Goal: Information Seeking & Learning: Find specific fact

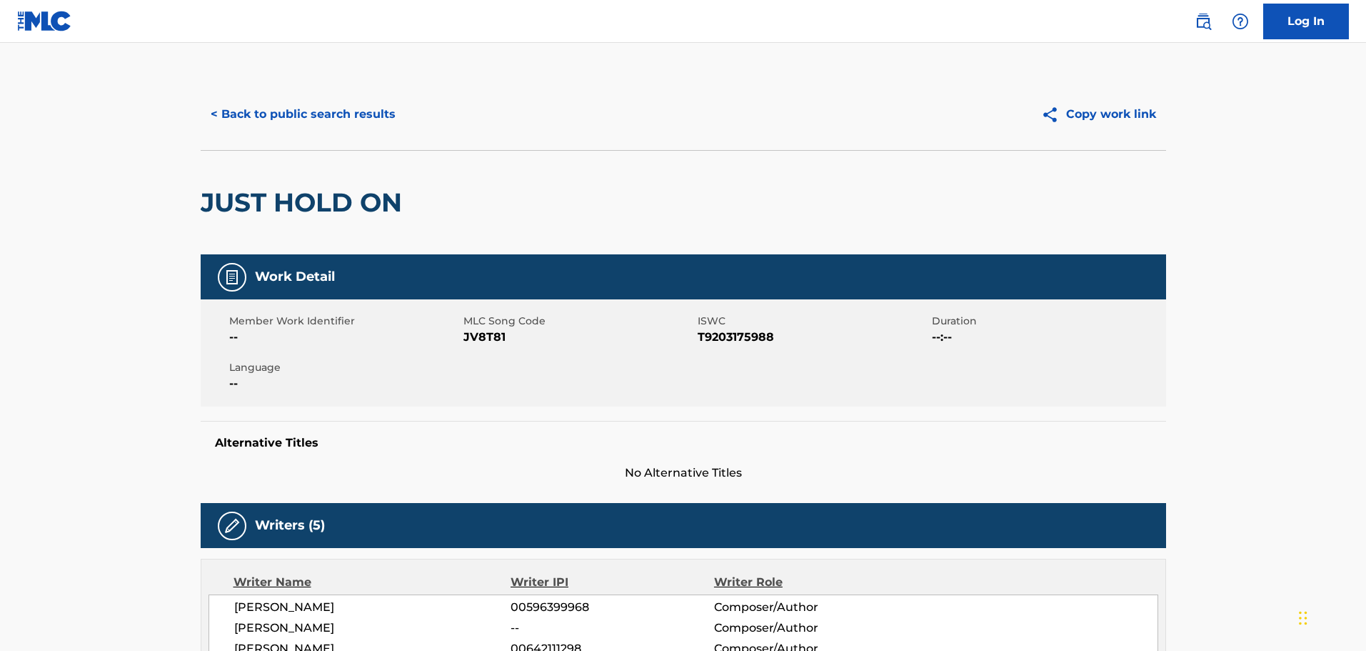
drag, startPoint x: 460, startPoint y: 204, endPoint x: 194, endPoint y: 204, distance: 266.4
copy h2 "JUST HOLD ON"
click at [362, 109] on button "< Back to public search results" at bounding box center [303, 114] width 205 height 36
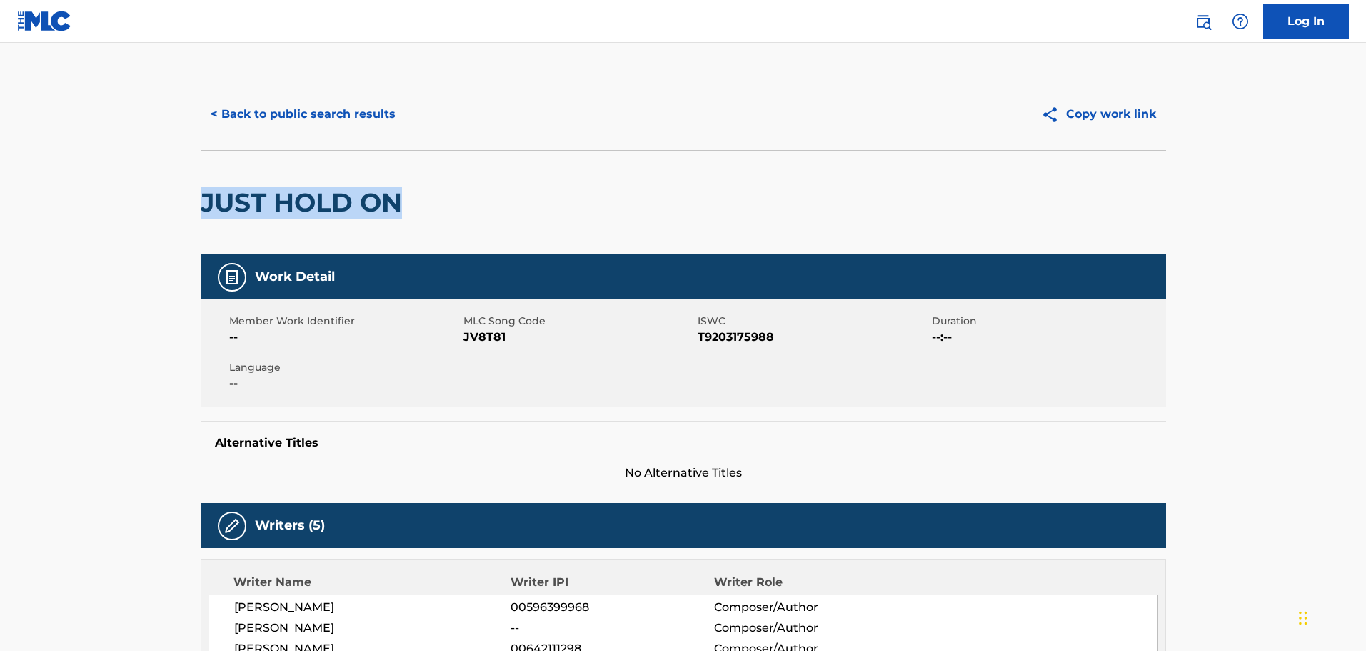
scroll to position [57, 0]
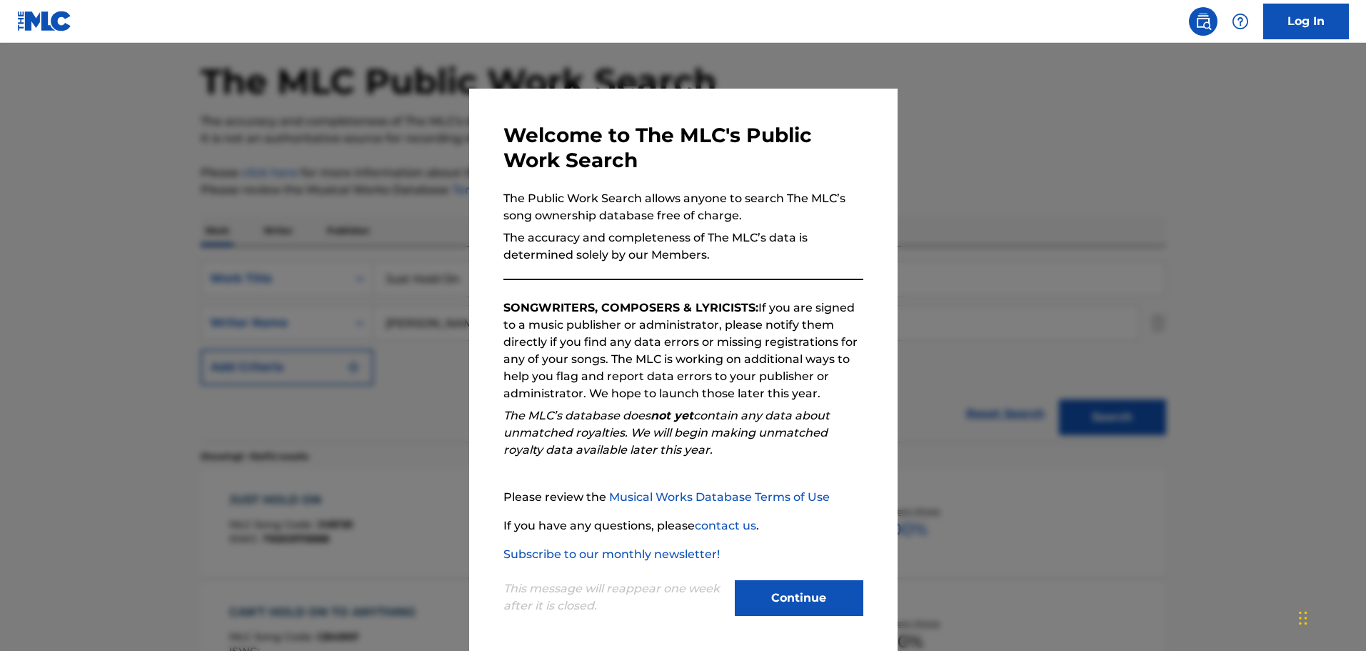
click at [763, 604] on button "Continue" at bounding box center [799, 598] width 129 height 36
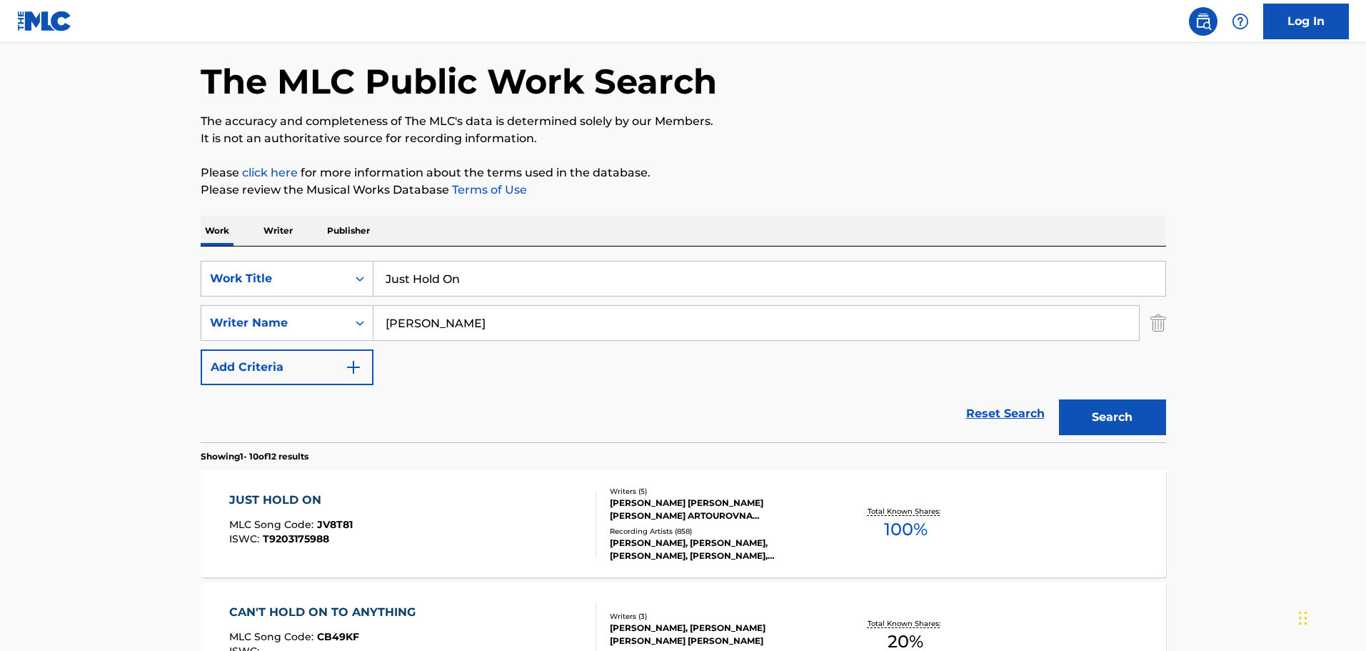
click at [524, 284] on input "Just Hold On" at bounding box center [770, 278] width 792 height 34
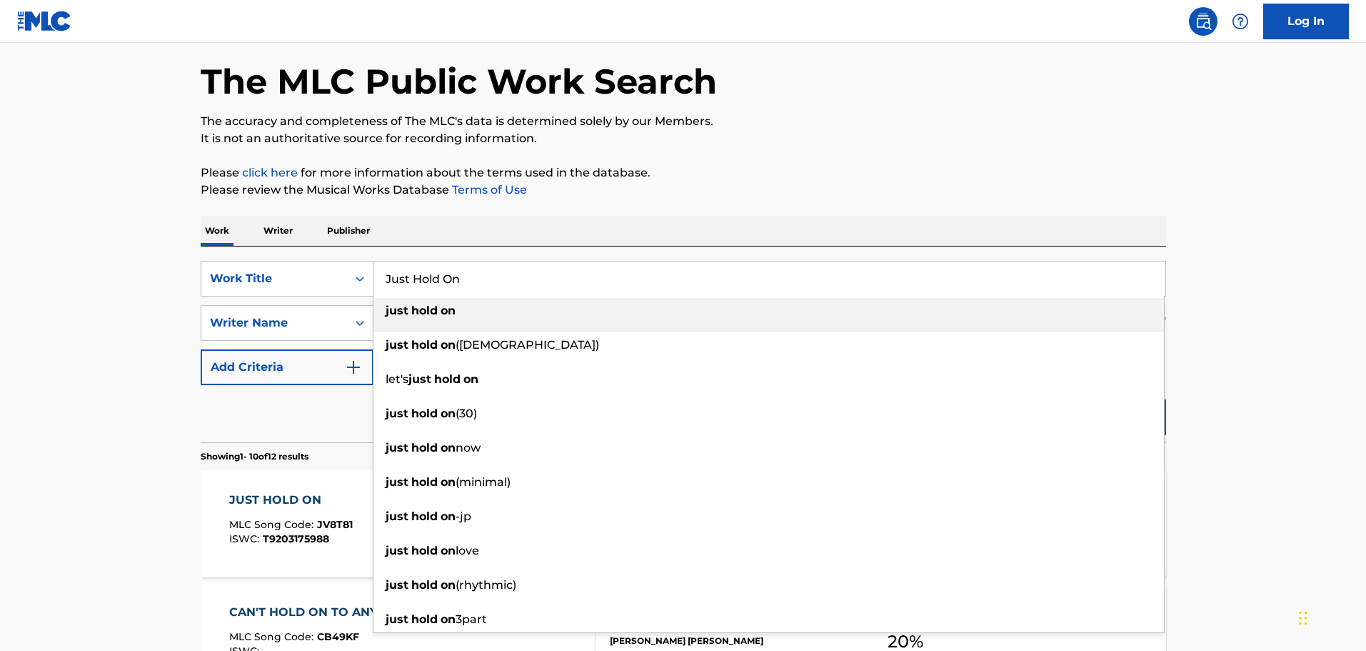
paste input "History"
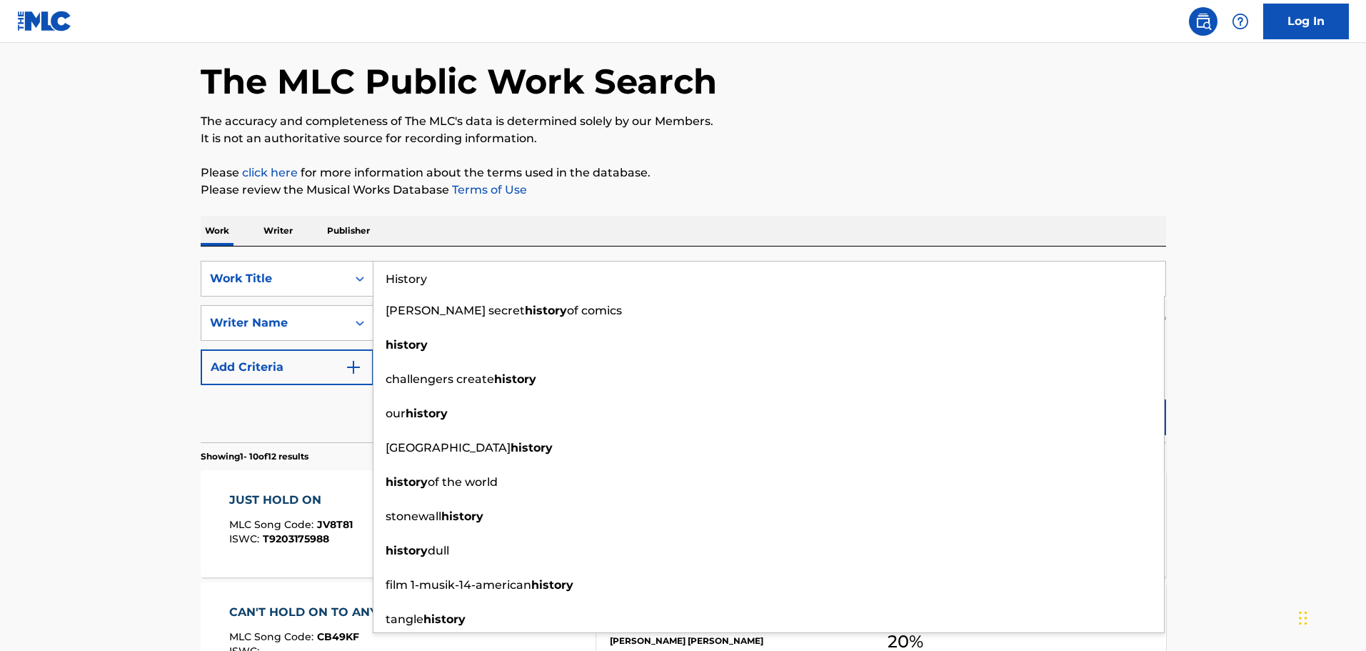
type input "History"
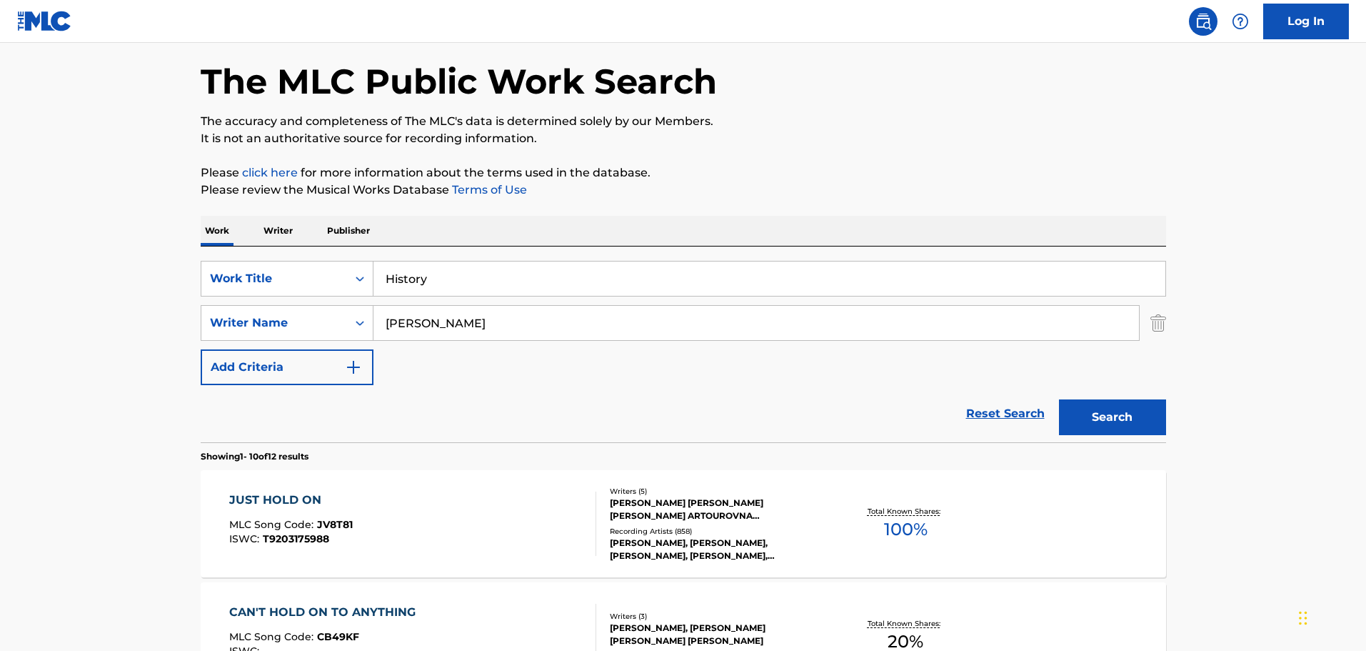
click at [449, 336] on input "[PERSON_NAME]" at bounding box center [757, 323] width 766 height 34
paste input "[PERSON_NAME]"
type input "[PERSON_NAME]"
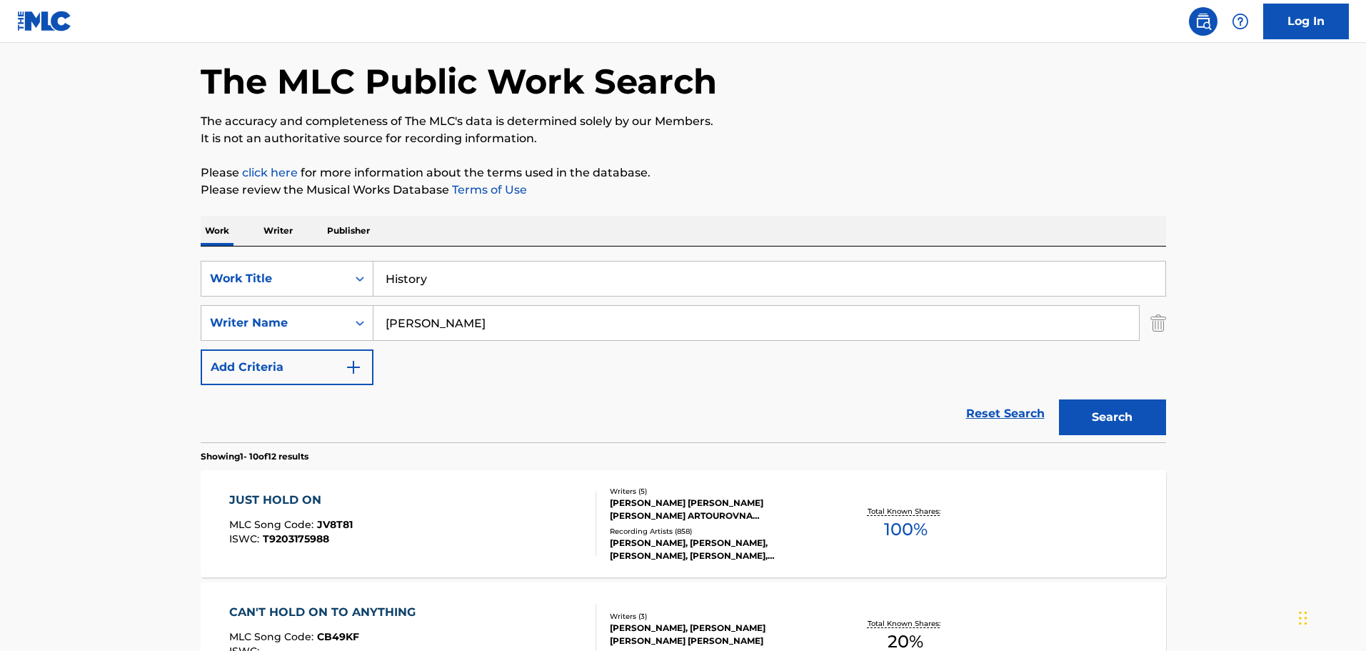
click at [1132, 428] on button "Search" at bounding box center [1112, 417] width 107 height 36
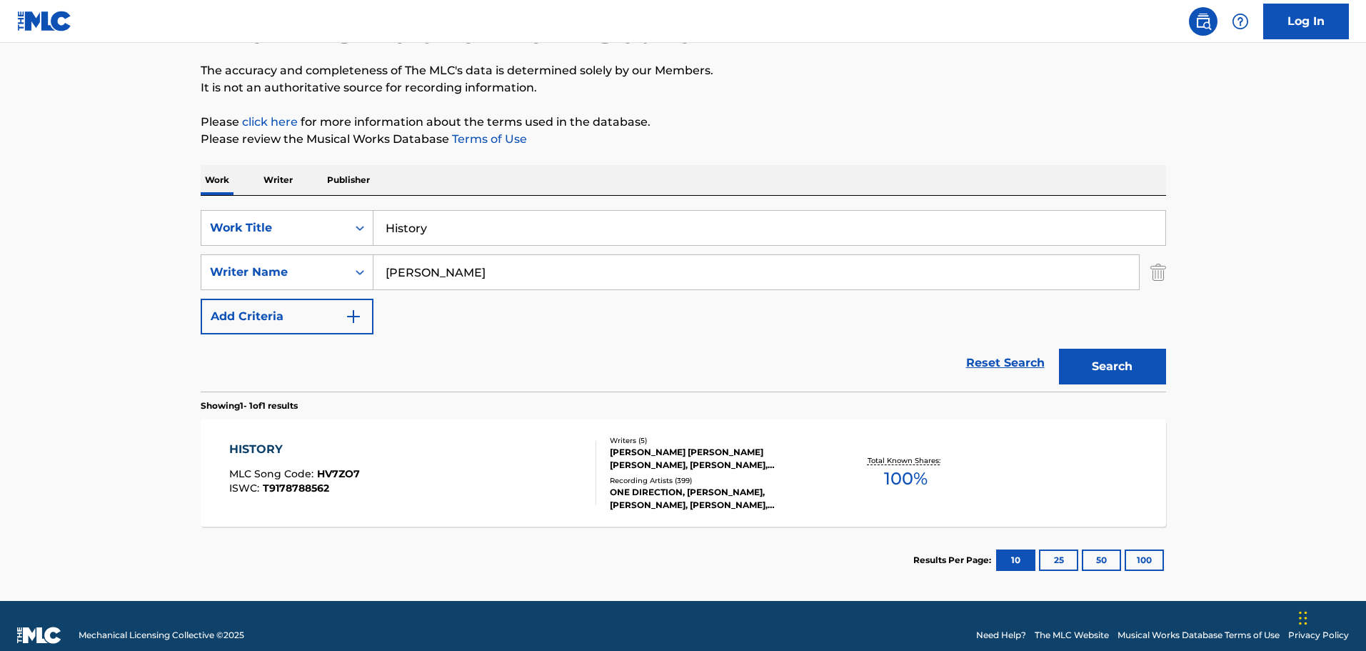
scroll to position [126, 0]
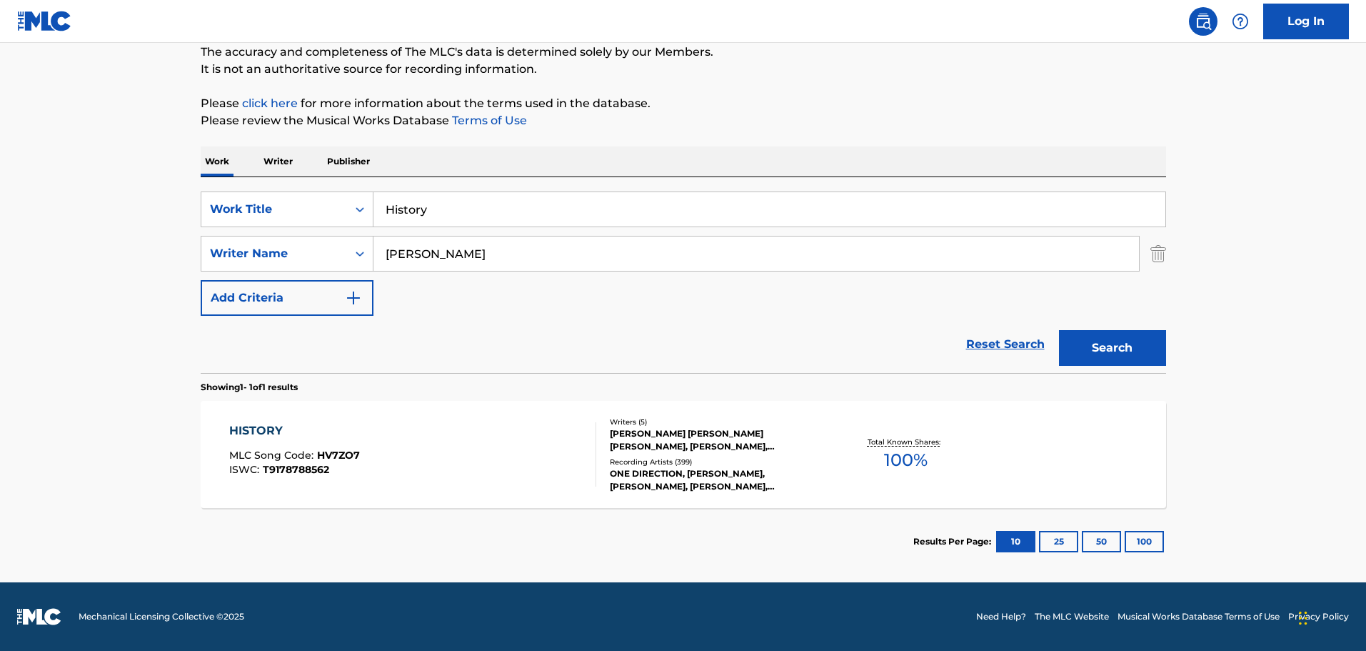
click at [721, 433] on div "[PERSON_NAME] [PERSON_NAME] [PERSON_NAME], [PERSON_NAME], [PERSON_NAME] [PERSON…" at bounding box center [718, 440] width 216 height 26
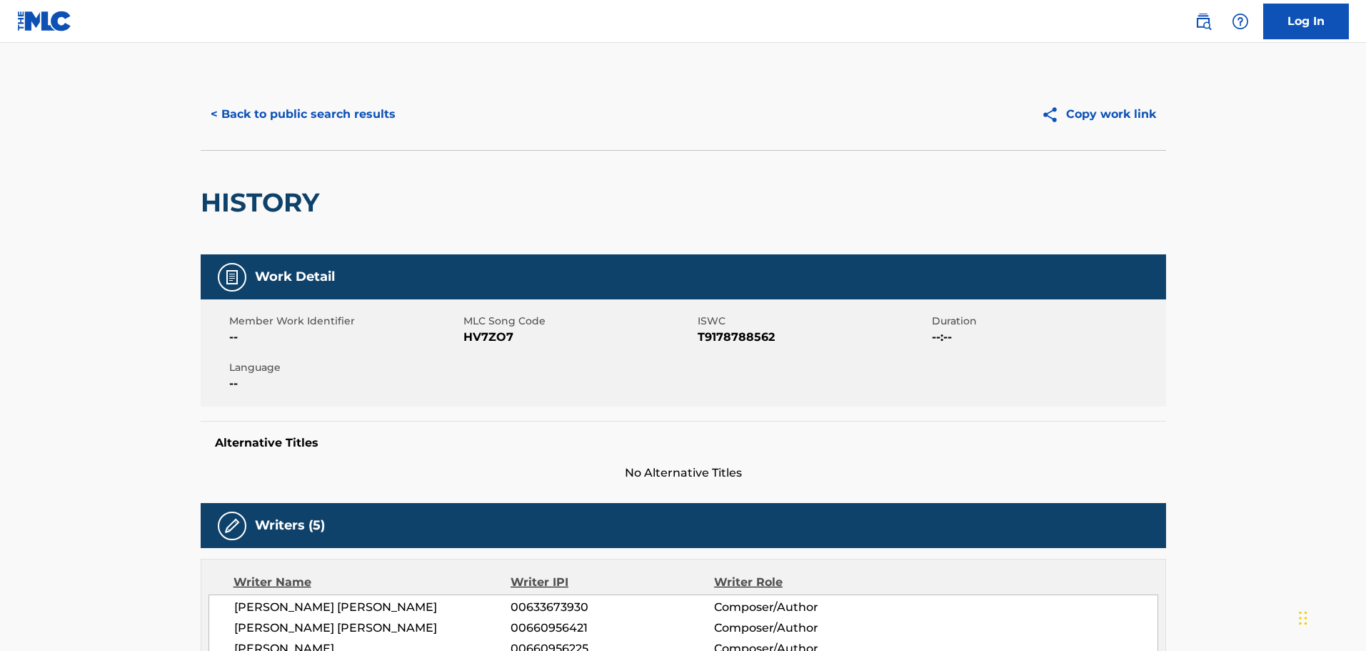
click at [280, 106] on button "< Back to public search results" at bounding box center [303, 114] width 205 height 36
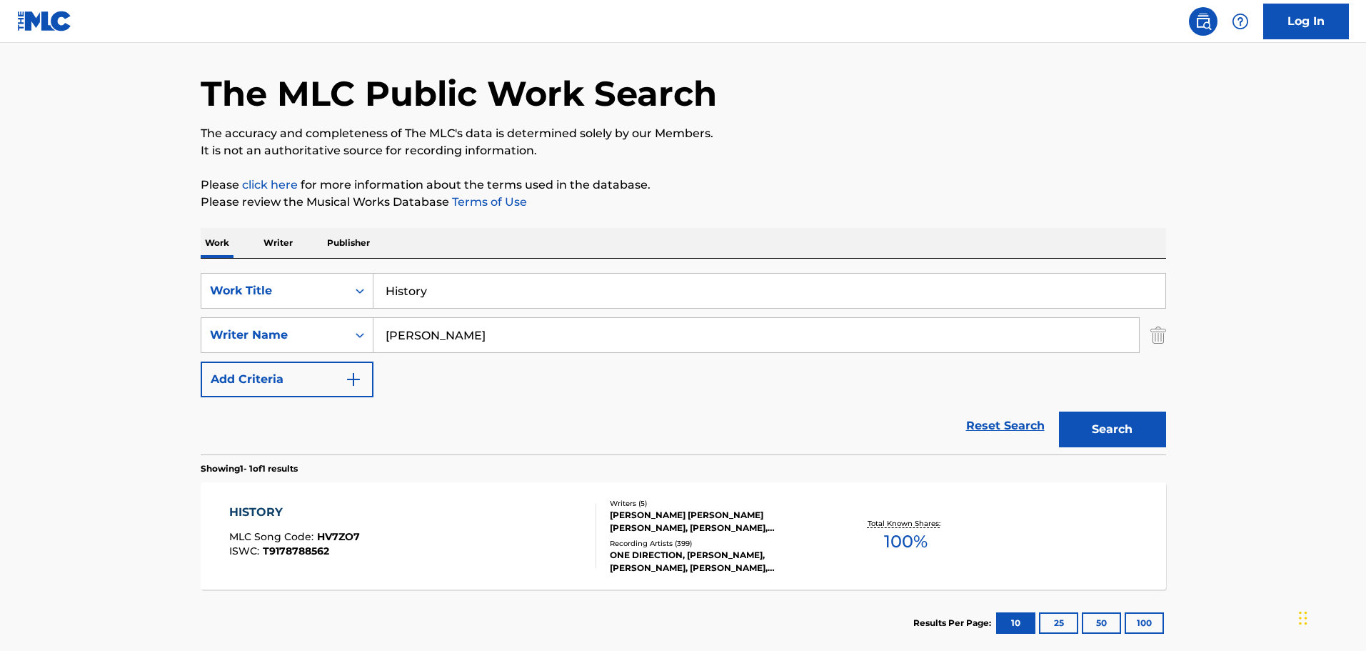
click at [466, 298] on input "History" at bounding box center [770, 291] width 792 height 34
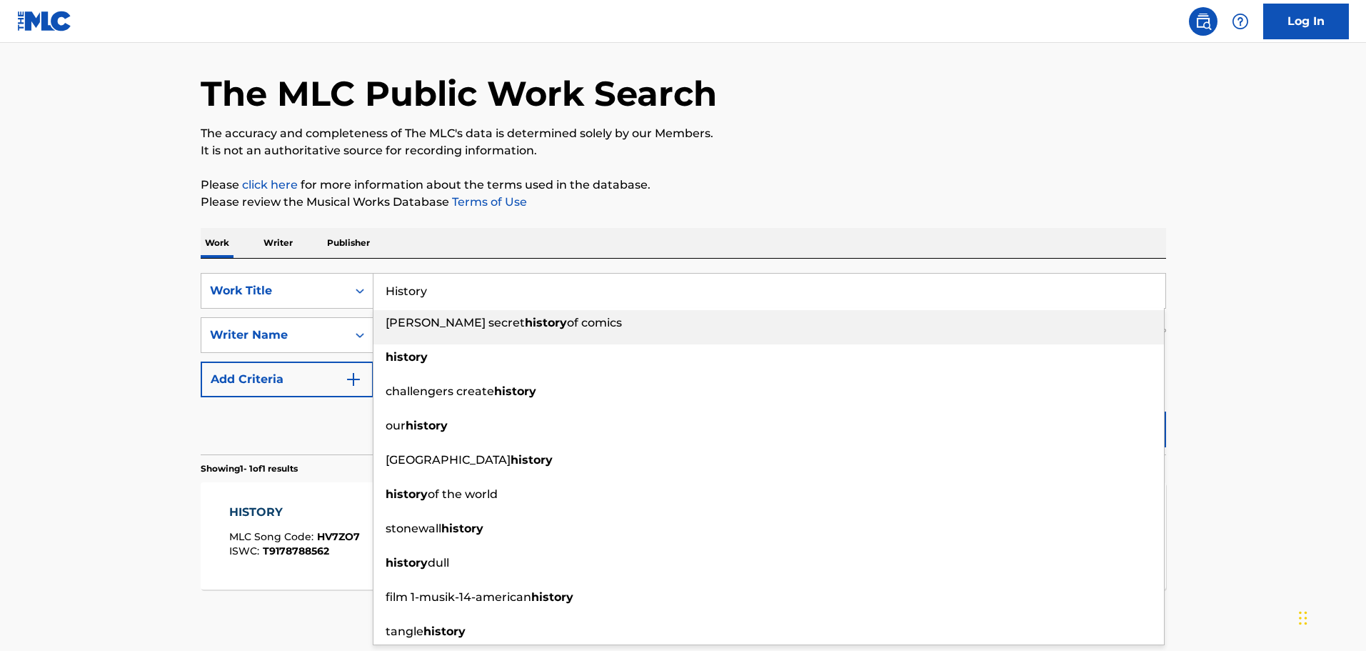
paste input "Little Black Dress"
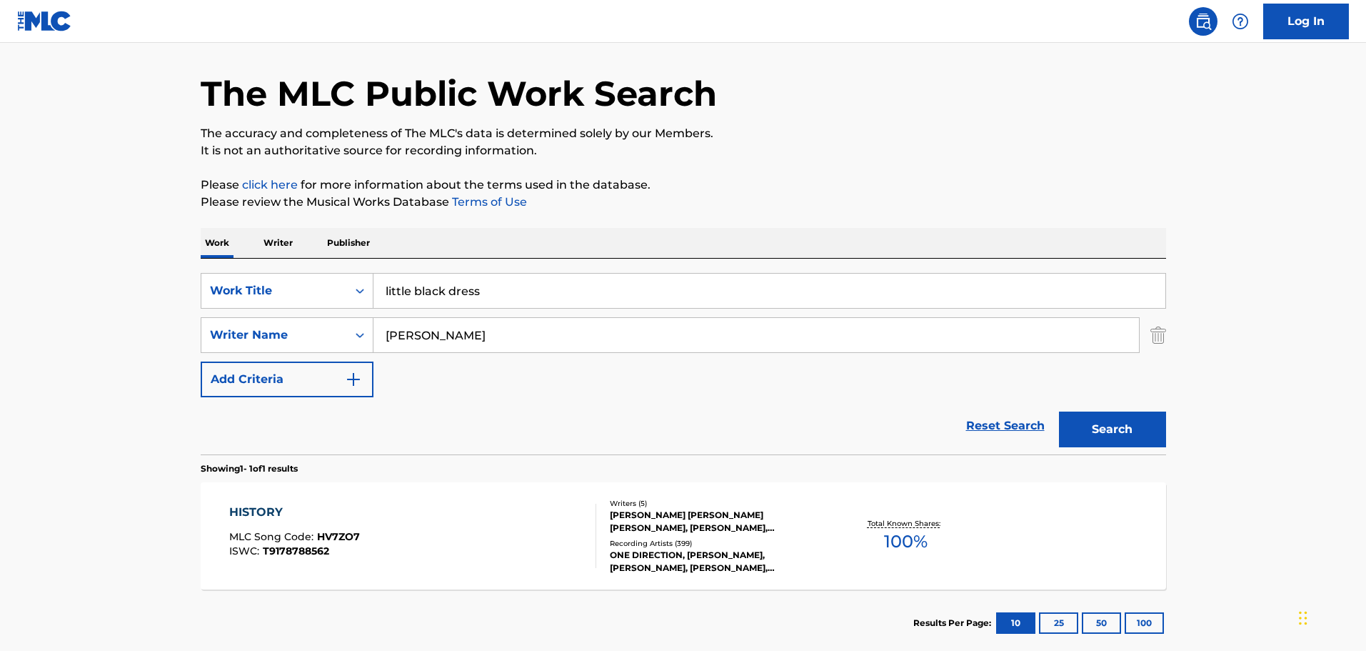
type input "little black dress"
click at [1080, 416] on button "Search" at bounding box center [1112, 429] width 107 height 36
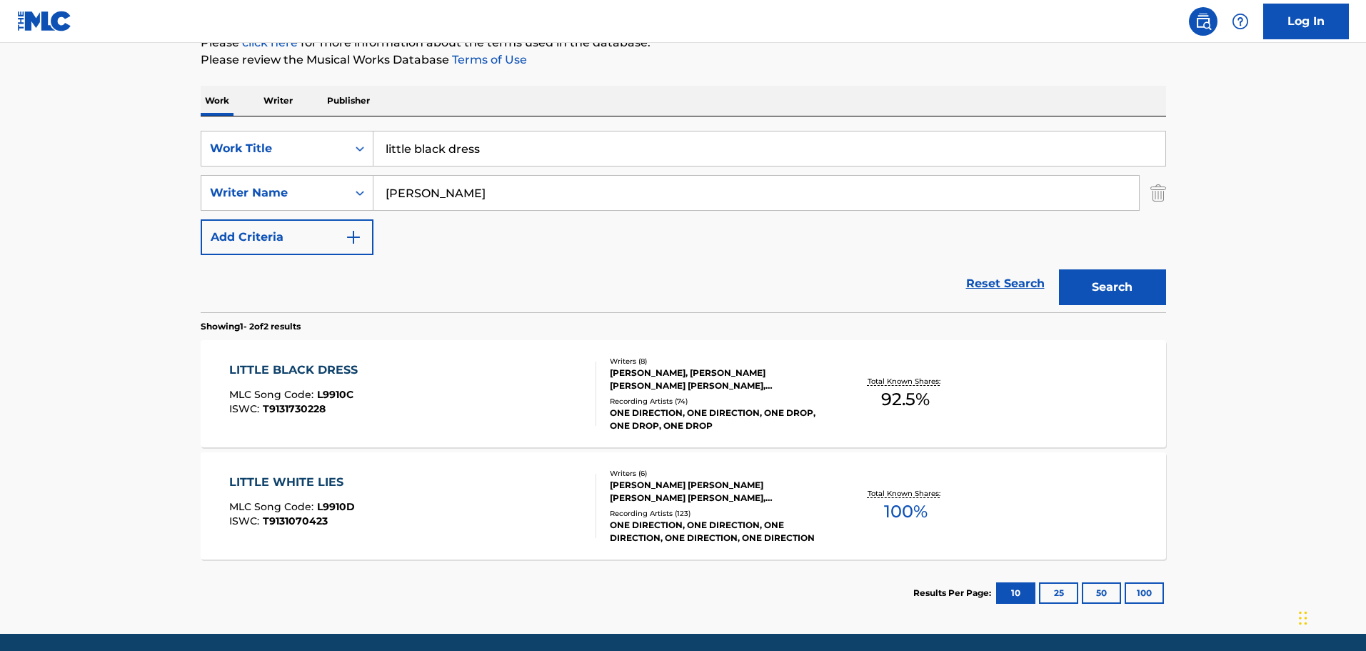
scroll to position [188, 0]
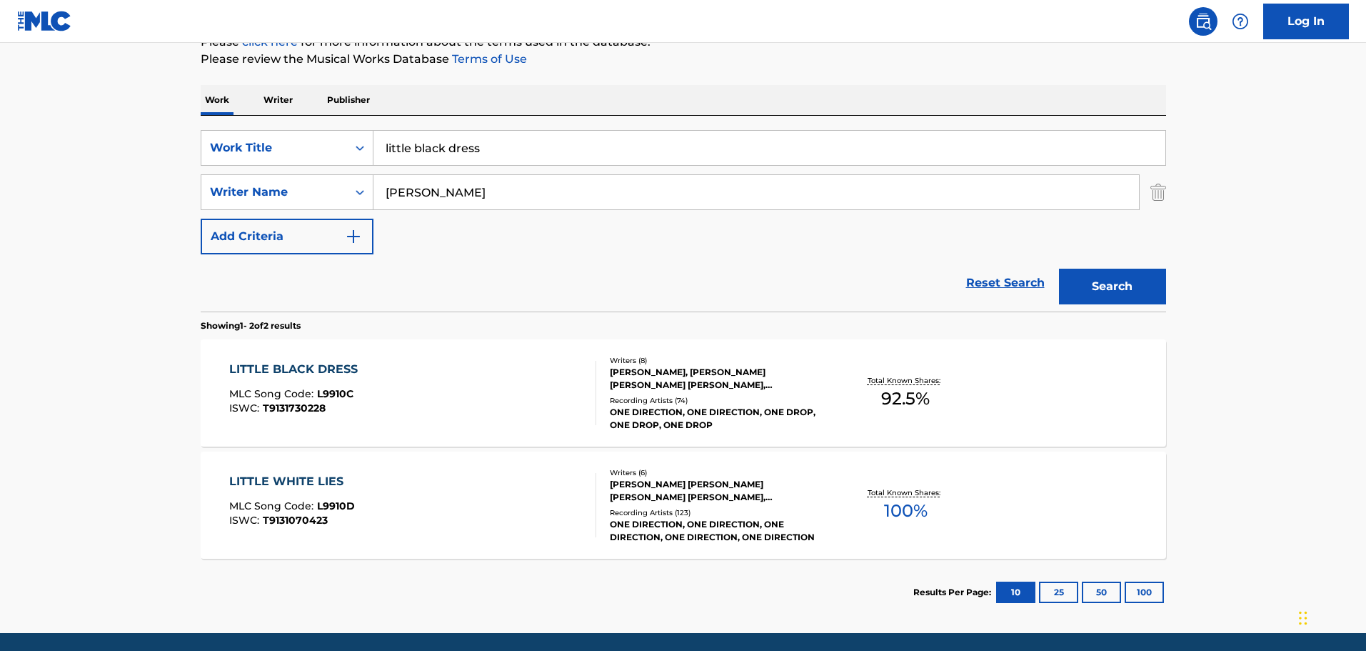
click at [623, 371] on div "[PERSON_NAME], [PERSON_NAME] [PERSON_NAME] [PERSON_NAME], [PERSON_NAME], [PERSO…" at bounding box center [718, 379] width 216 height 26
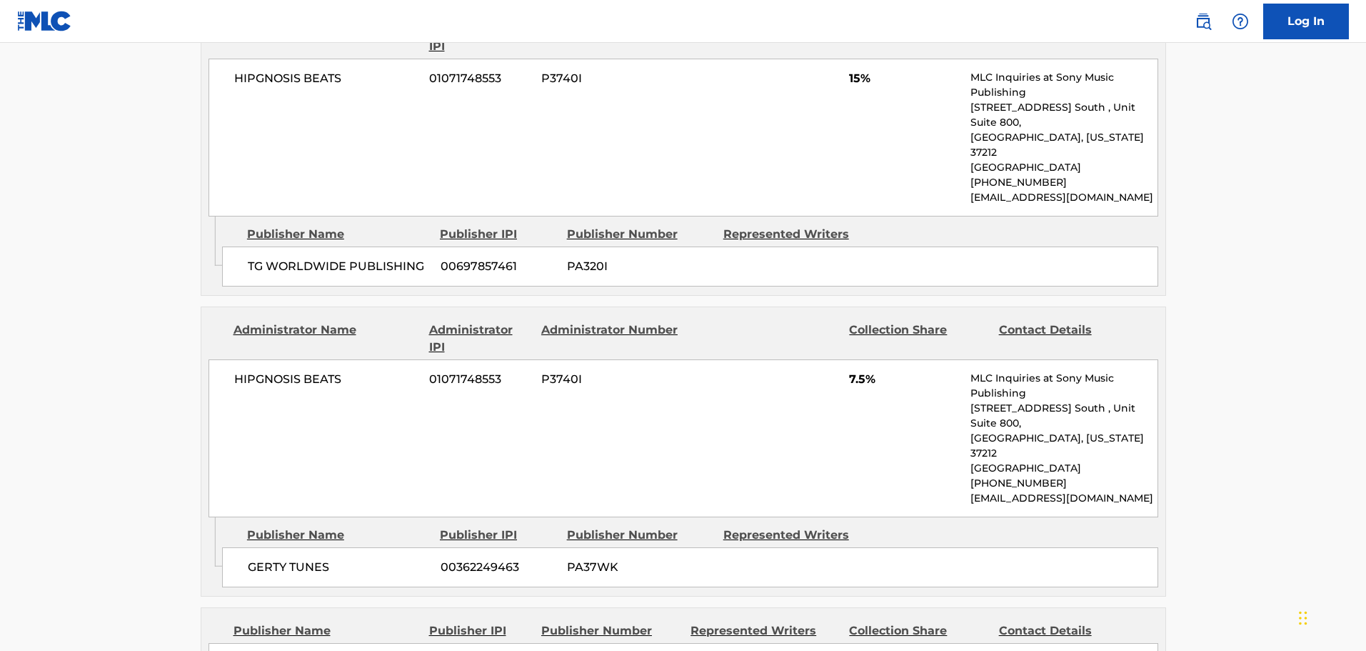
scroll to position [1571, 0]
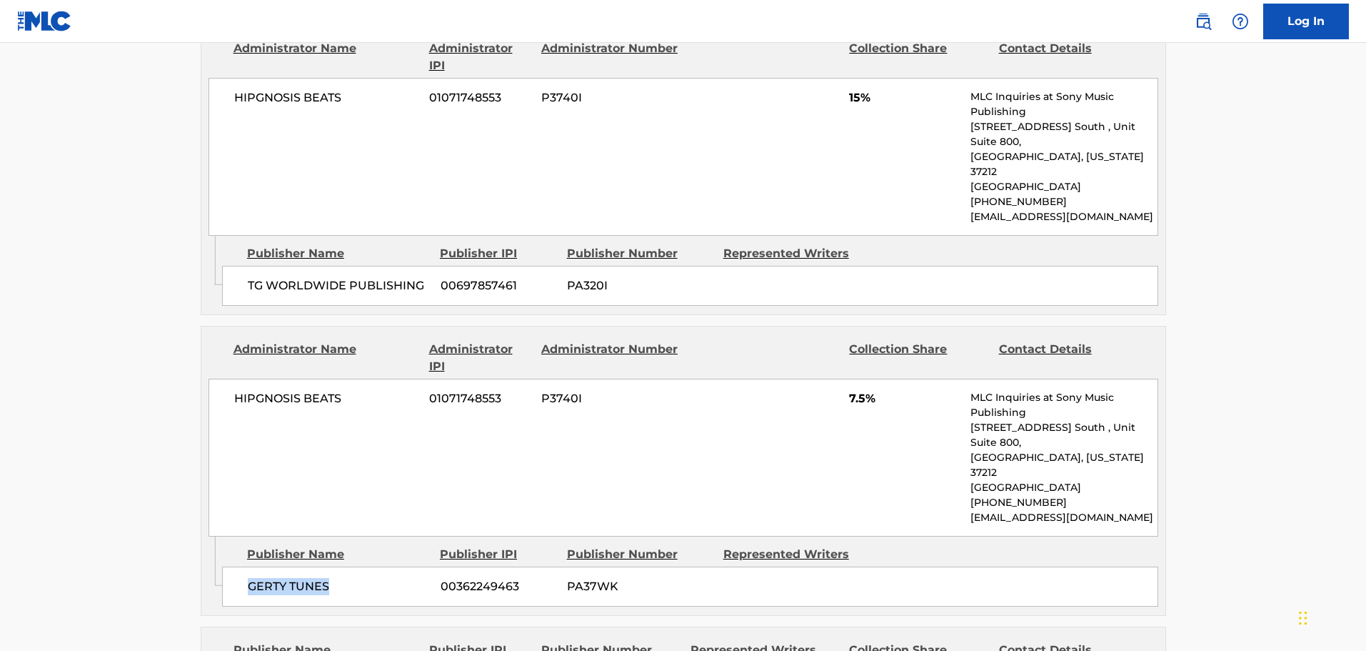
drag, startPoint x: 248, startPoint y: 434, endPoint x: 332, endPoint y: 441, distance: 84.6
click at [332, 578] on span "GERTY TUNES" at bounding box center [339, 586] width 182 height 17
copy span "GERTY TUNES"
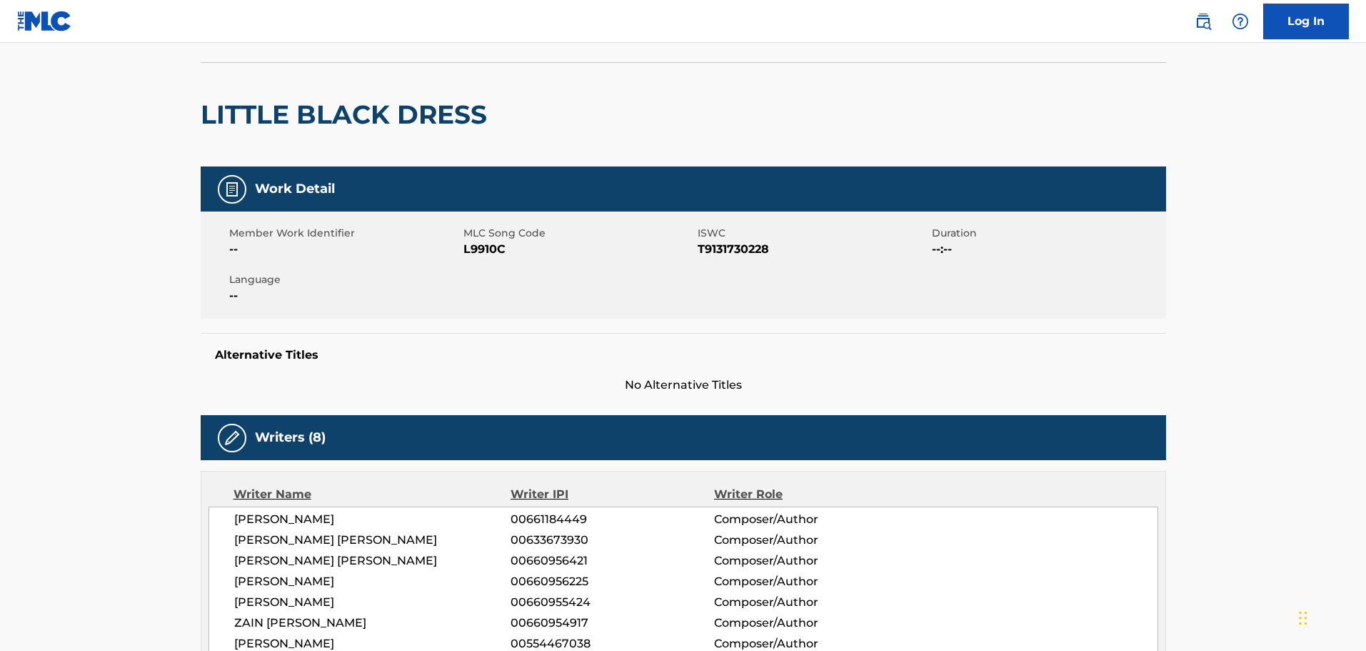
scroll to position [0, 0]
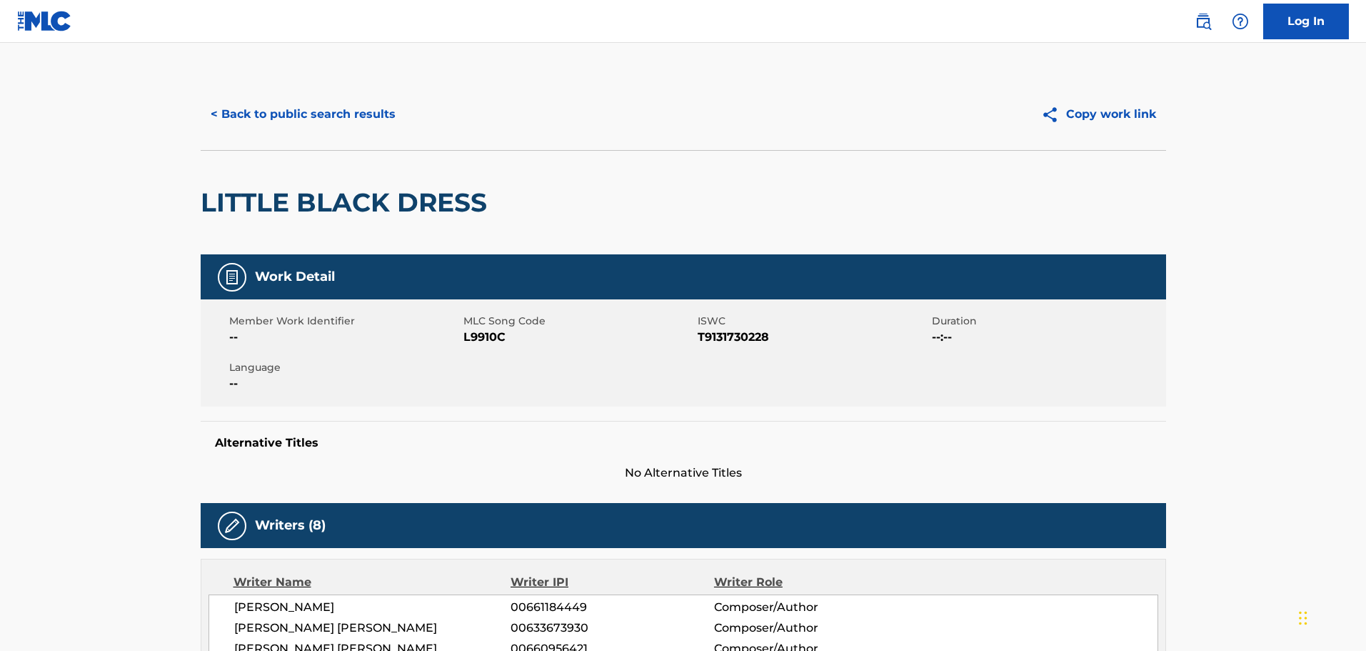
click at [360, 113] on button "< Back to public search results" at bounding box center [303, 114] width 205 height 36
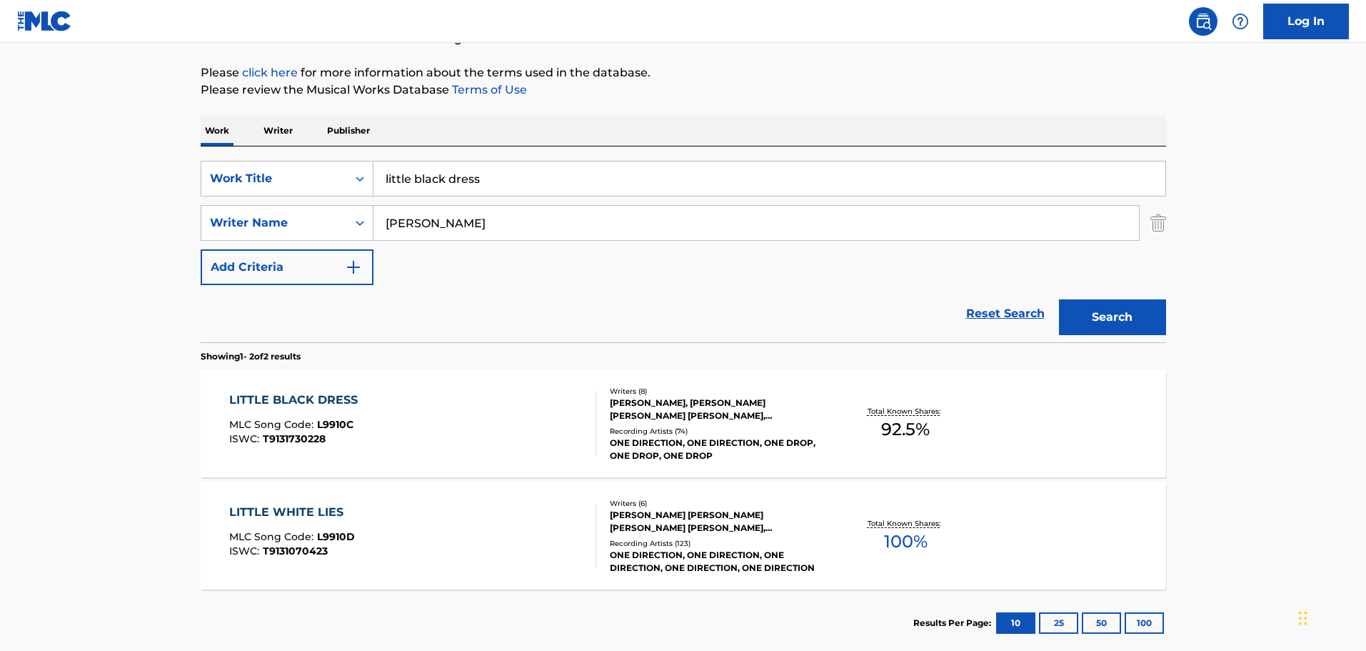
click at [505, 165] on input "little black dress" at bounding box center [770, 178] width 792 height 34
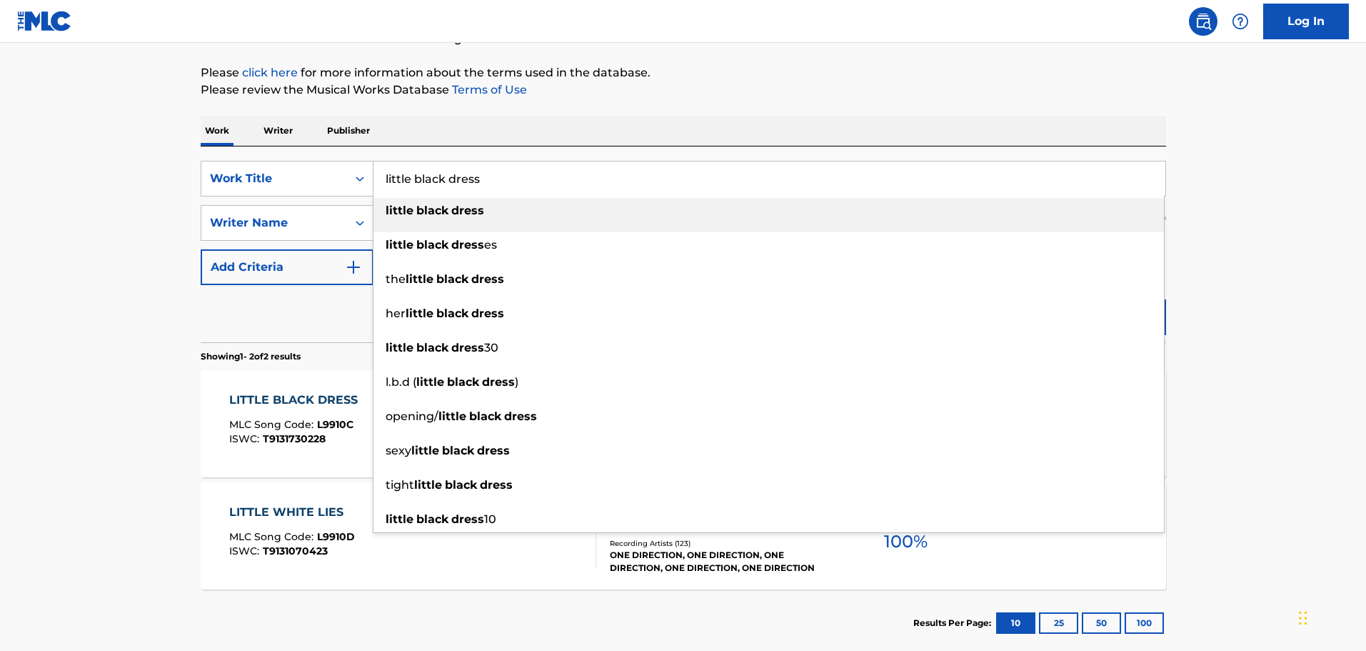
paste input "Night Change"
type input "Night Changes"
click at [1241, 229] on main "The MLC Public Work Search The accuracy and completeness of The MLC's data is d…" at bounding box center [683, 275] width 1366 height 778
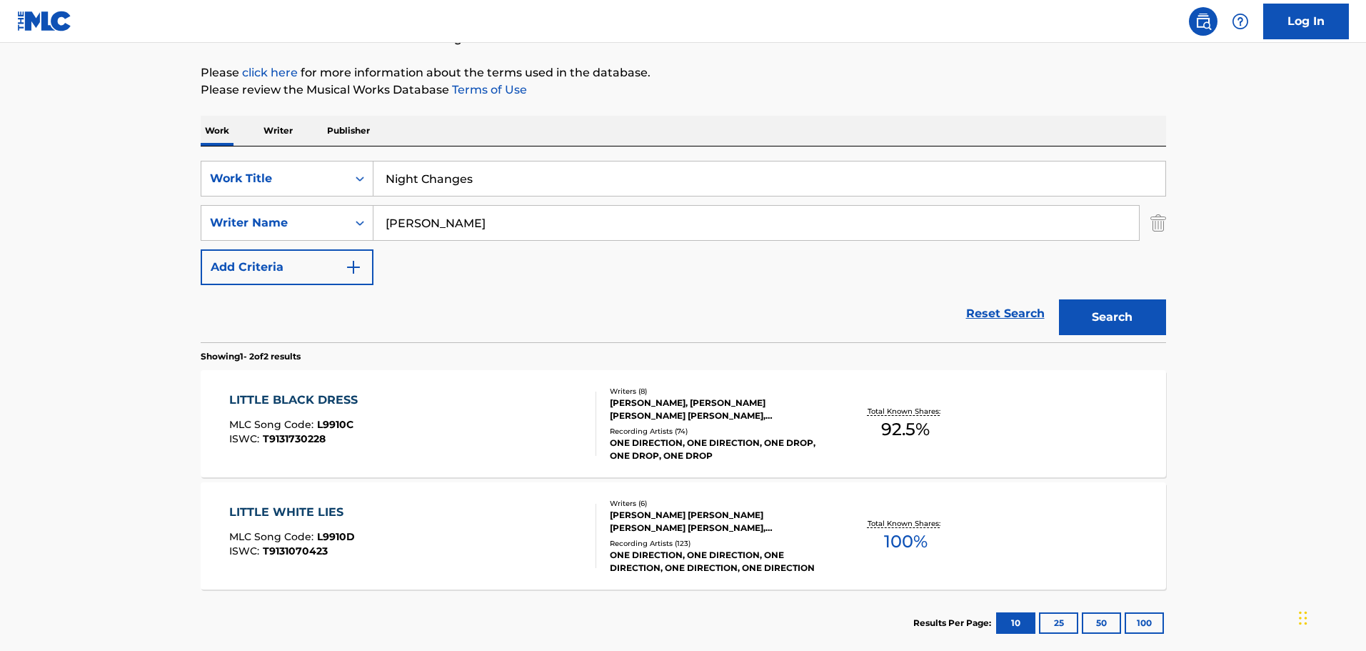
click at [1101, 306] on button "Search" at bounding box center [1112, 317] width 107 height 36
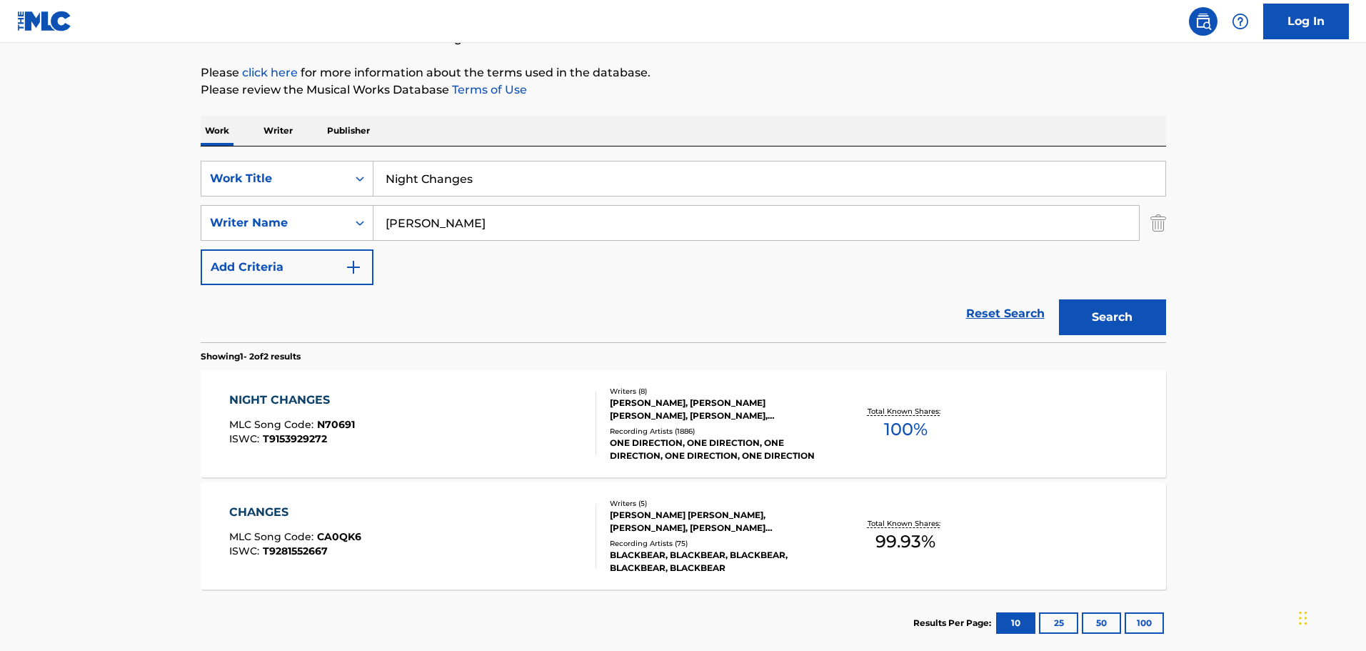
click at [731, 402] on div "[PERSON_NAME], [PERSON_NAME] [PERSON_NAME], [PERSON_NAME], [PERSON_NAME], [PERS…" at bounding box center [718, 409] width 216 height 26
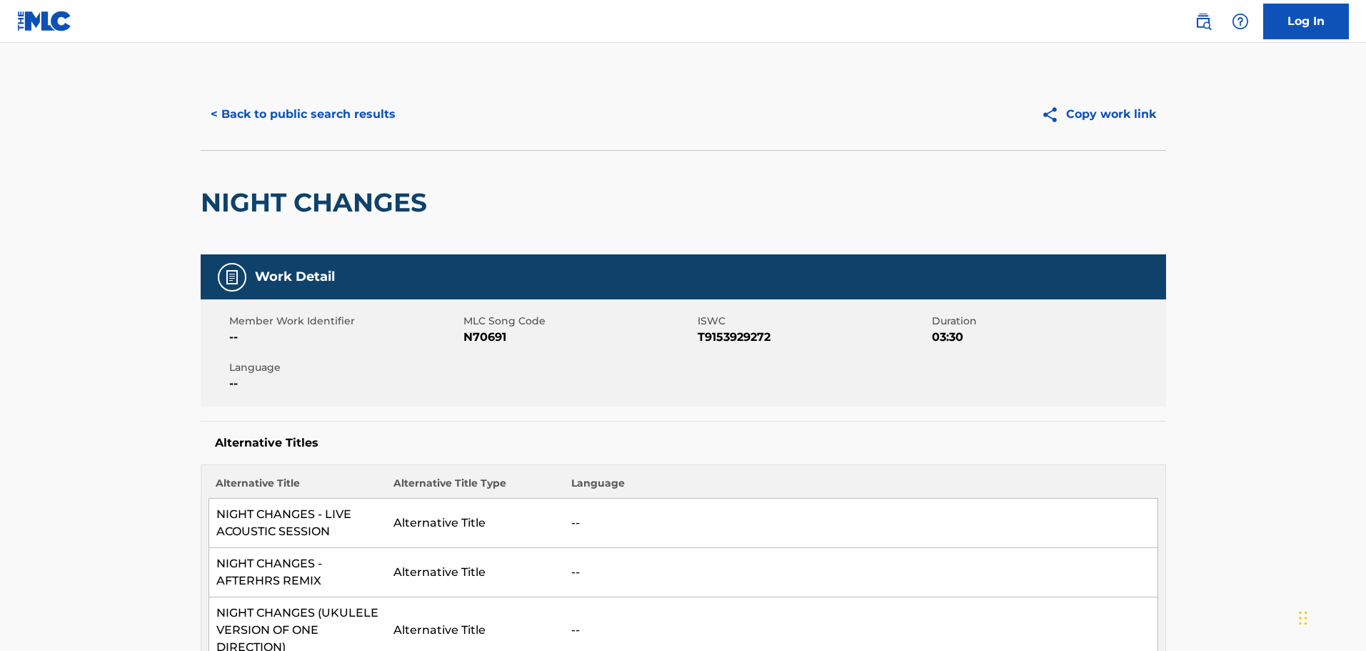
click at [286, 119] on button "< Back to public search results" at bounding box center [303, 114] width 205 height 36
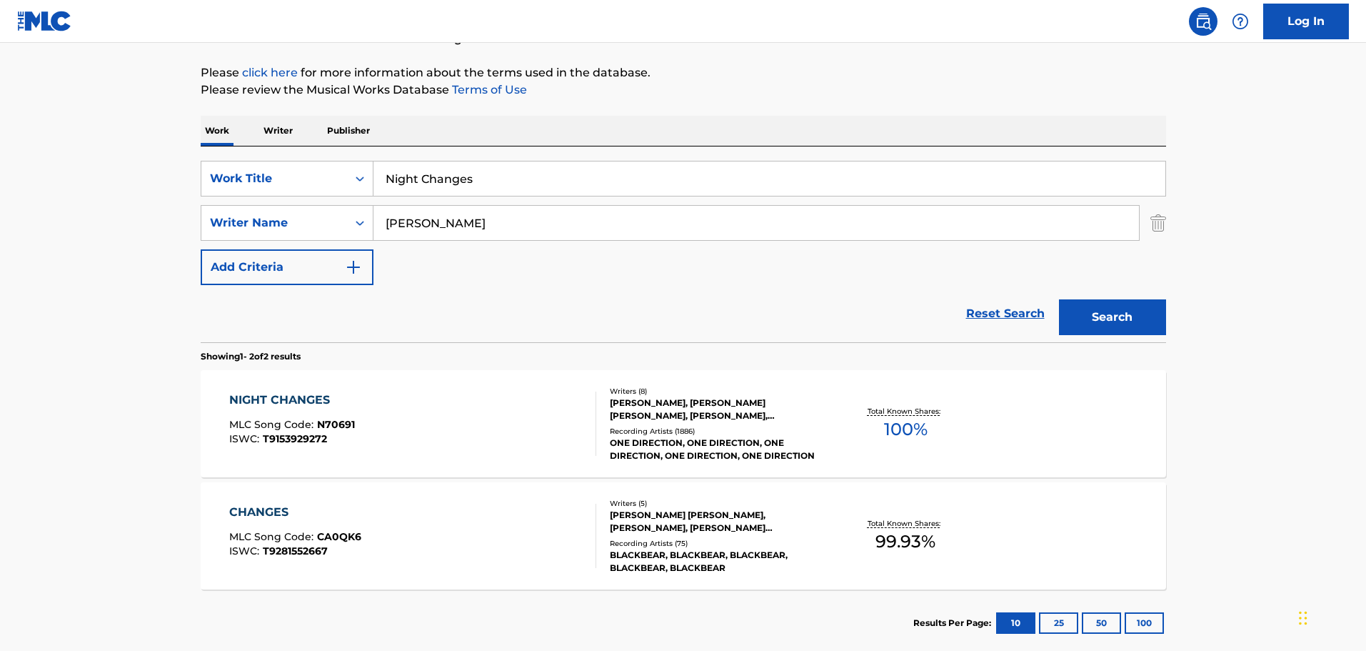
click at [478, 184] on input "Night Changes" at bounding box center [770, 178] width 792 height 34
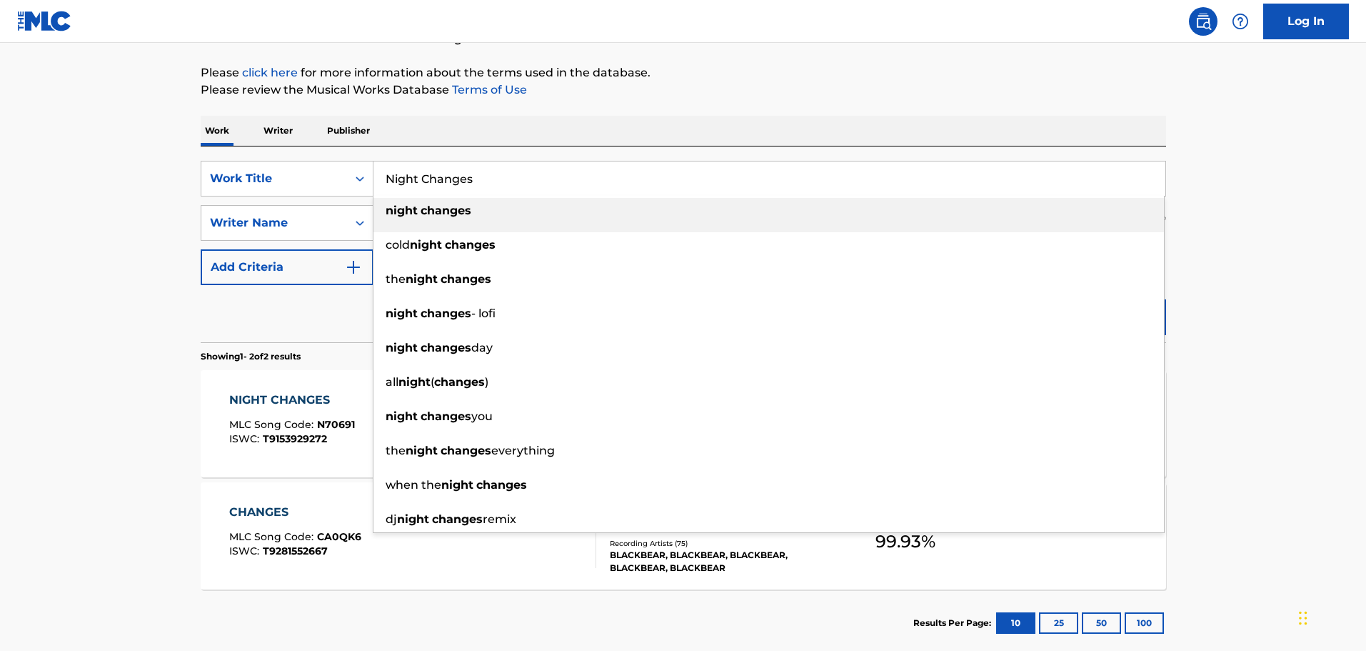
click at [478, 184] on input "Night Changes" at bounding box center [770, 178] width 792 height 34
paste input "Where Do Broken Hearts Go"
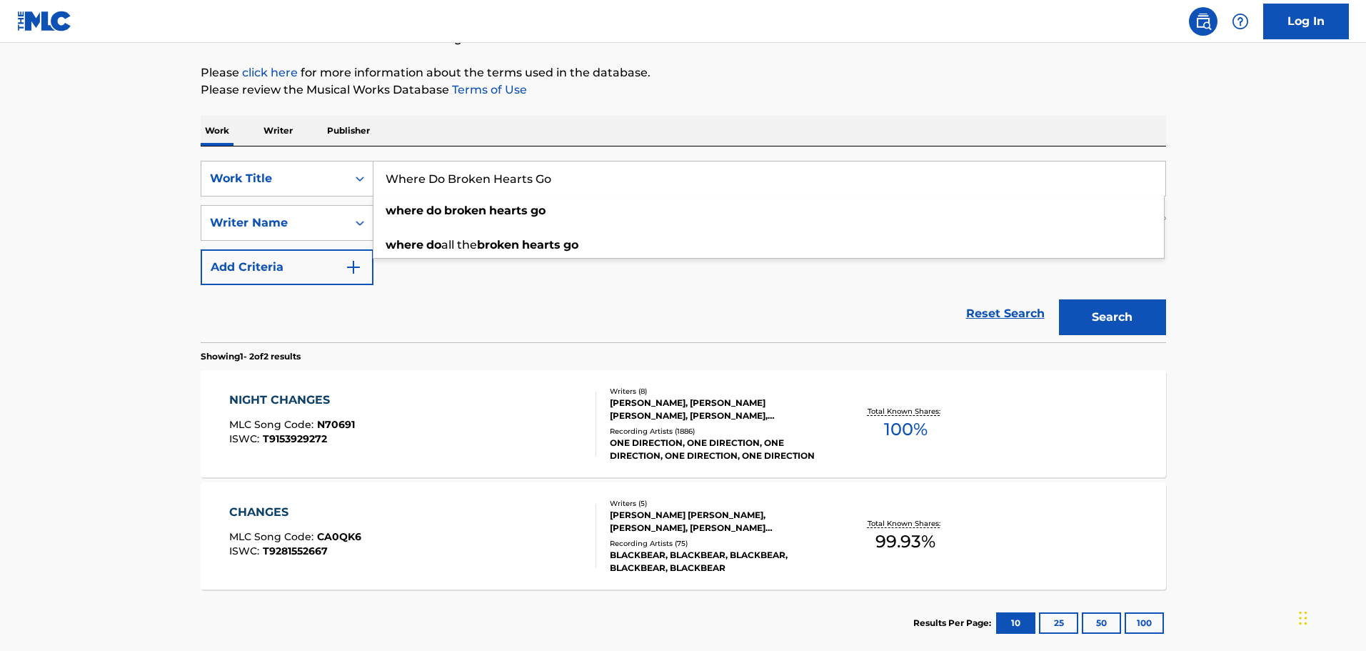
type input "Where Do Broken Hearts Go"
click at [502, 302] on div "Reset Search Search" at bounding box center [684, 313] width 966 height 57
click at [476, 224] on input "[PERSON_NAME]" at bounding box center [757, 223] width 766 height 34
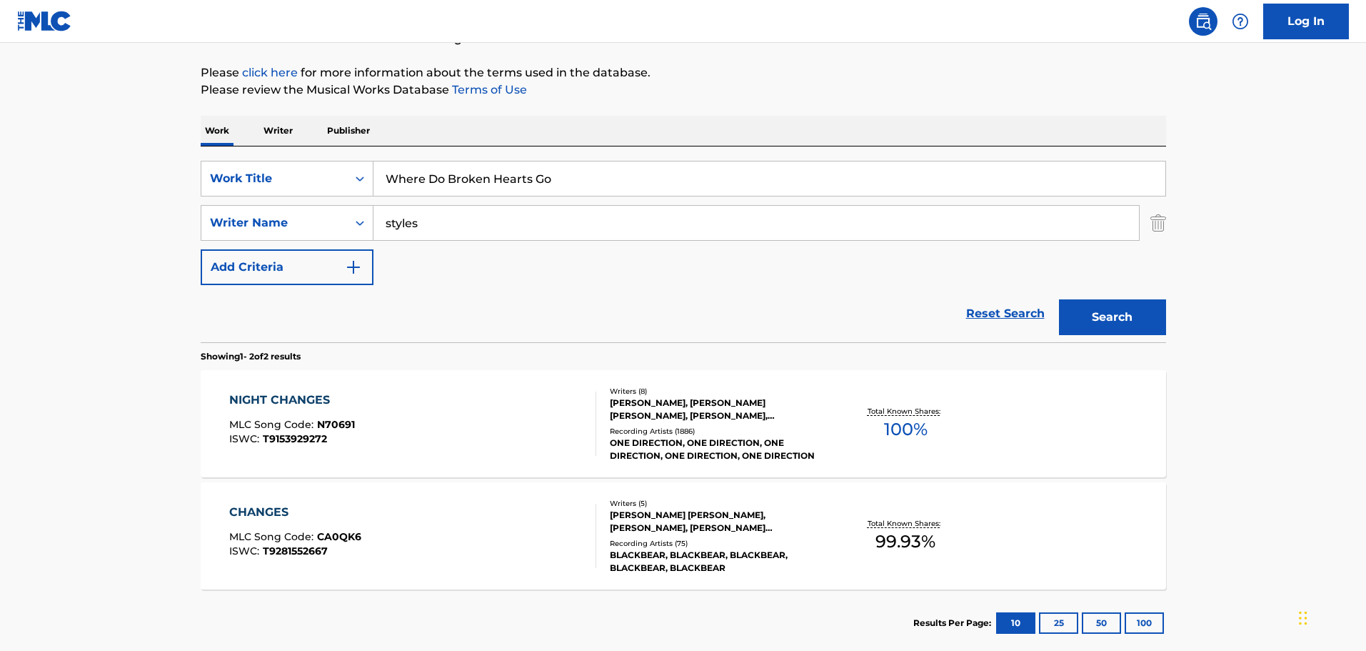
type input "styles"
click at [1141, 316] on button "Search" at bounding box center [1112, 317] width 107 height 36
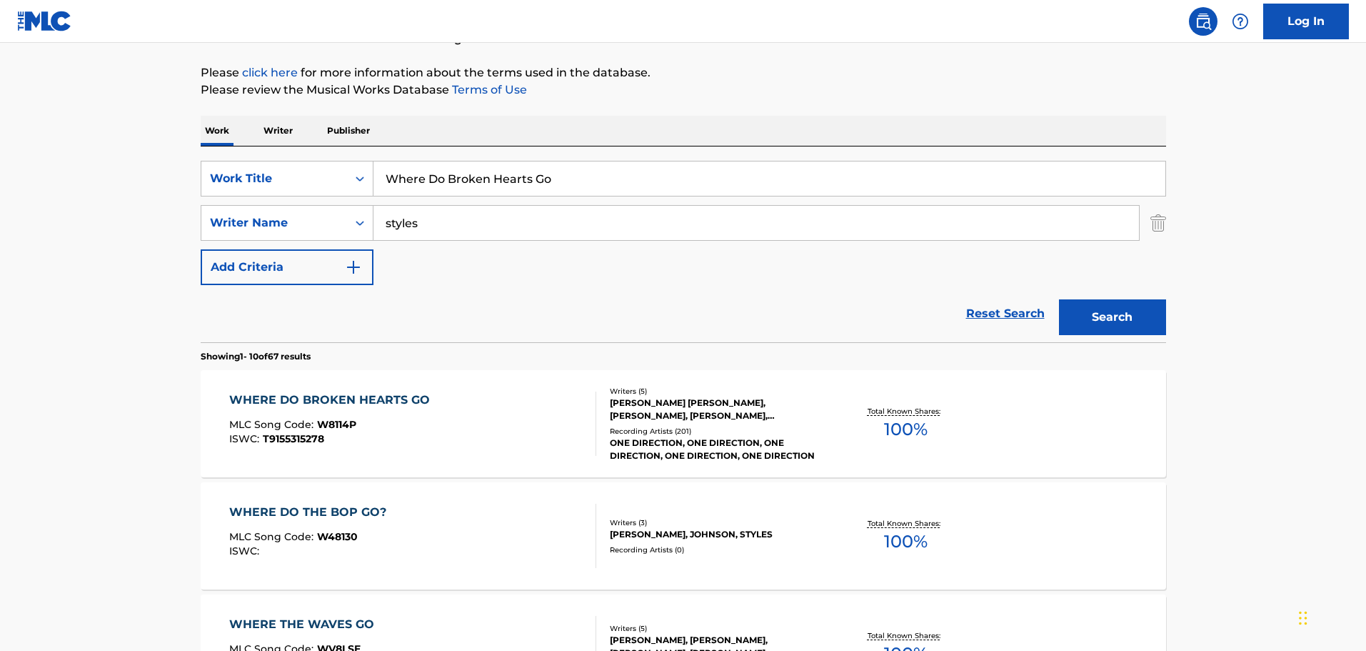
click at [742, 408] on div "[PERSON_NAME] [PERSON_NAME], [PERSON_NAME], [PERSON_NAME], [PERSON_NAME] [PERSO…" at bounding box center [718, 409] width 216 height 26
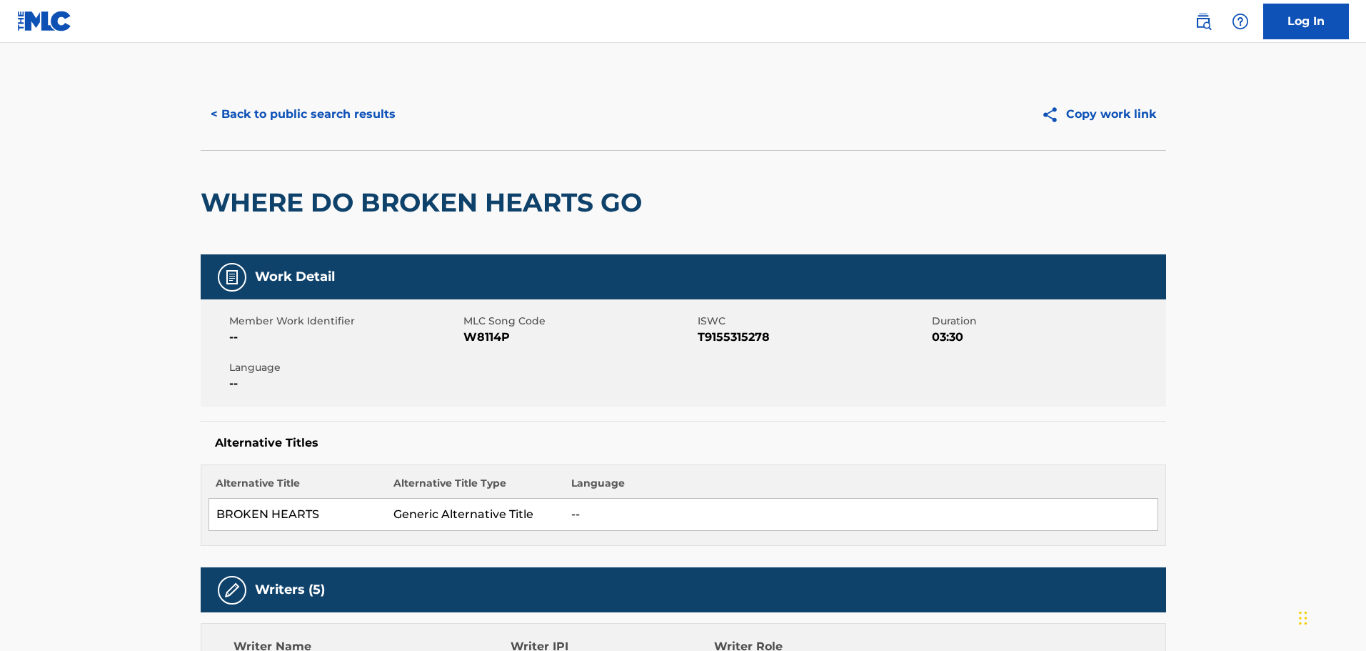
click at [349, 111] on button "< Back to public search results" at bounding box center [303, 114] width 205 height 36
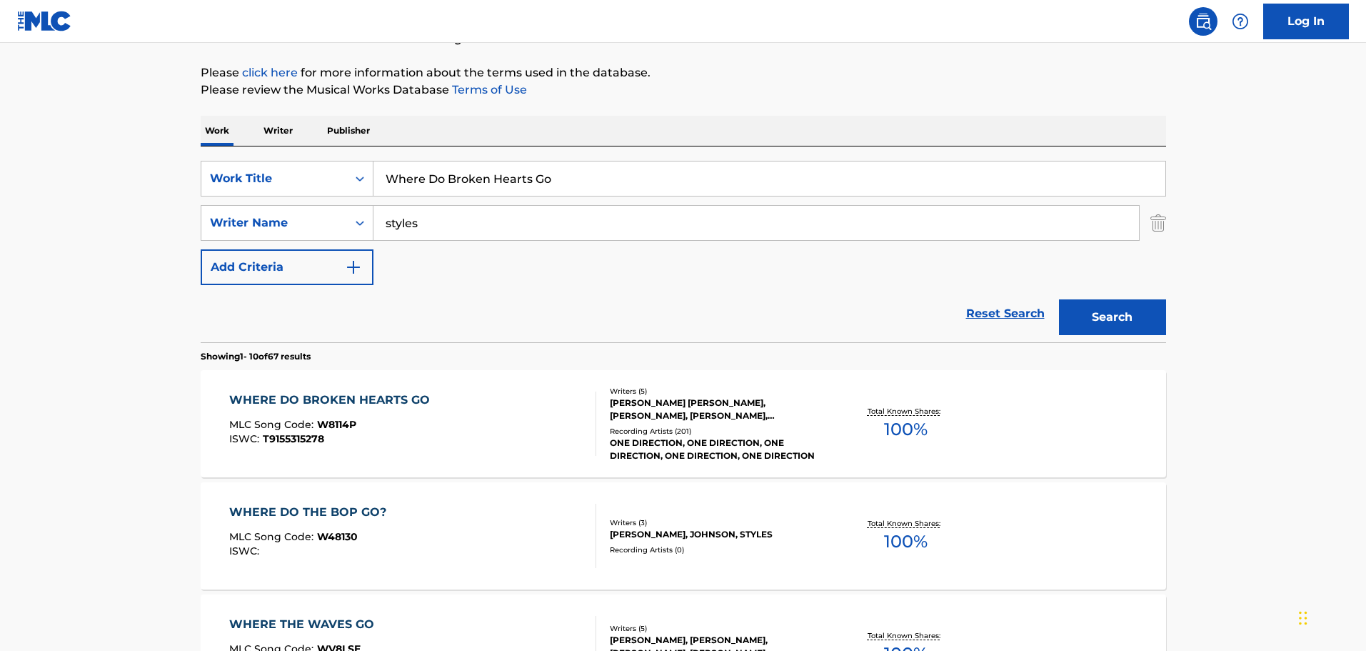
click at [419, 226] on input "styles" at bounding box center [757, 223] width 766 height 34
click at [459, 183] on input "Where Do Broken Hearts Go" at bounding box center [770, 178] width 792 height 34
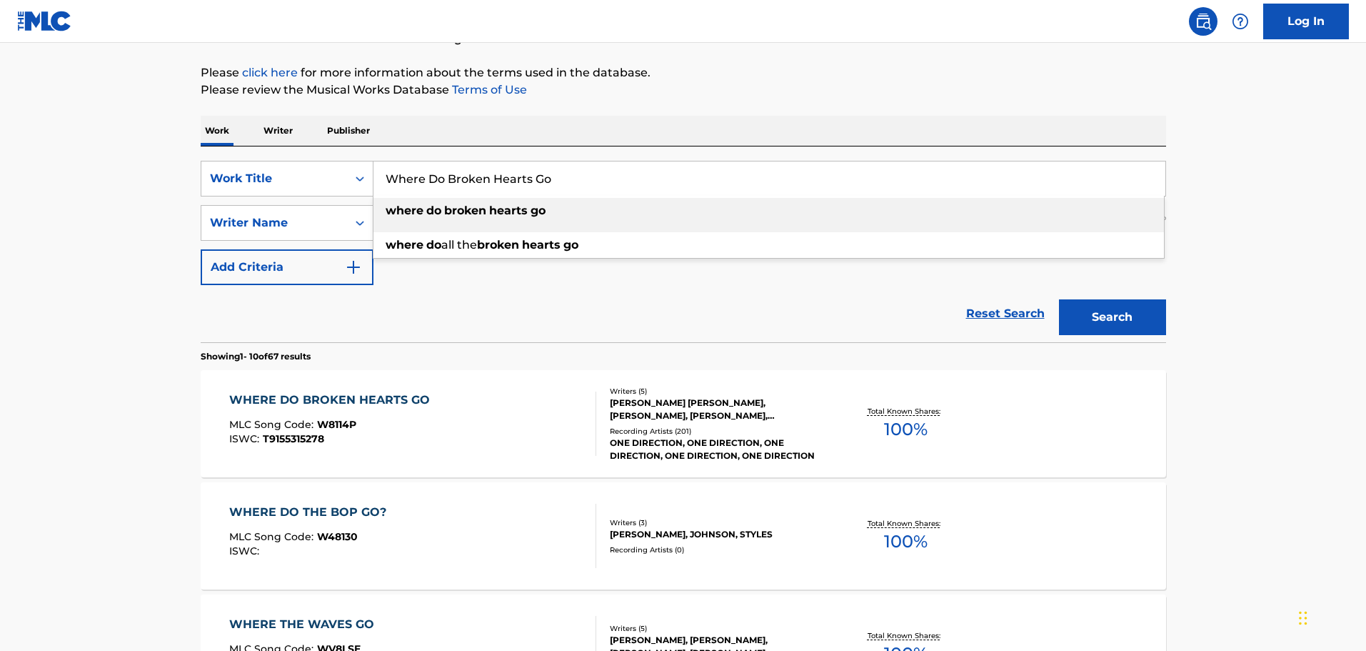
paste input "Copy Of A Copy Of A Copy (Live from [GEOGRAPHIC_DATA])"
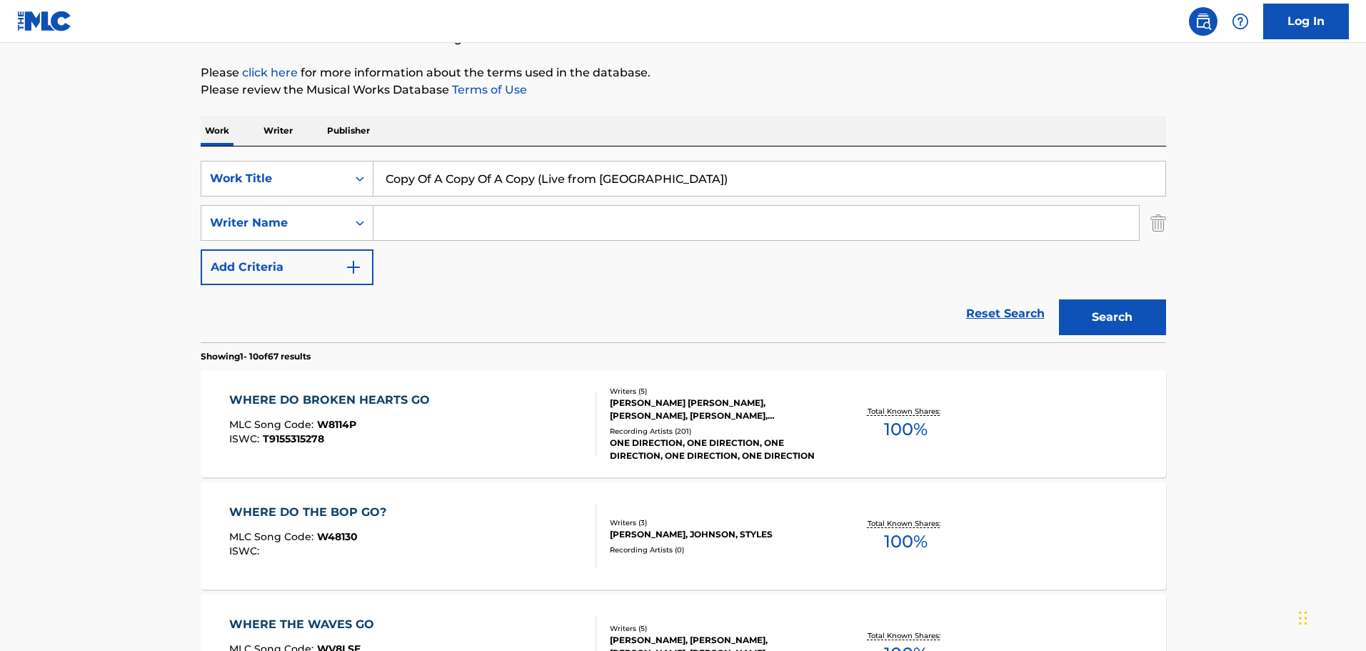
type input "Copy Of A Copy Of A Copy (Live from [GEOGRAPHIC_DATA])"
click at [1118, 312] on button "Search" at bounding box center [1112, 317] width 107 height 36
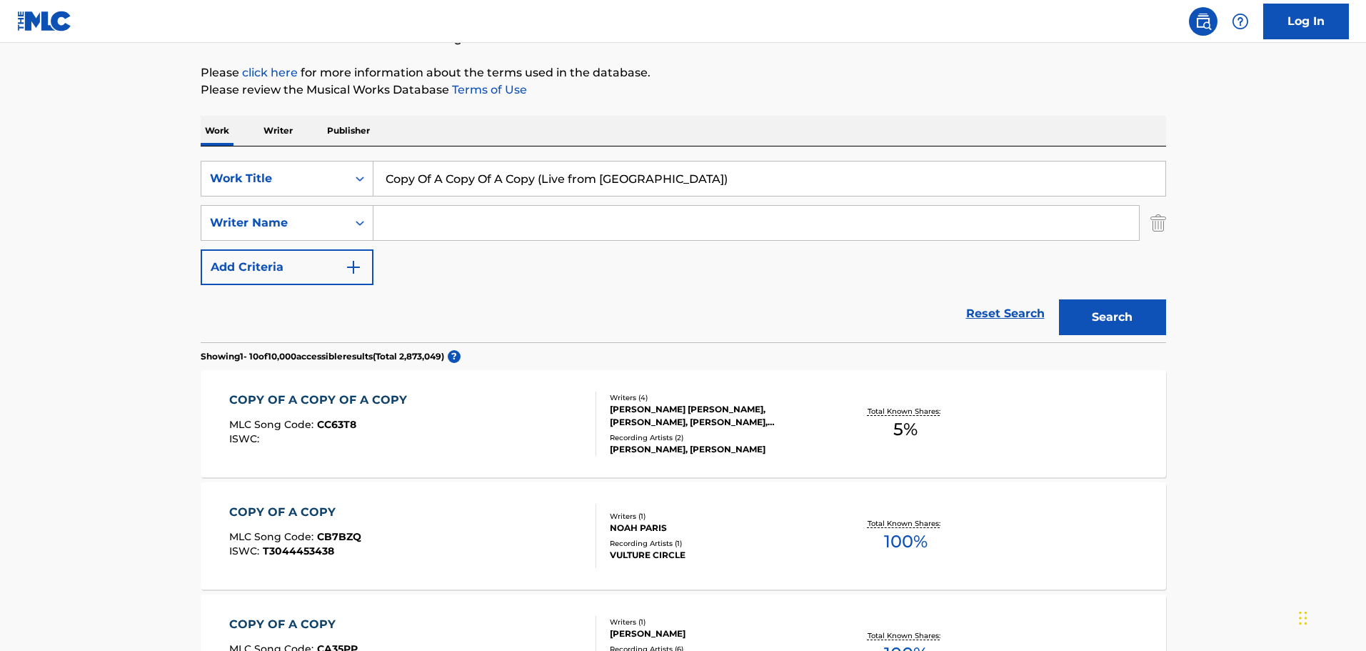
click at [344, 133] on p "Publisher" at bounding box center [348, 131] width 51 height 30
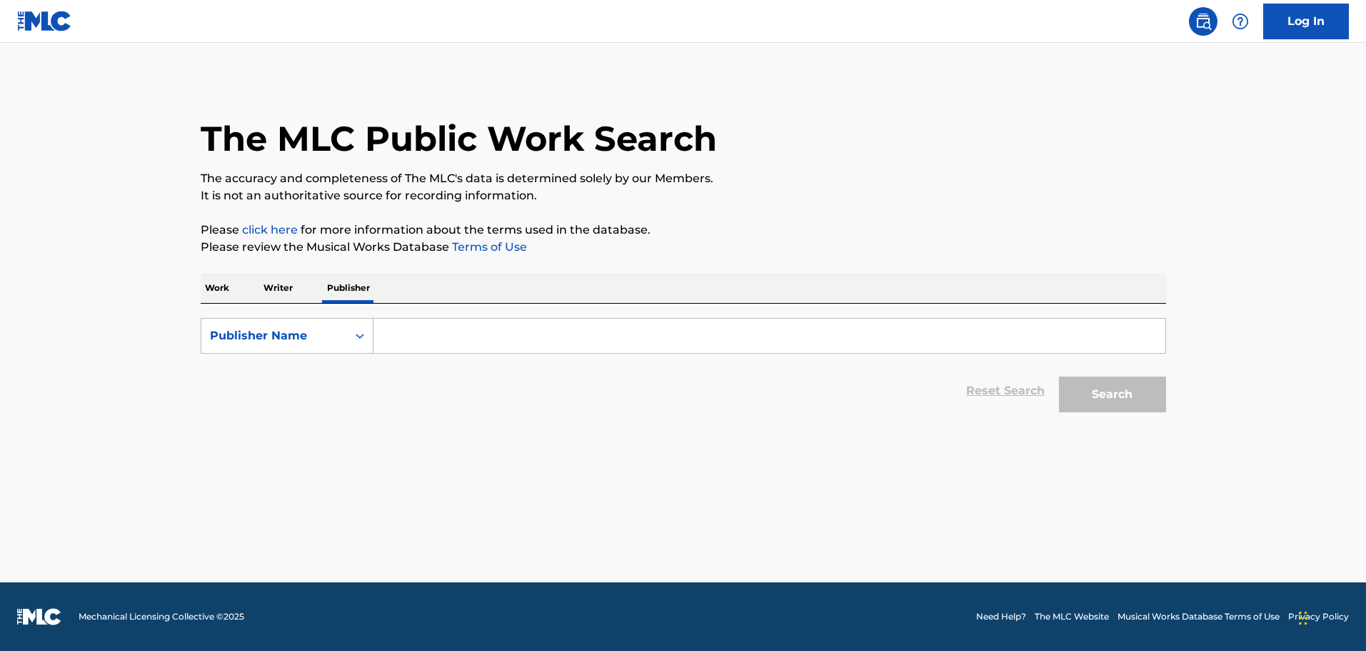
click at [428, 330] on input "Search Form" at bounding box center [770, 336] width 792 height 34
paste input "[PERSON_NAME] Boss GMBH & Co KG"
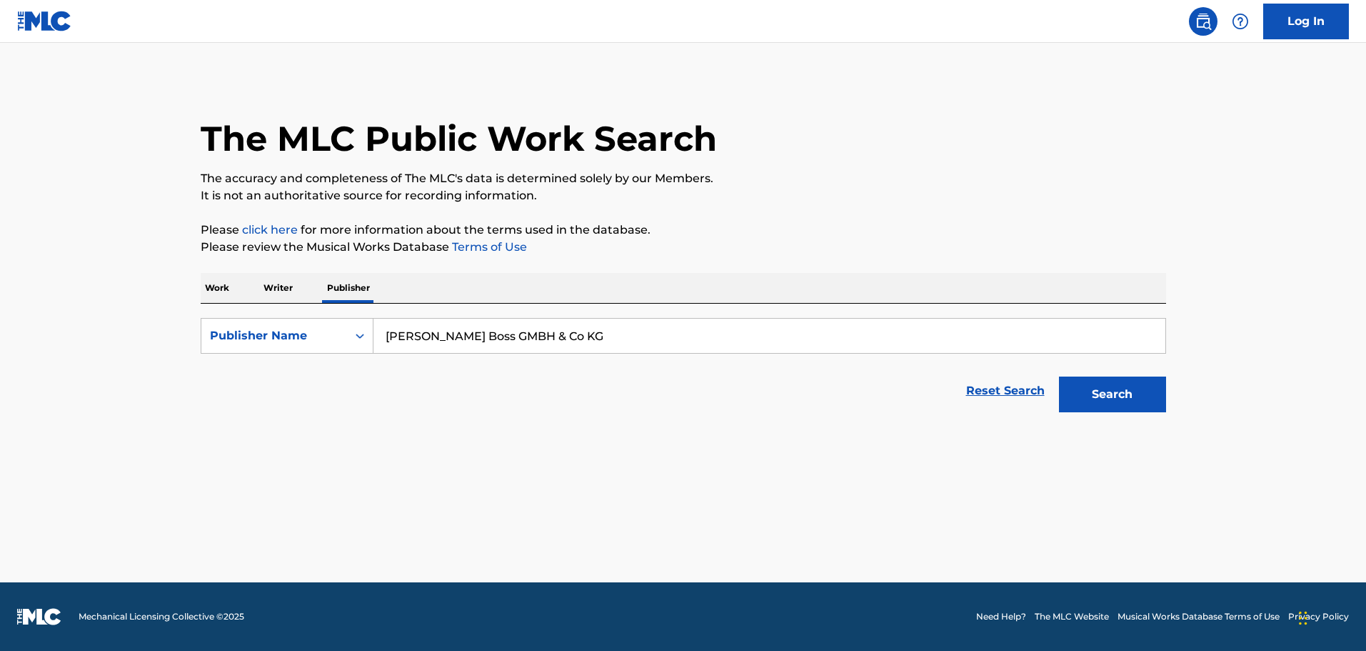
type input "[PERSON_NAME] Boss GMBH & Co KG"
click at [1129, 395] on button "Search" at bounding box center [1112, 394] width 107 height 36
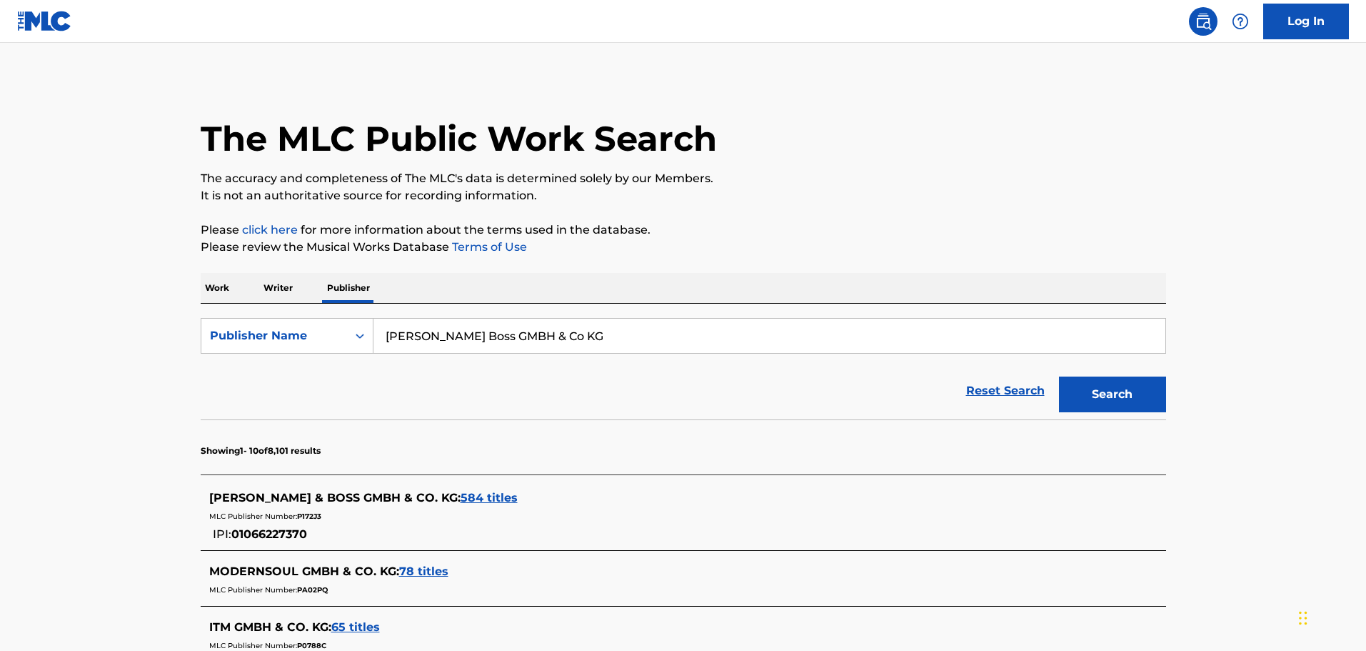
click at [461, 498] on span "584 titles" at bounding box center [489, 498] width 57 height 14
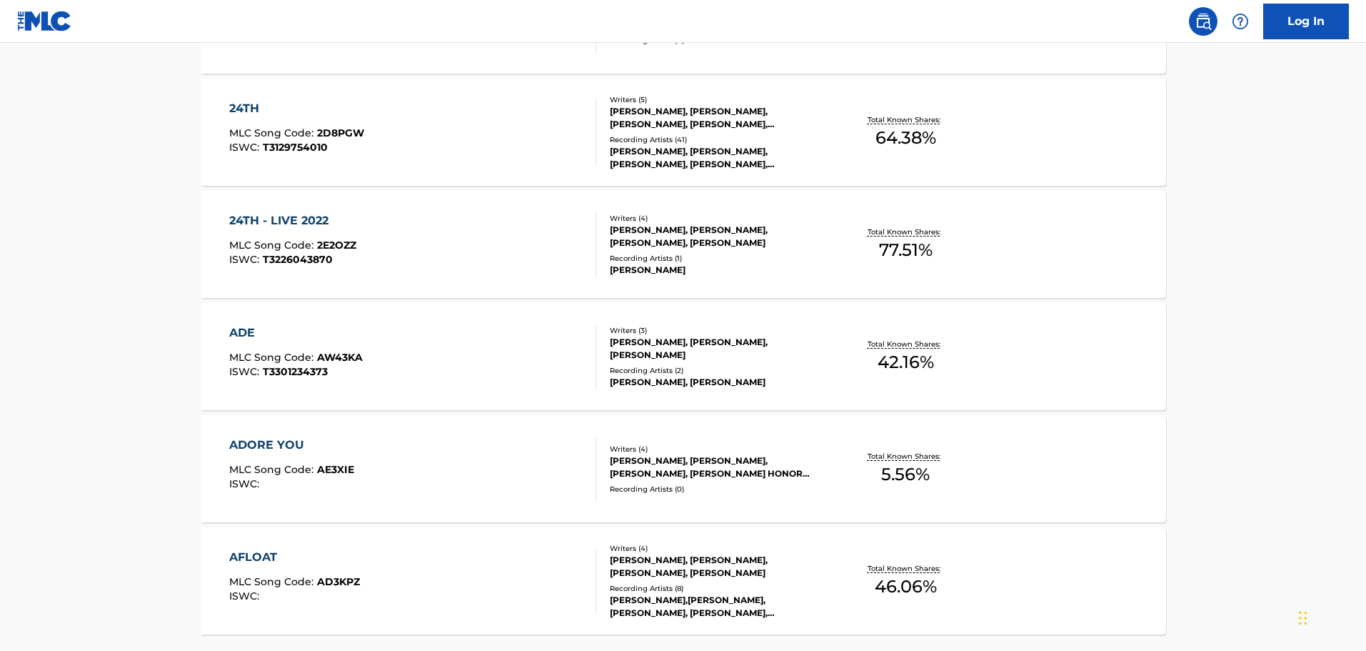
scroll to position [1156, 0]
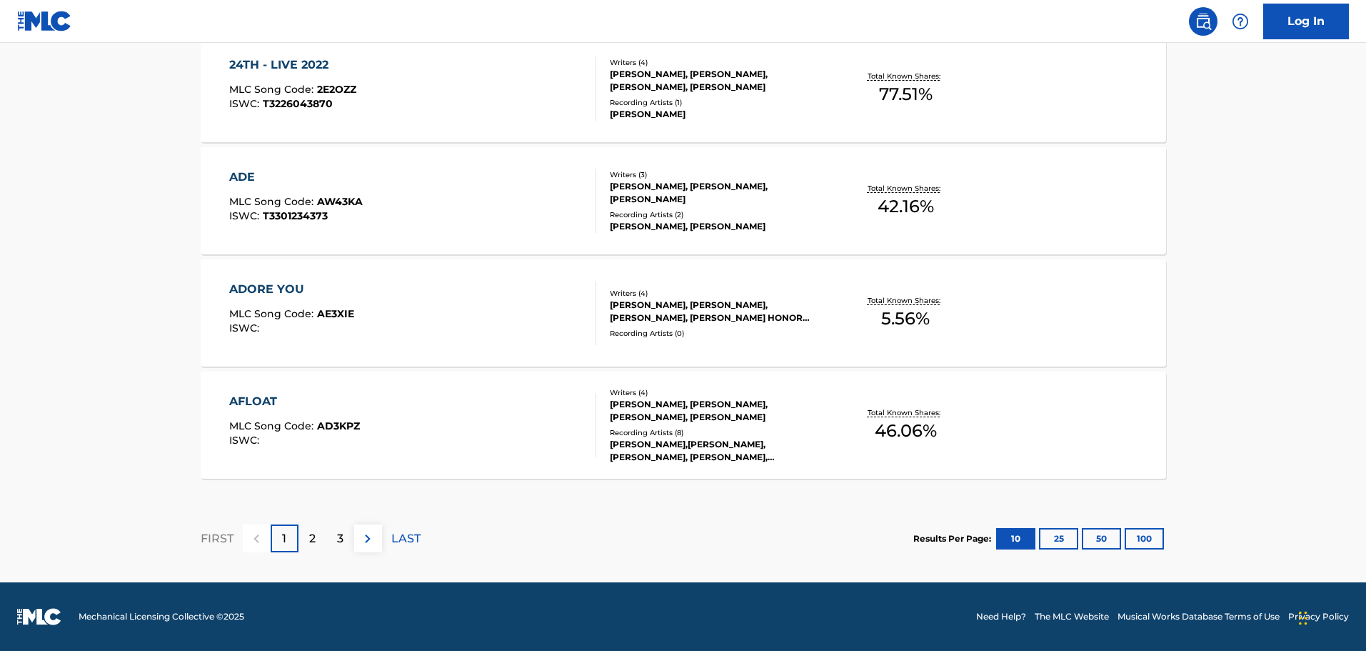
click at [1134, 543] on button "100" at bounding box center [1144, 538] width 39 height 21
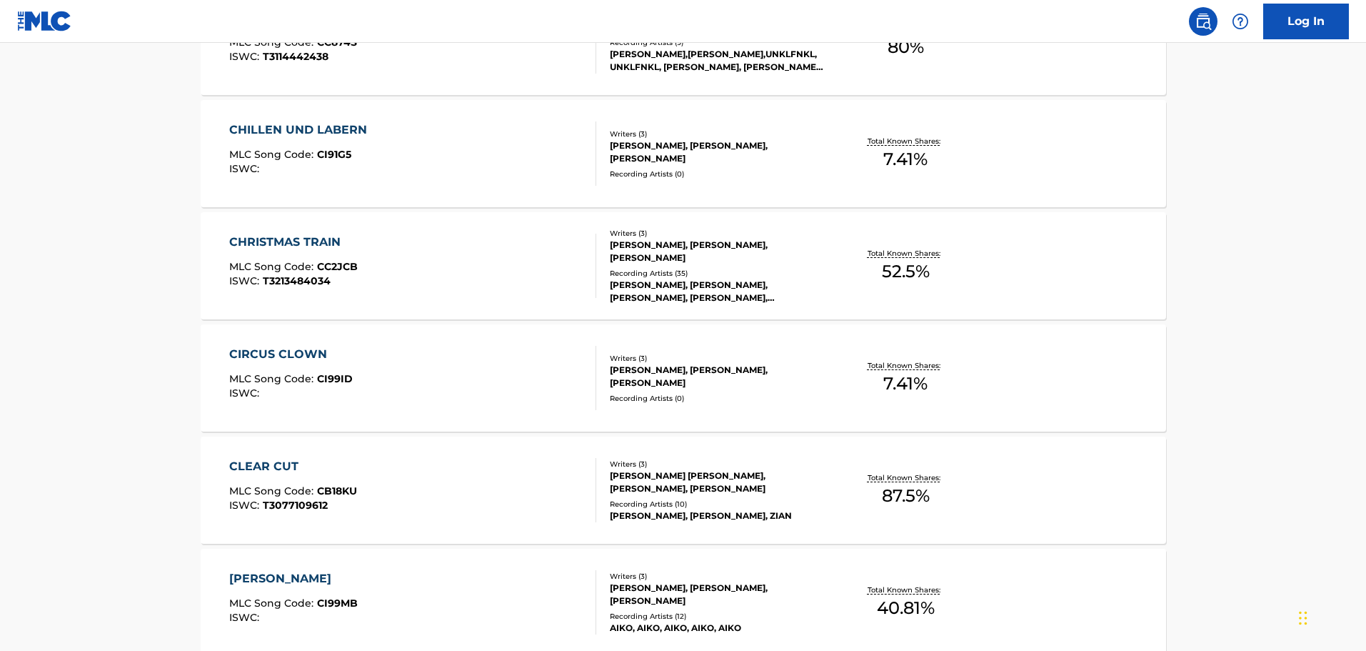
scroll to position [11248, 0]
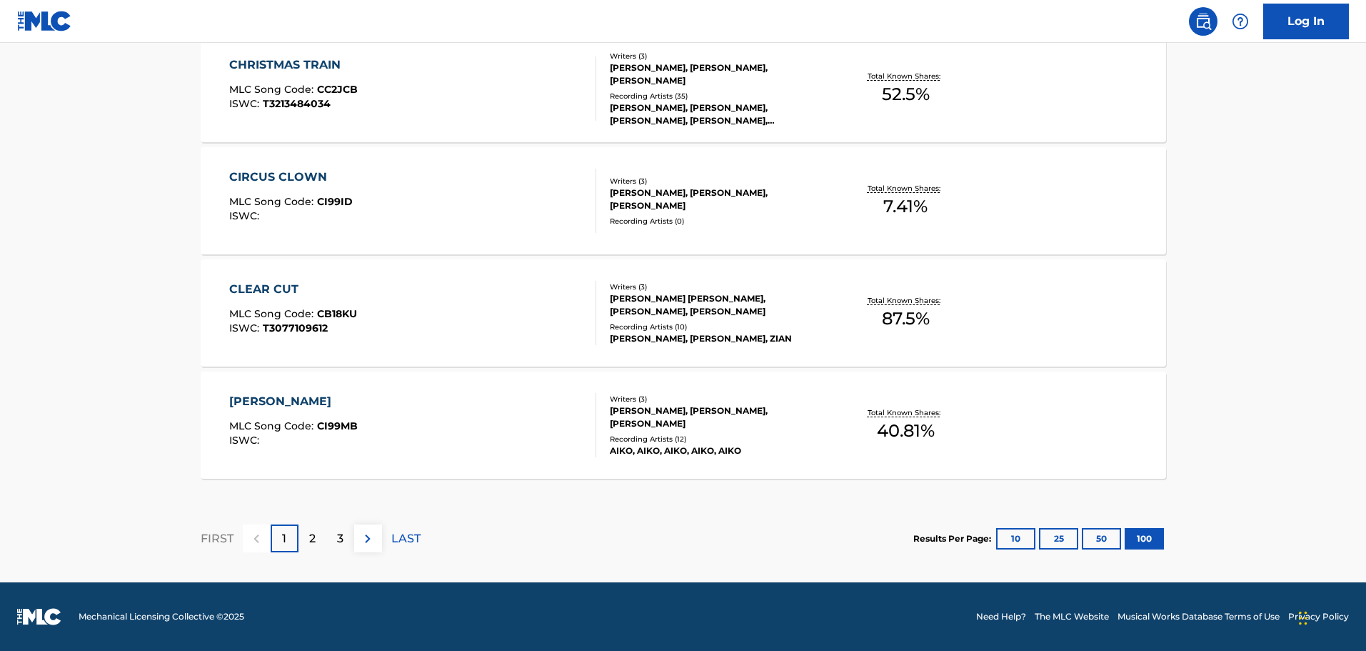
click at [333, 544] on div "3" at bounding box center [340, 538] width 28 height 28
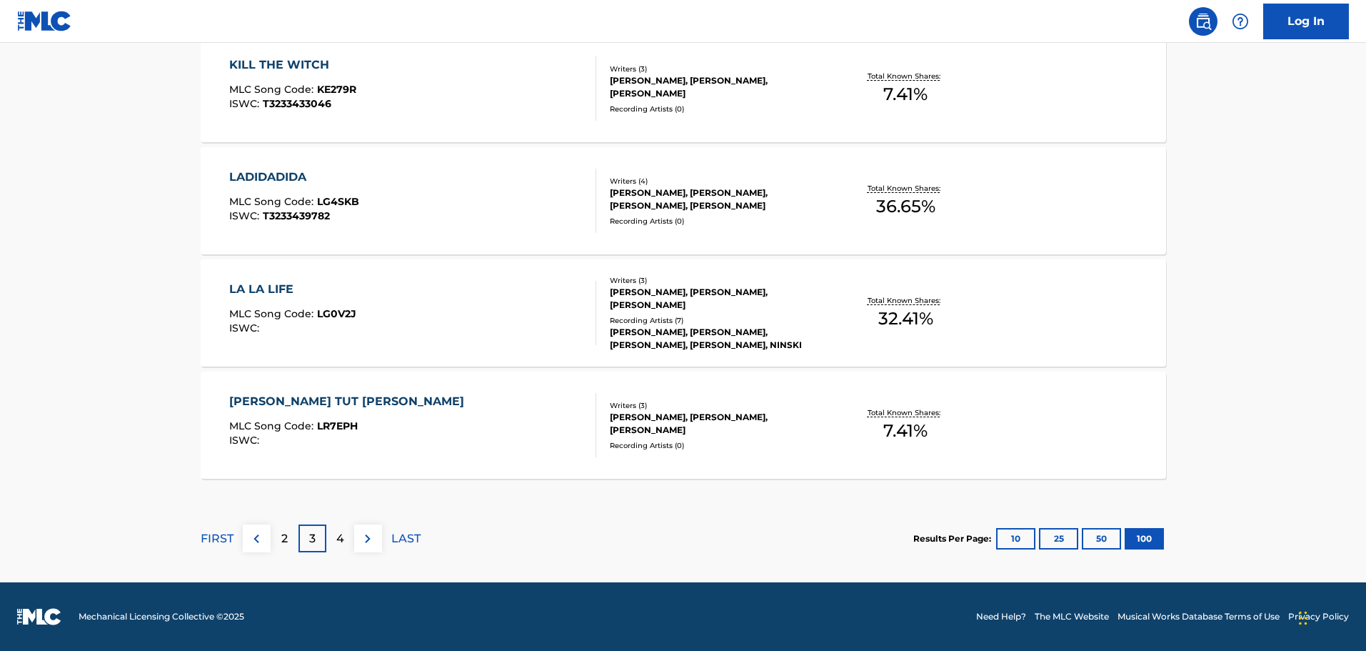
click at [344, 540] on div "4" at bounding box center [340, 538] width 28 height 28
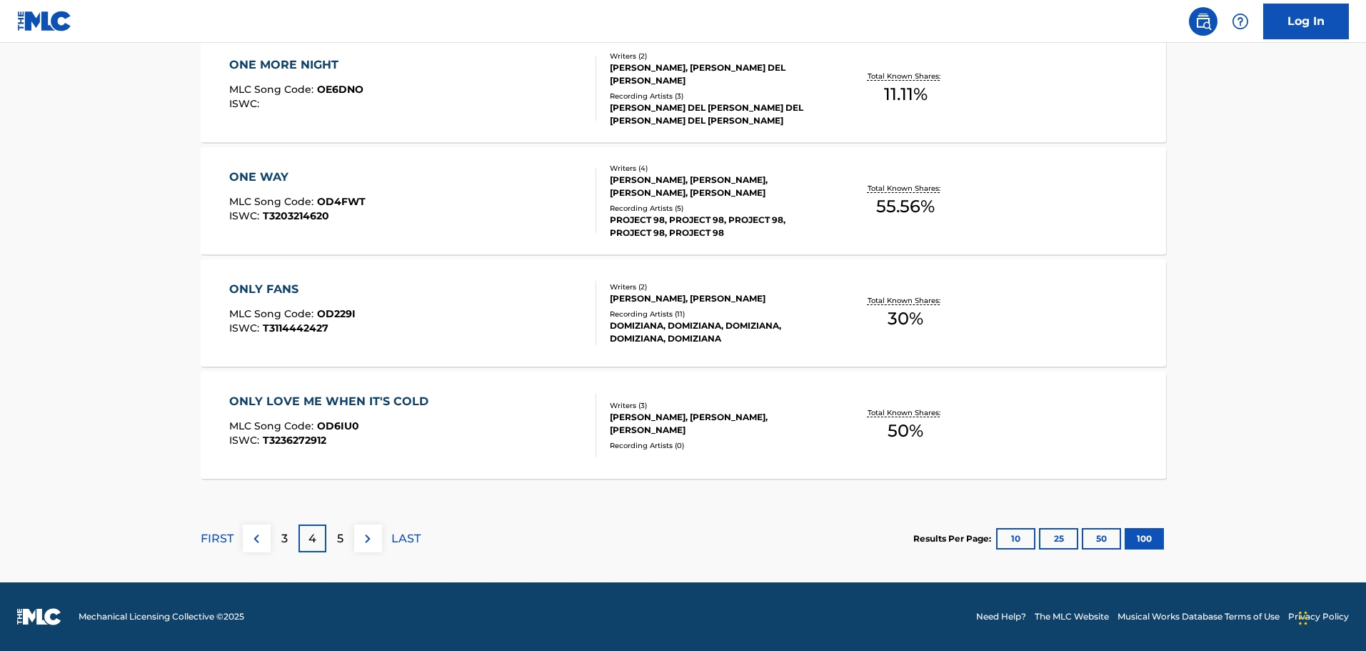
click at [348, 539] on div "5" at bounding box center [340, 538] width 28 height 28
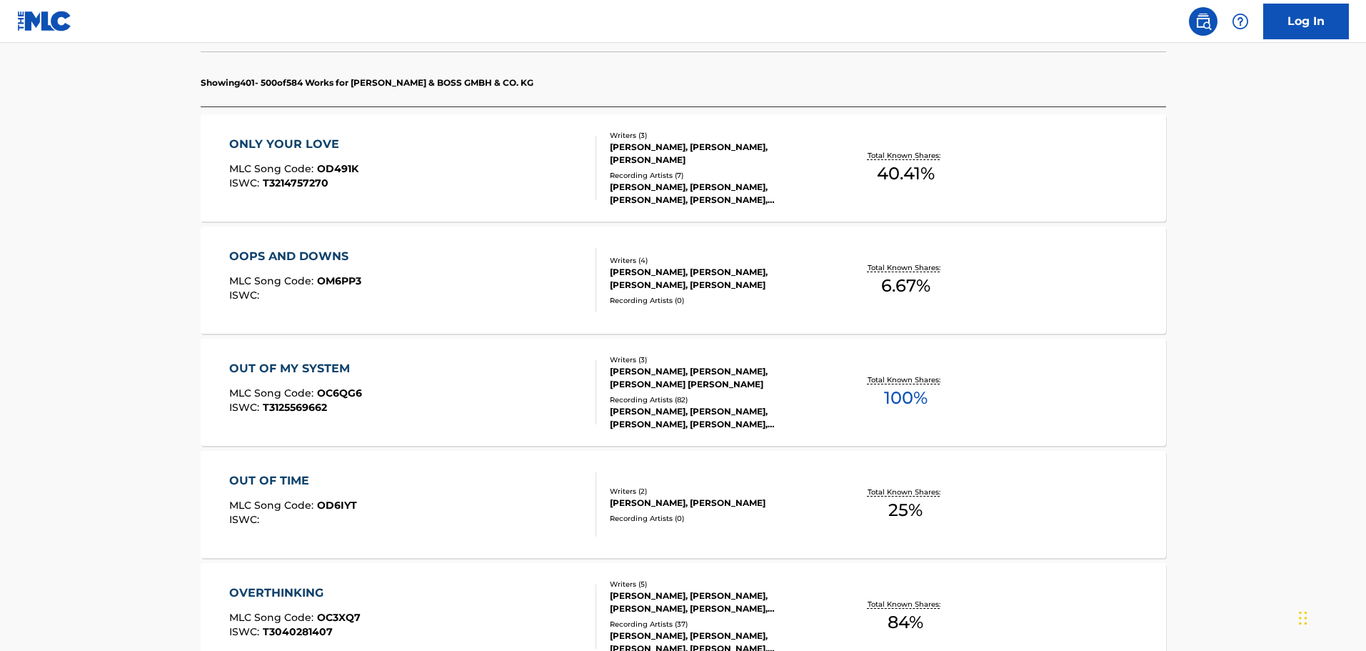
scroll to position [429, 0]
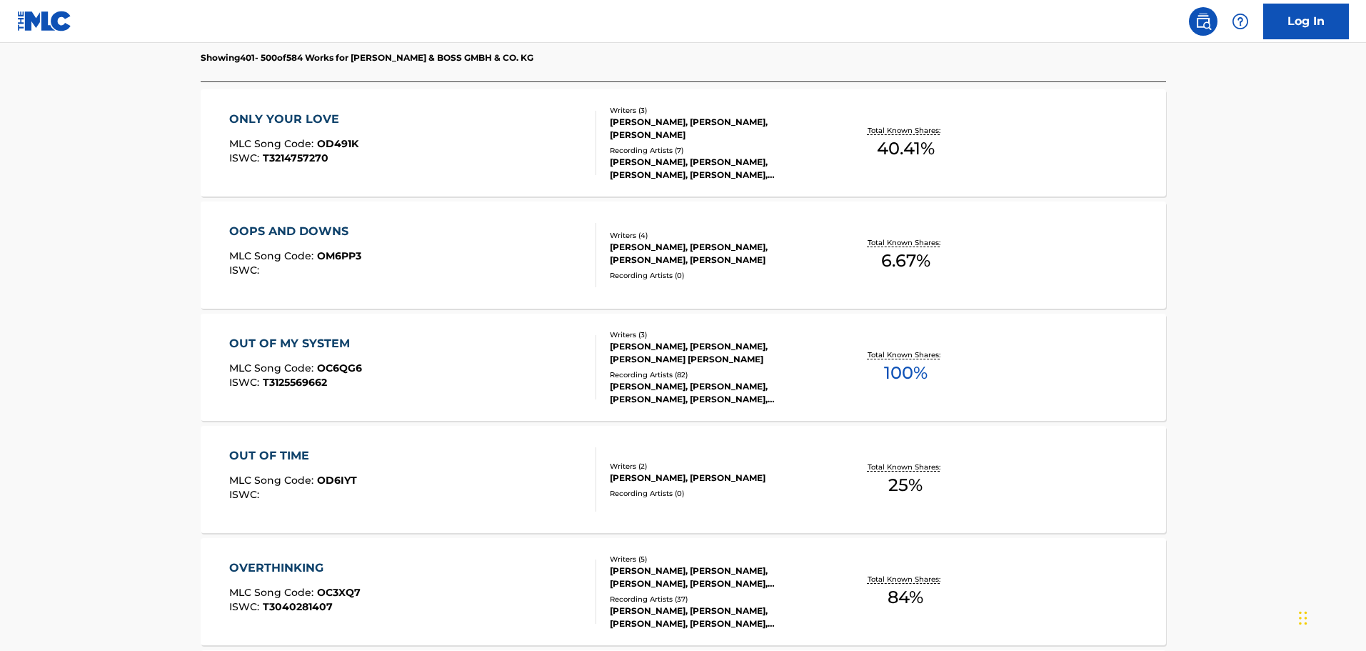
click at [700, 341] on div "[PERSON_NAME], [PERSON_NAME], [PERSON_NAME] [PERSON_NAME]" at bounding box center [718, 353] width 216 height 26
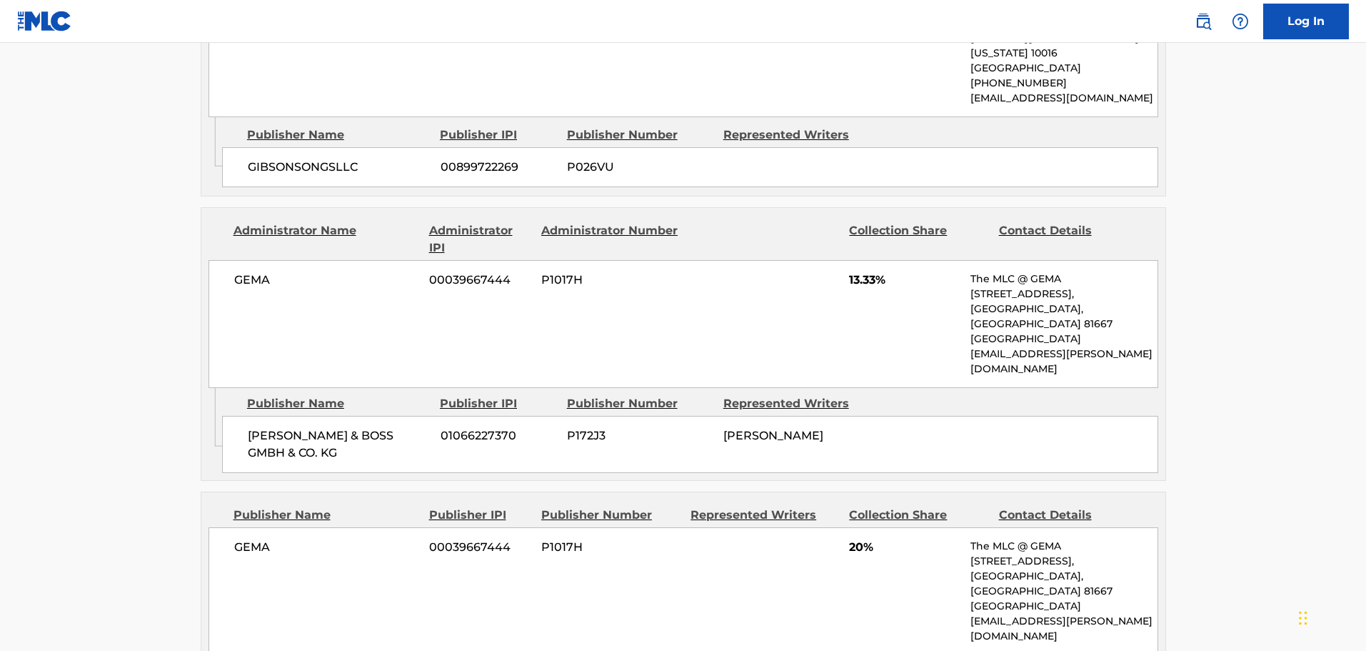
scroll to position [1071, 0]
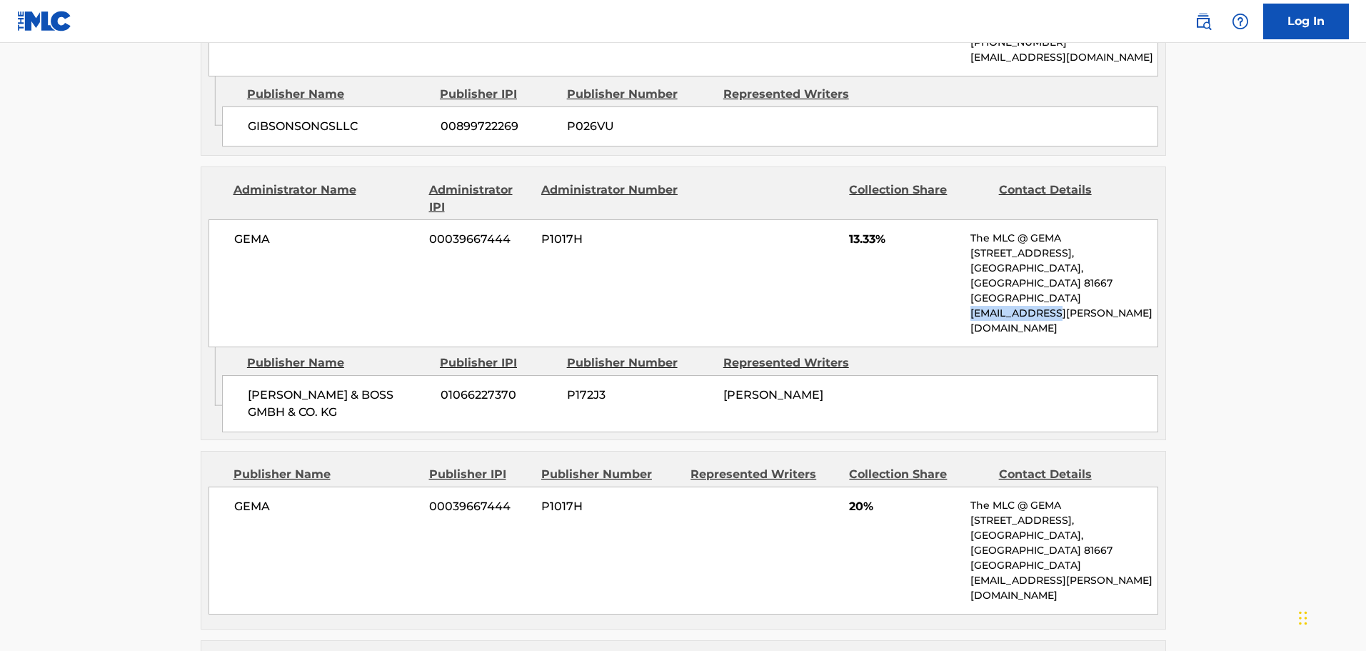
drag, startPoint x: 1078, startPoint y: 281, endPoint x: 973, endPoint y: 294, distance: 106.5
click at [973, 294] on div "[PERSON_NAME] 00039667444 P1017H 13.33% The MLC @ GEMA [STREET_ADDRESS] [EMAIL_…" at bounding box center [684, 283] width 950 height 128
copy p "[EMAIL_ADDRESS][PERSON_NAME][DOMAIN_NAME]"
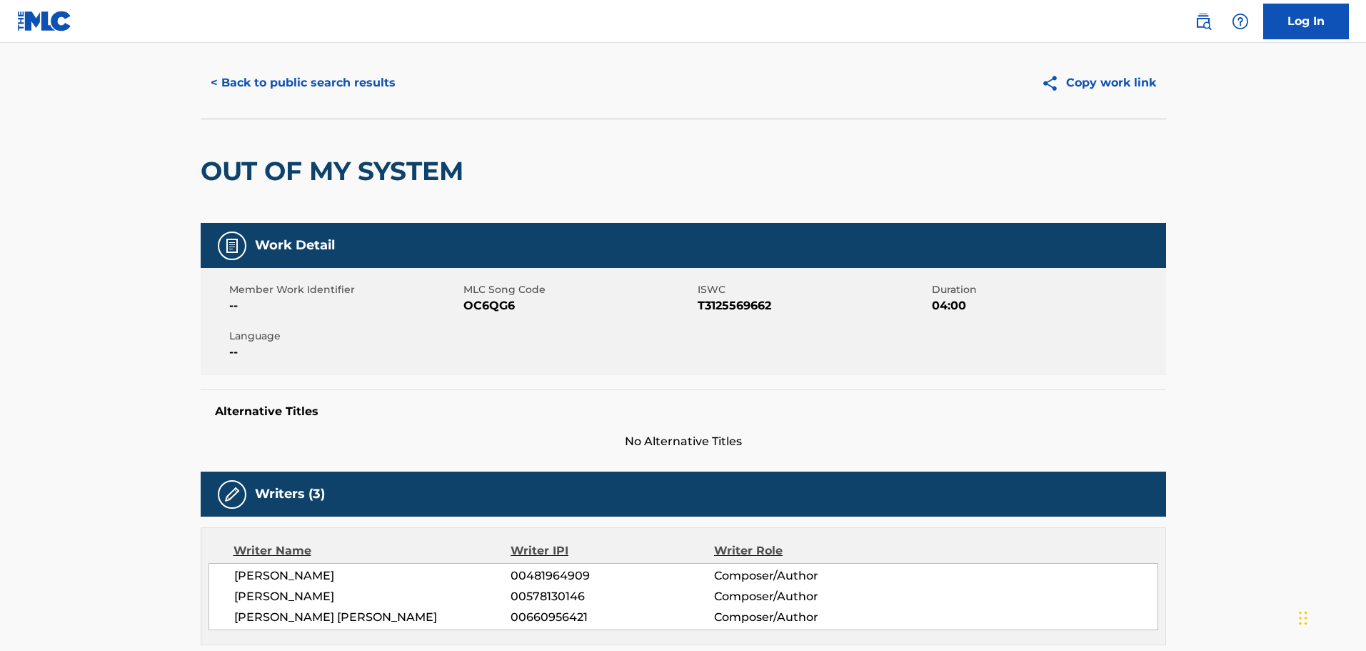
scroll to position [0, 0]
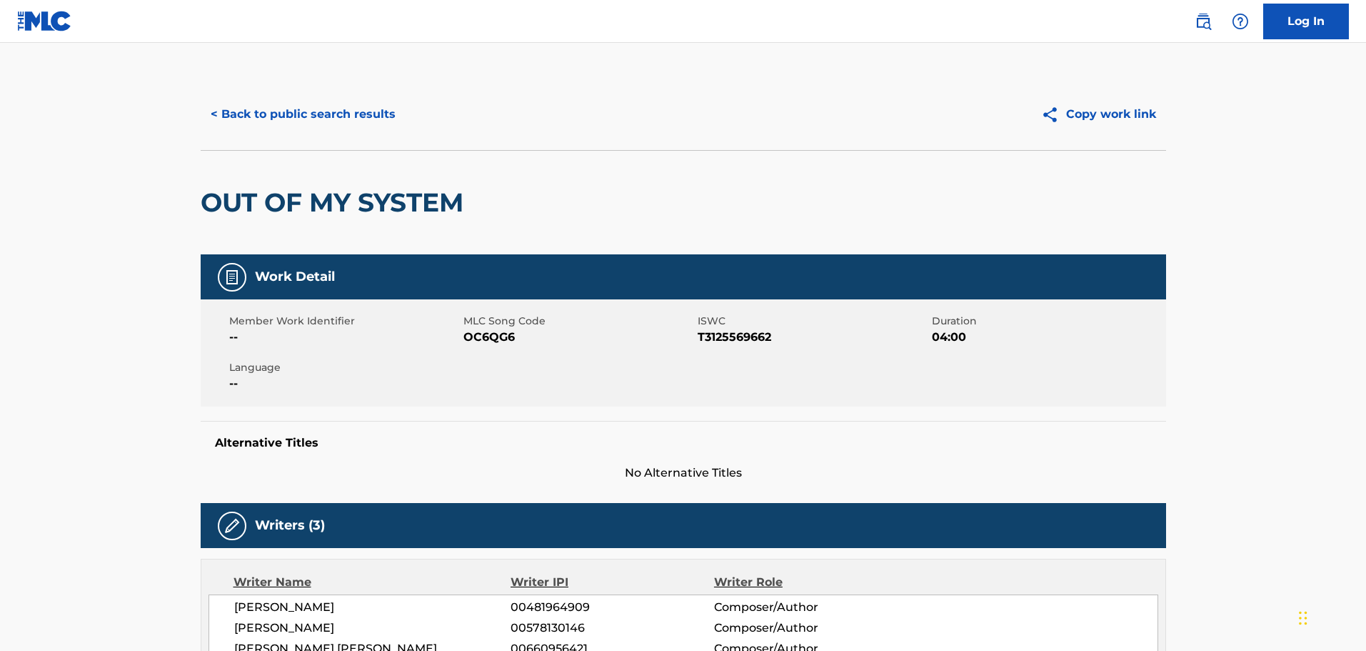
click at [286, 109] on button "< Back to public search results" at bounding box center [303, 114] width 205 height 36
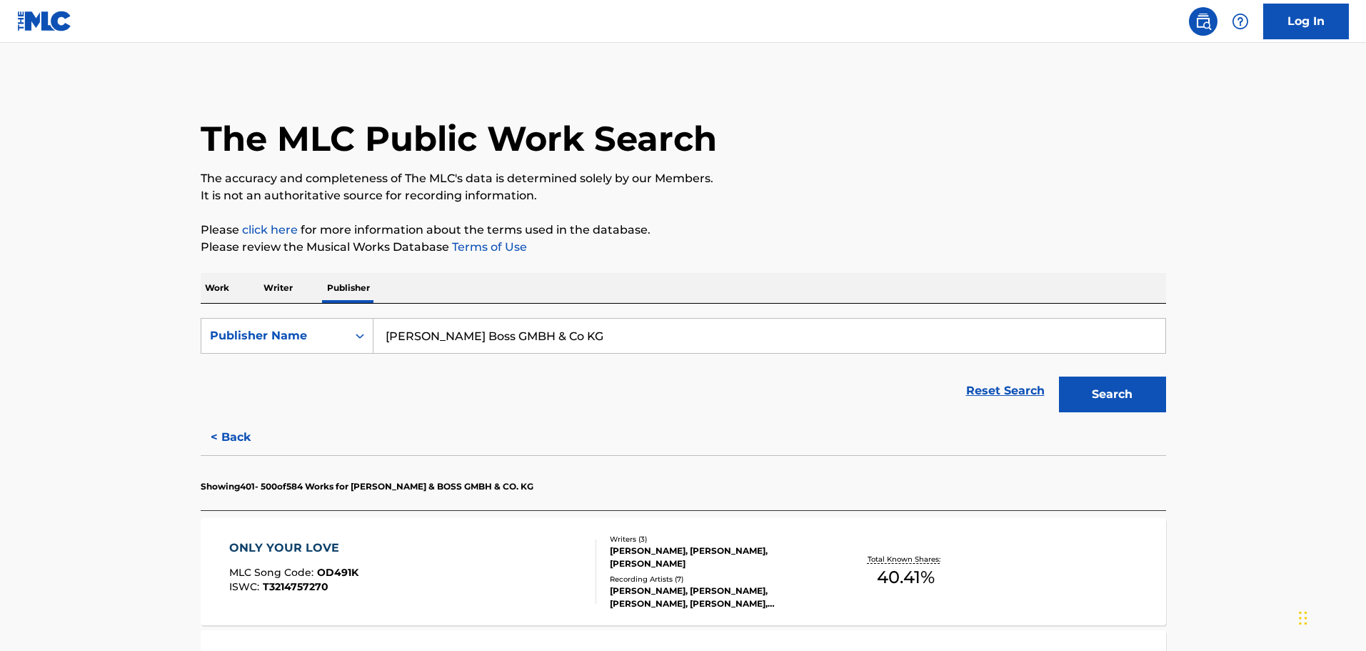
click at [409, 333] on input "[PERSON_NAME] Boss GMBH & Co KG" at bounding box center [770, 336] width 792 height 34
click at [409, 332] on input "[PERSON_NAME] Boss GMBH & Co KG" at bounding box center [770, 336] width 792 height 34
paste input "Barn Publishing ([PERSON_NAME]) Ltd."
type input "Barn Publishing ([PERSON_NAME]) Ltd."
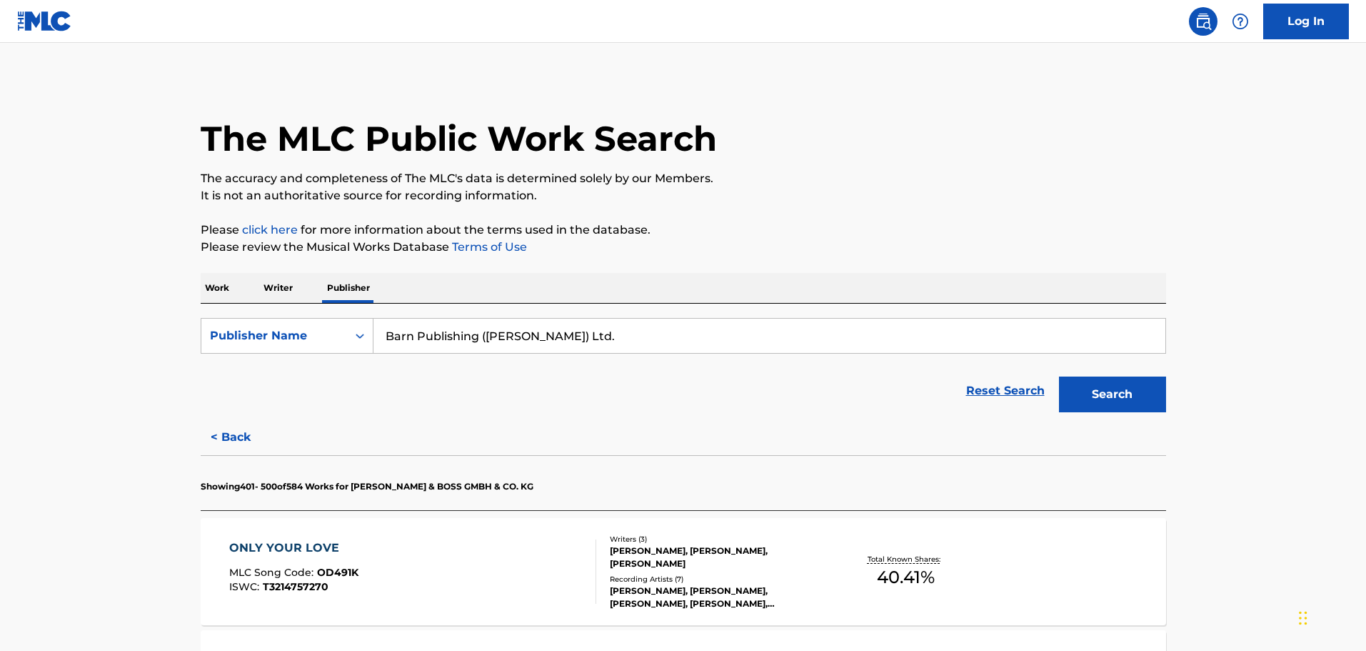
click at [1059, 376] on button "Search" at bounding box center [1112, 394] width 107 height 36
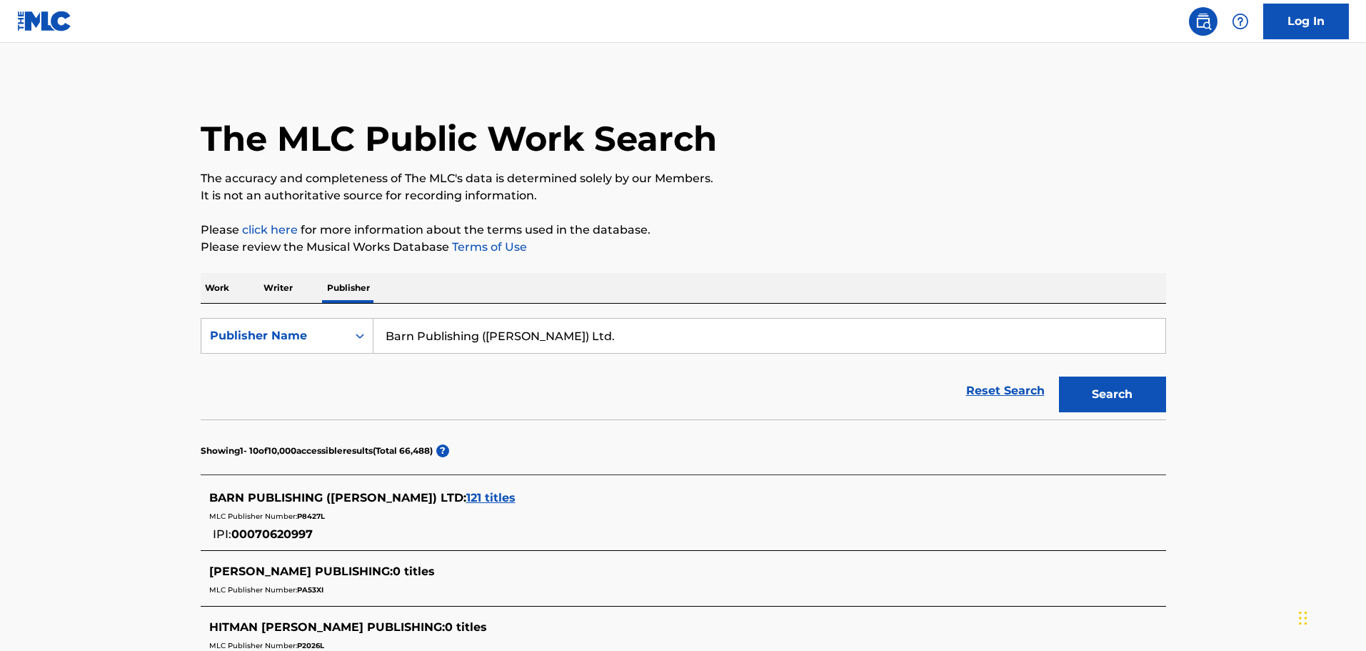
click at [466, 495] on span "121 titles" at bounding box center [490, 498] width 49 height 14
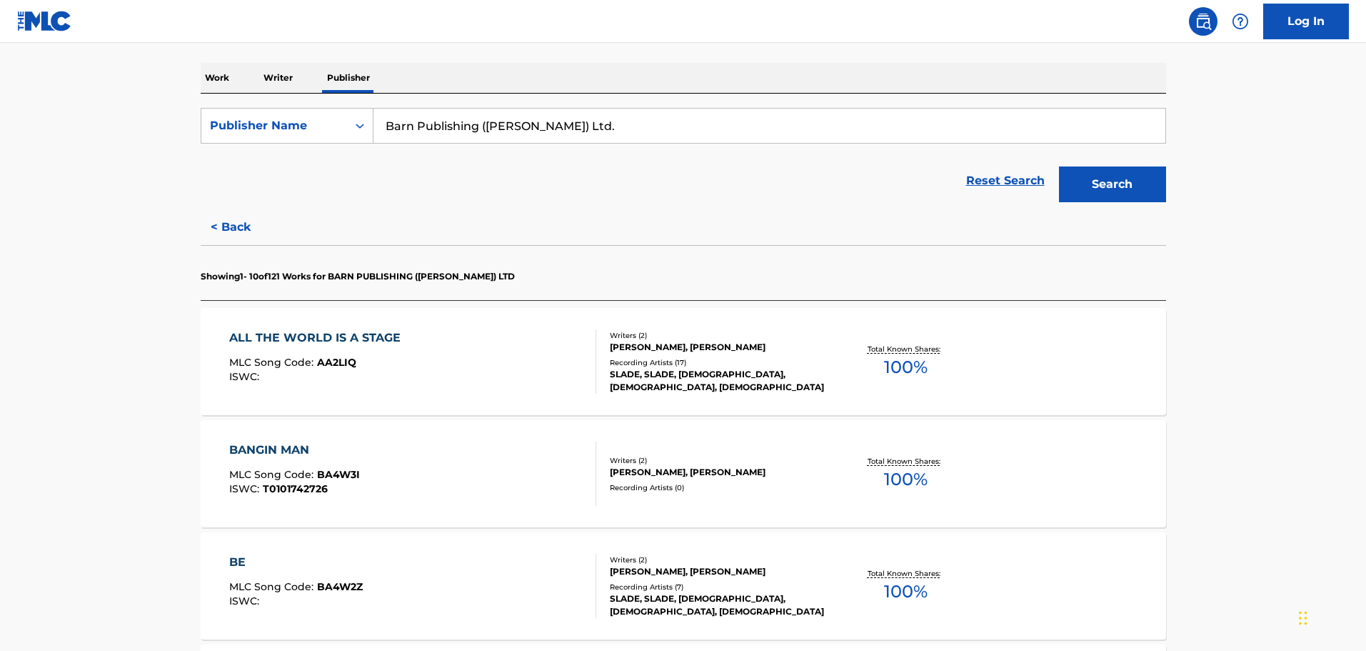
scroll to position [214, 0]
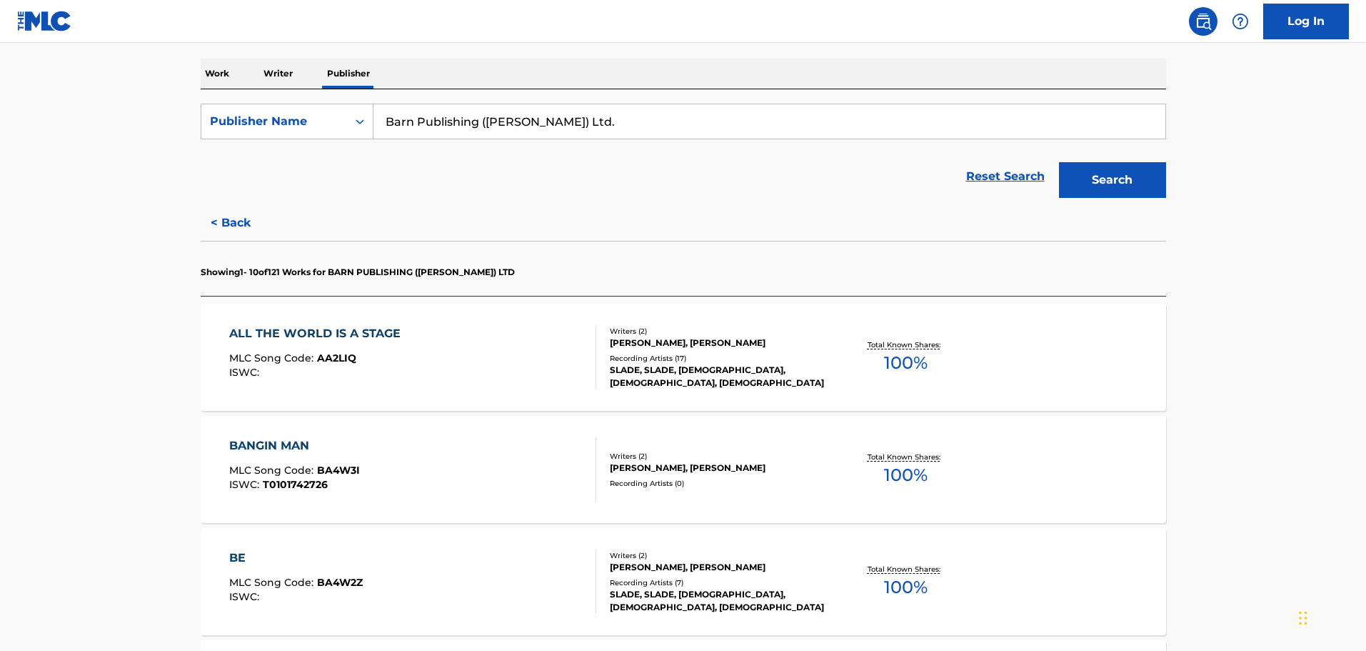
click at [890, 364] on span "100 %" at bounding box center [906, 363] width 44 height 26
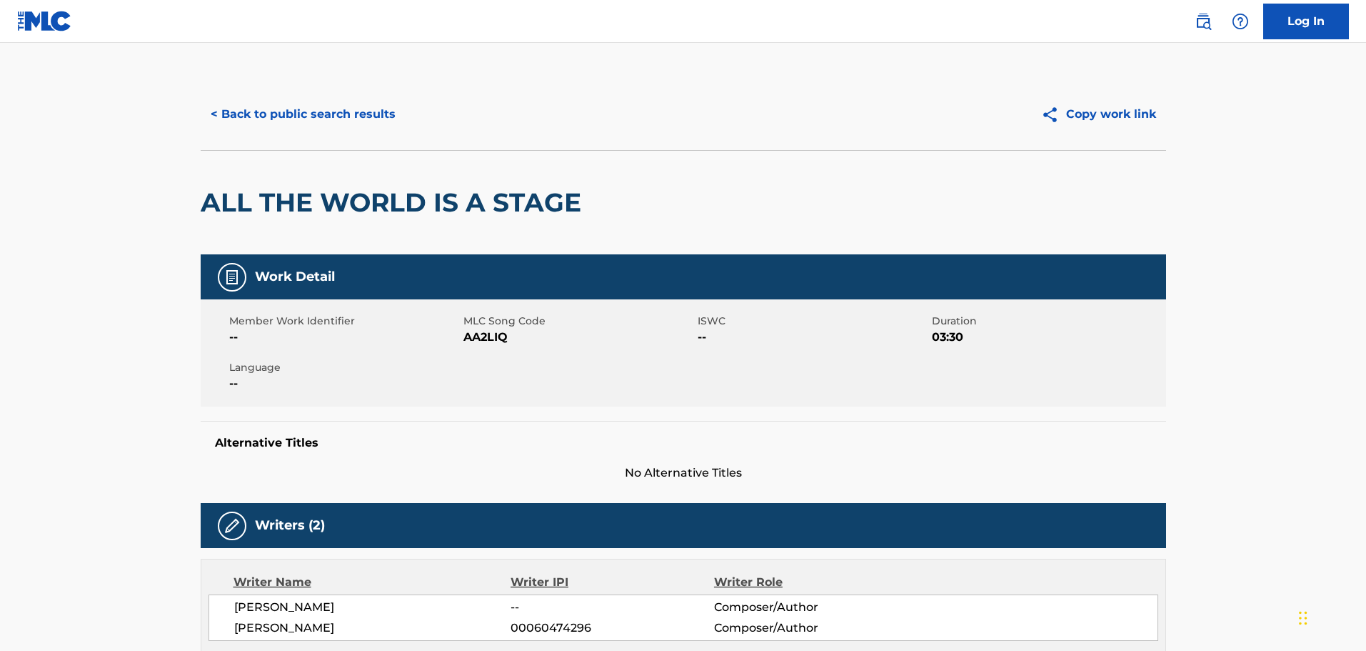
click at [319, 112] on button "< Back to public search results" at bounding box center [303, 114] width 205 height 36
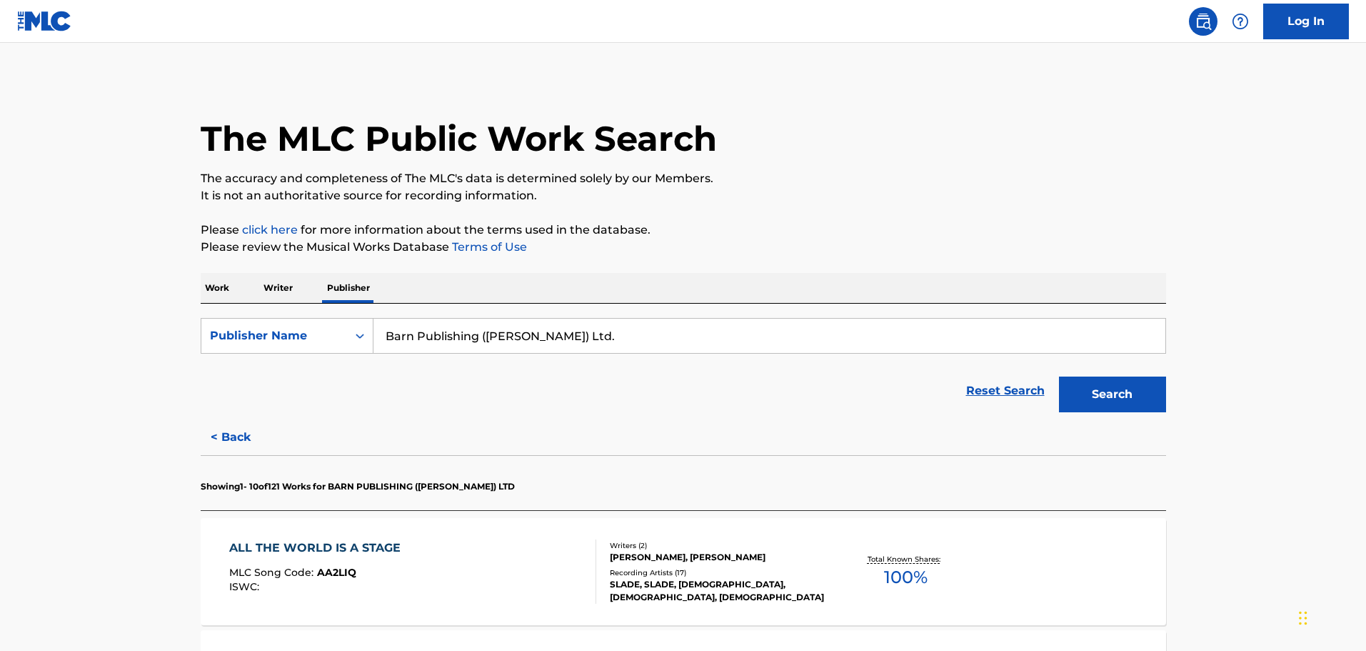
click at [571, 328] on input "Barn Publishing ([PERSON_NAME]) Ltd." at bounding box center [770, 336] width 792 height 34
paste input "Intersong Music"
type input "Intersong Music Ltd."
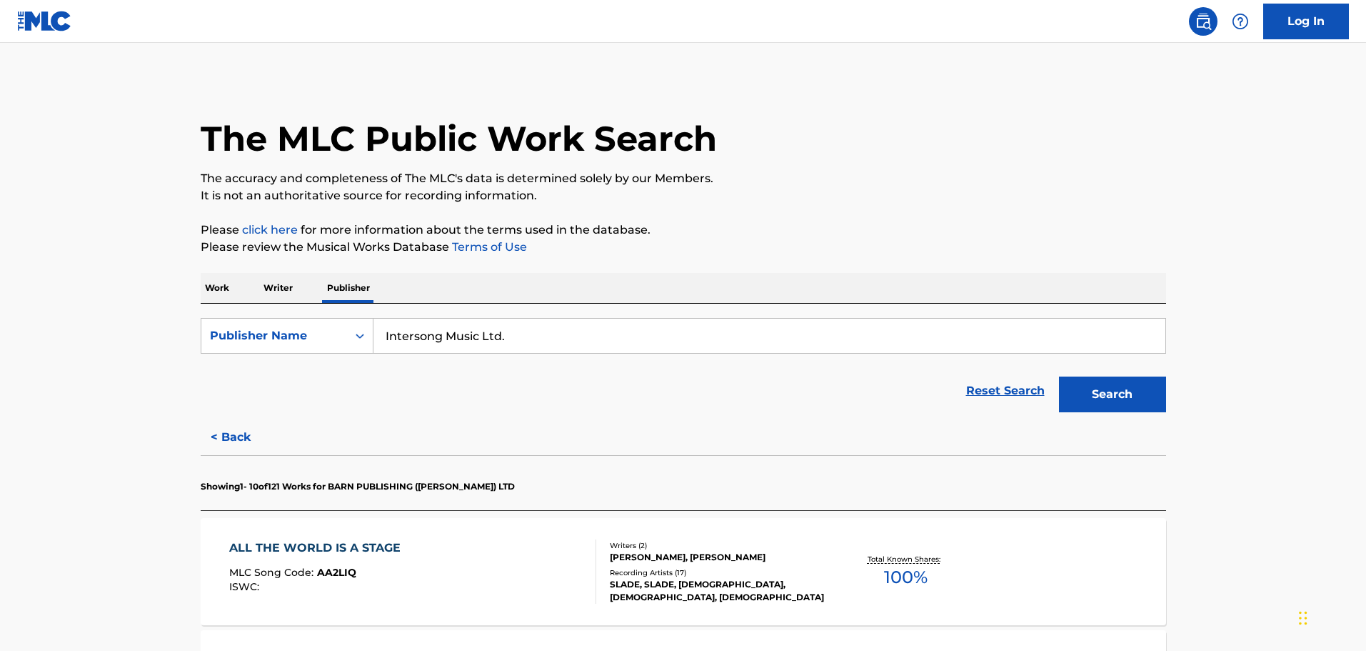
click at [1081, 386] on button "Search" at bounding box center [1112, 394] width 107 height 36
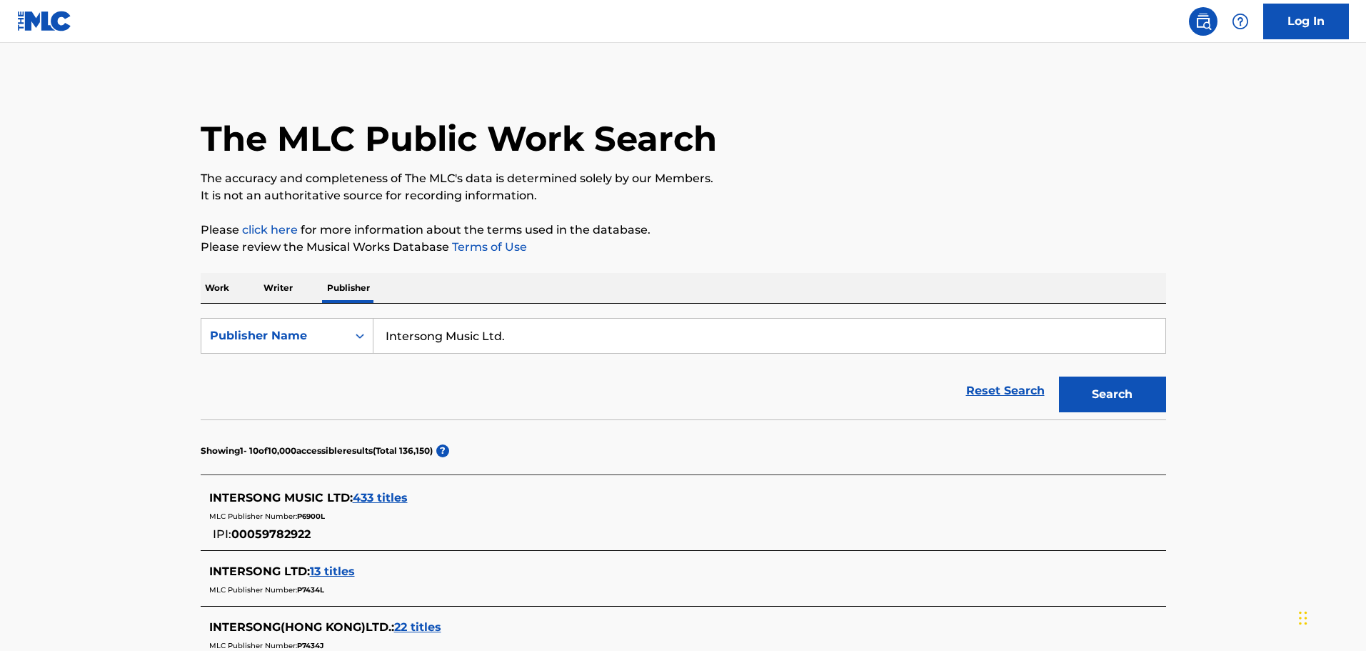
click at [378, 493] on span "433 titles" at bounding box center [380, 498] width 55 height 14
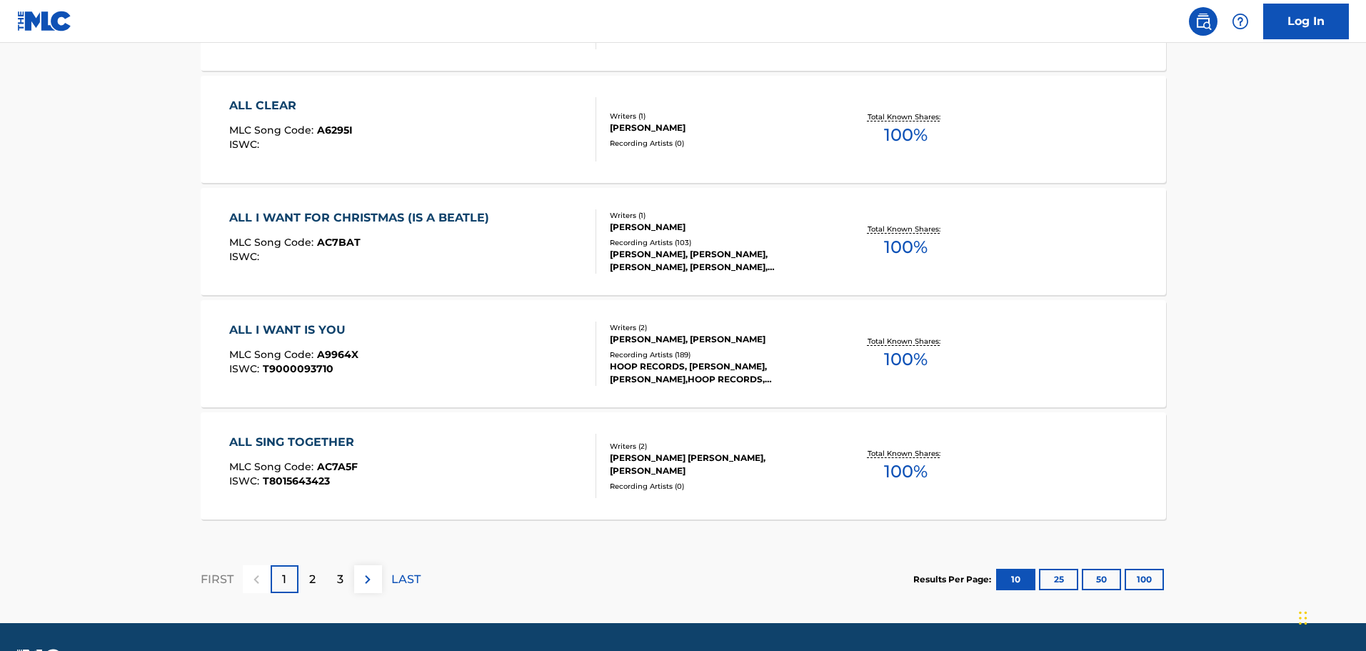
scroll to position [1143, 0]
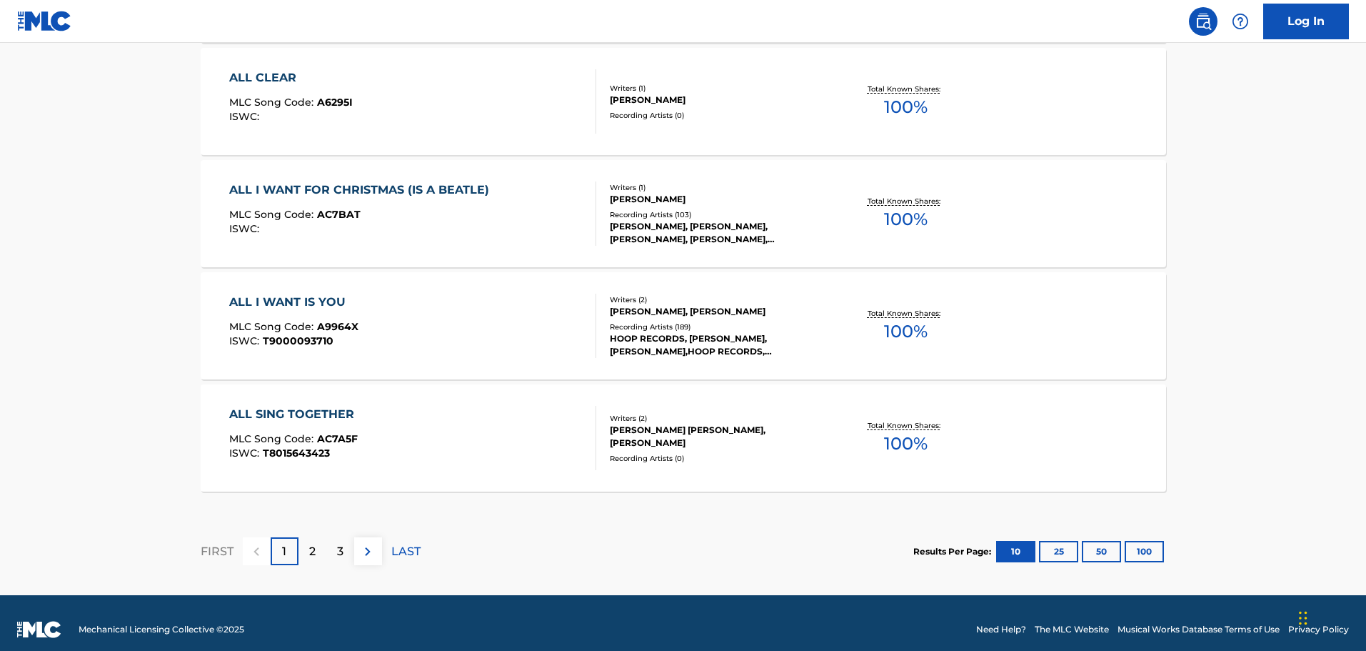
click at [734, 314] on div "[PERSON_NAME], [PERSON_NAME]" at bounding box center [718, 311] width 216 height 13
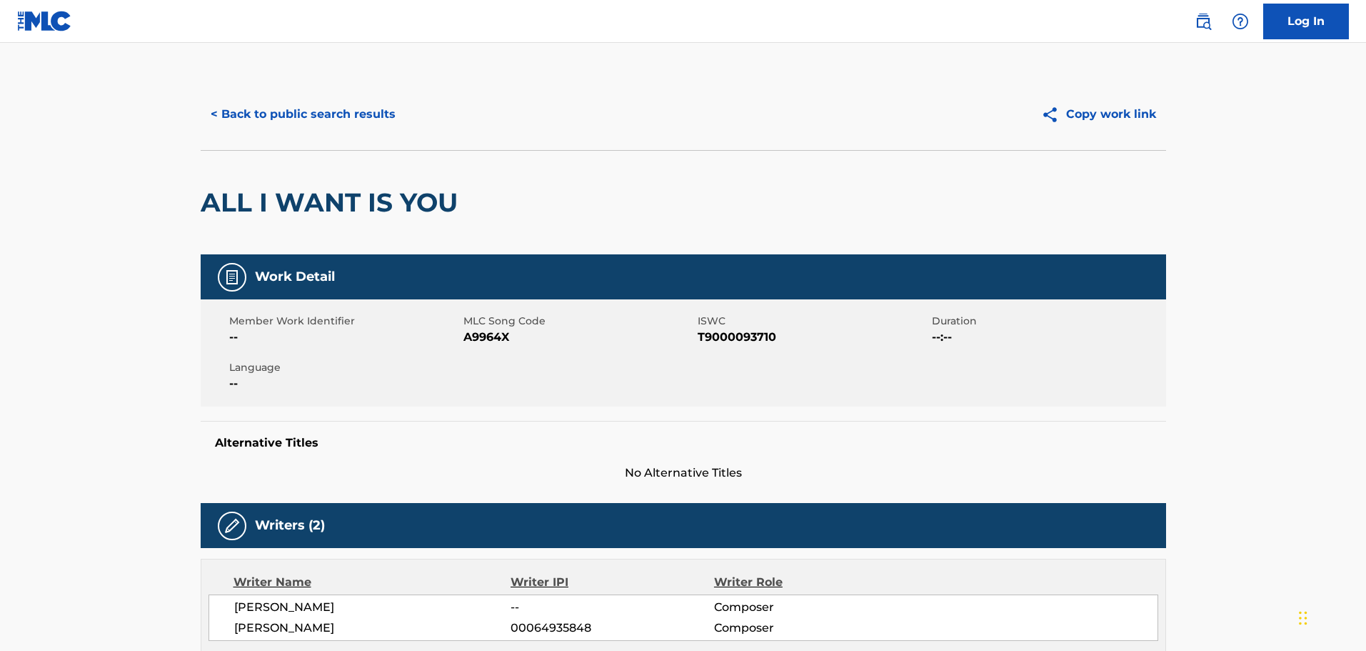
click at [270, 114] on button "< Back to public search results" at bounding box center [303, 114] width 205 height 36
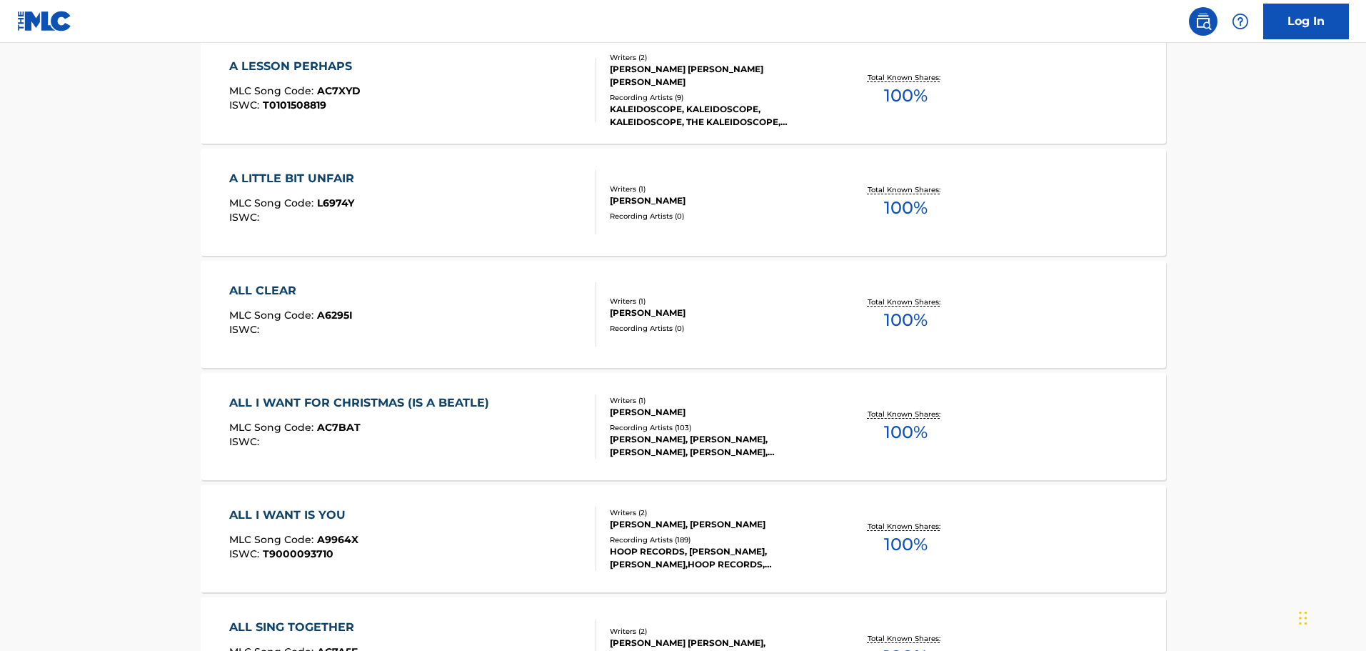
scroll to position [1156, 0]
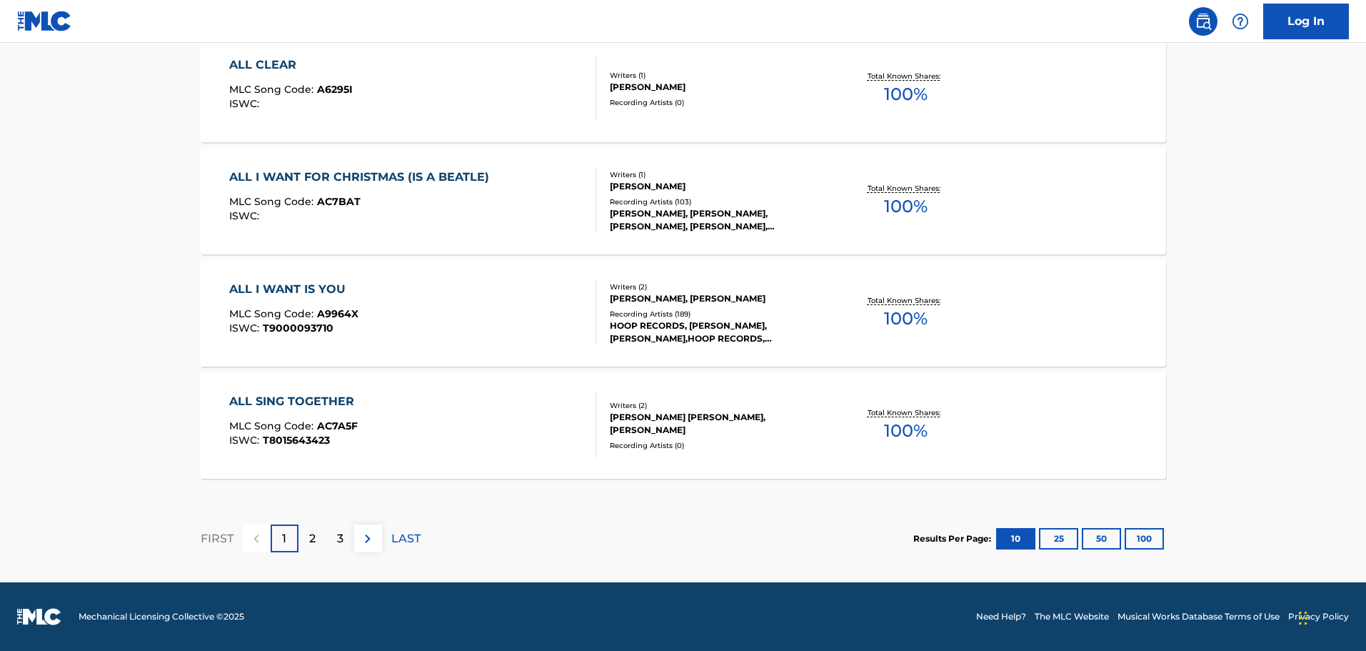
click at [1136, 536] on button "100" at bounding box center [1144, 538] width 39 height 21
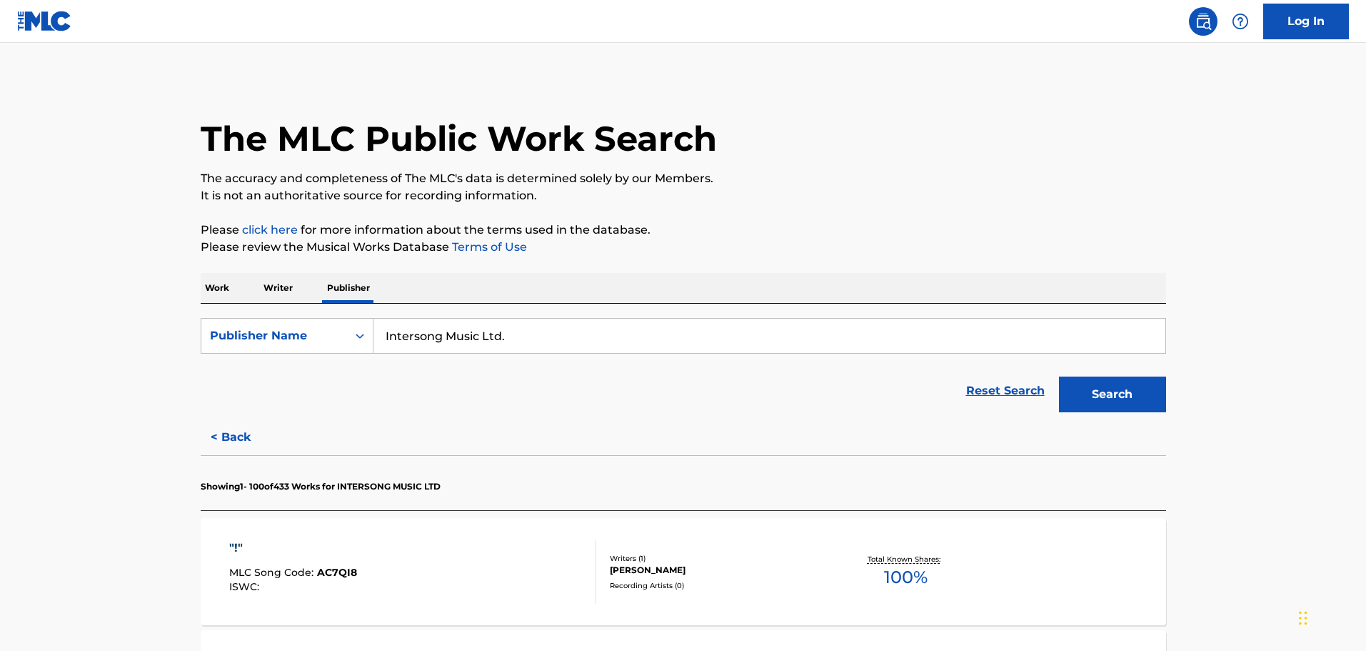
scroll to position [11248, 0]
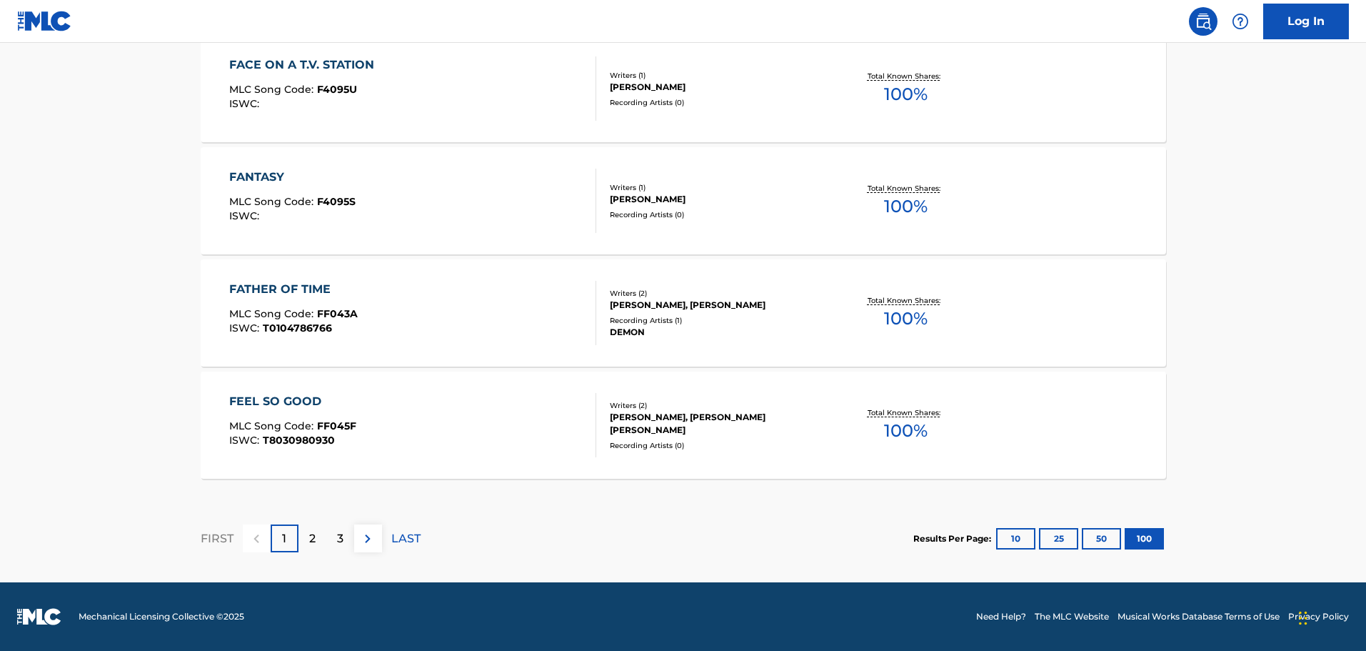
click at [309, 536] on p "2" at bounding box center [312, 538] width 6 height 17
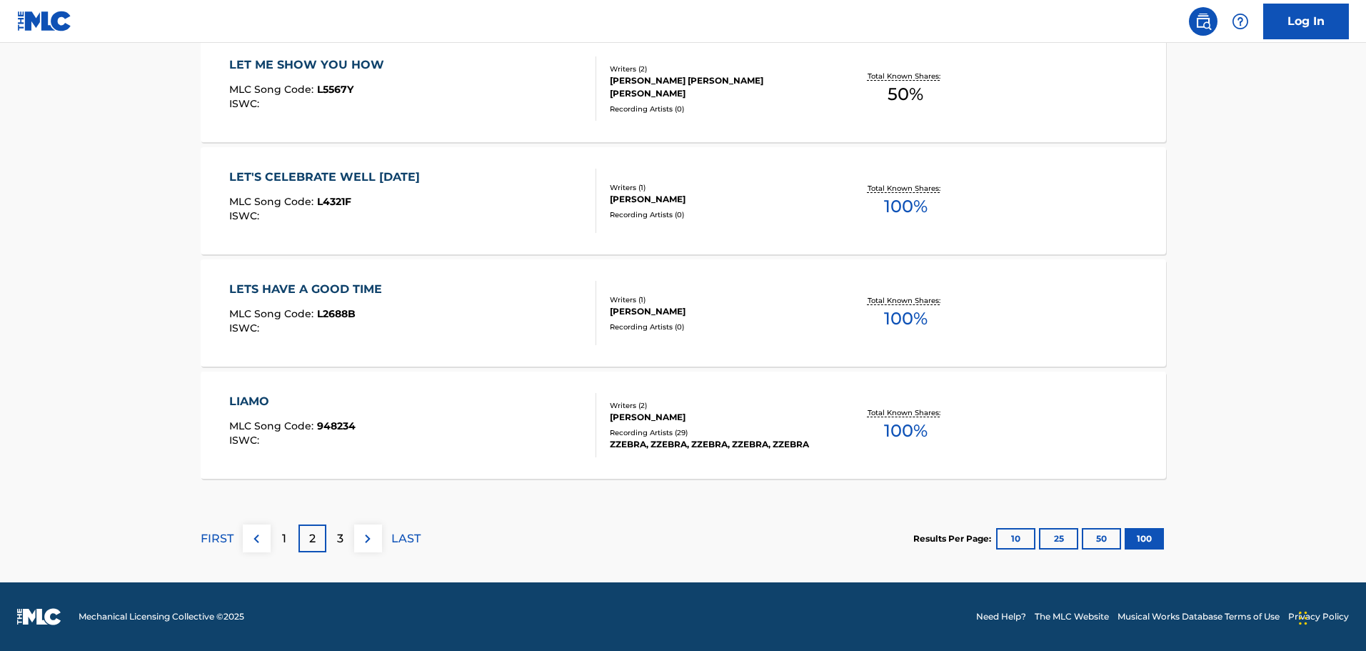
click at [344, 534] on div "3" at bounding box center [340, 538] width 28 height 28
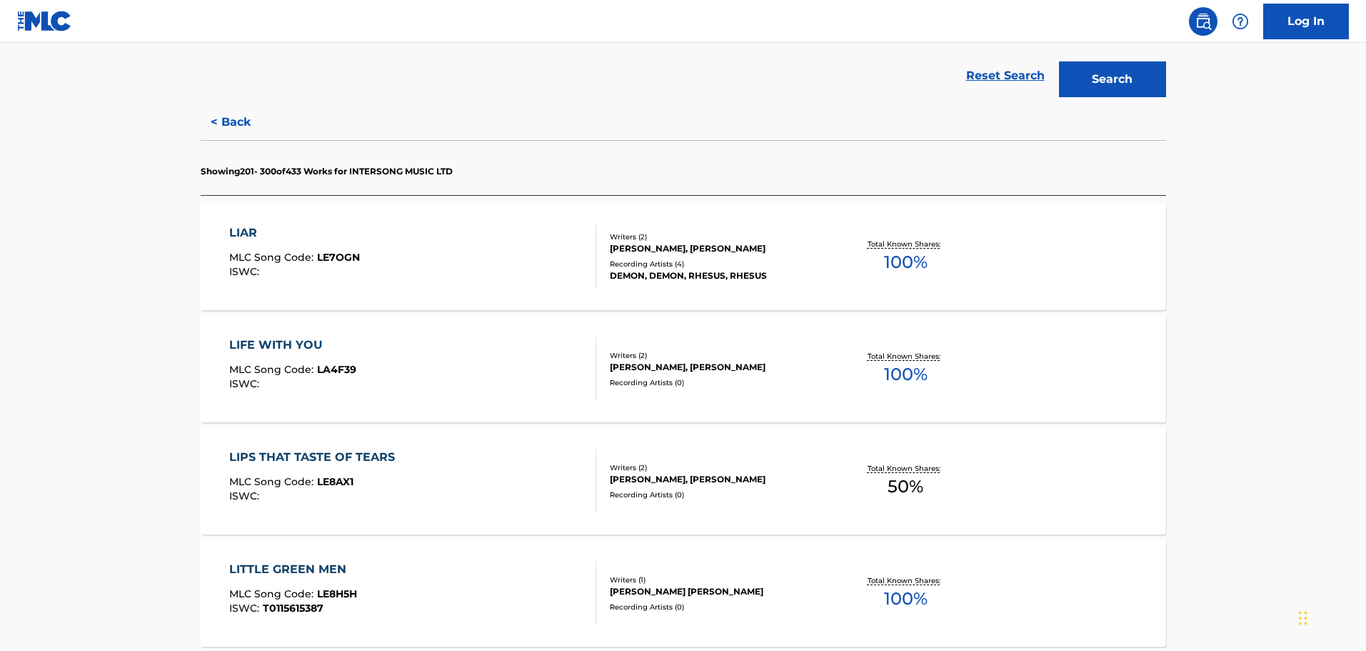
scroll to position [0, 0]
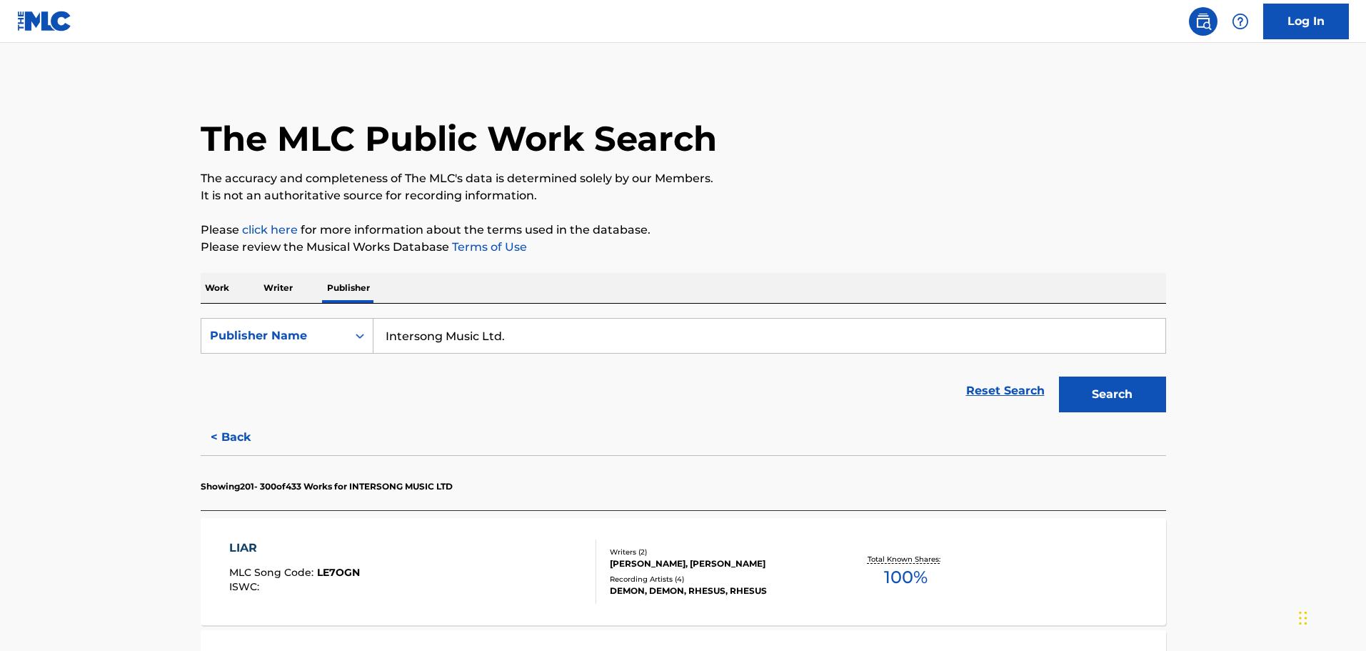
click at [219, 281] on p "Work" at bounding box center [217, 288] width 33 height 30
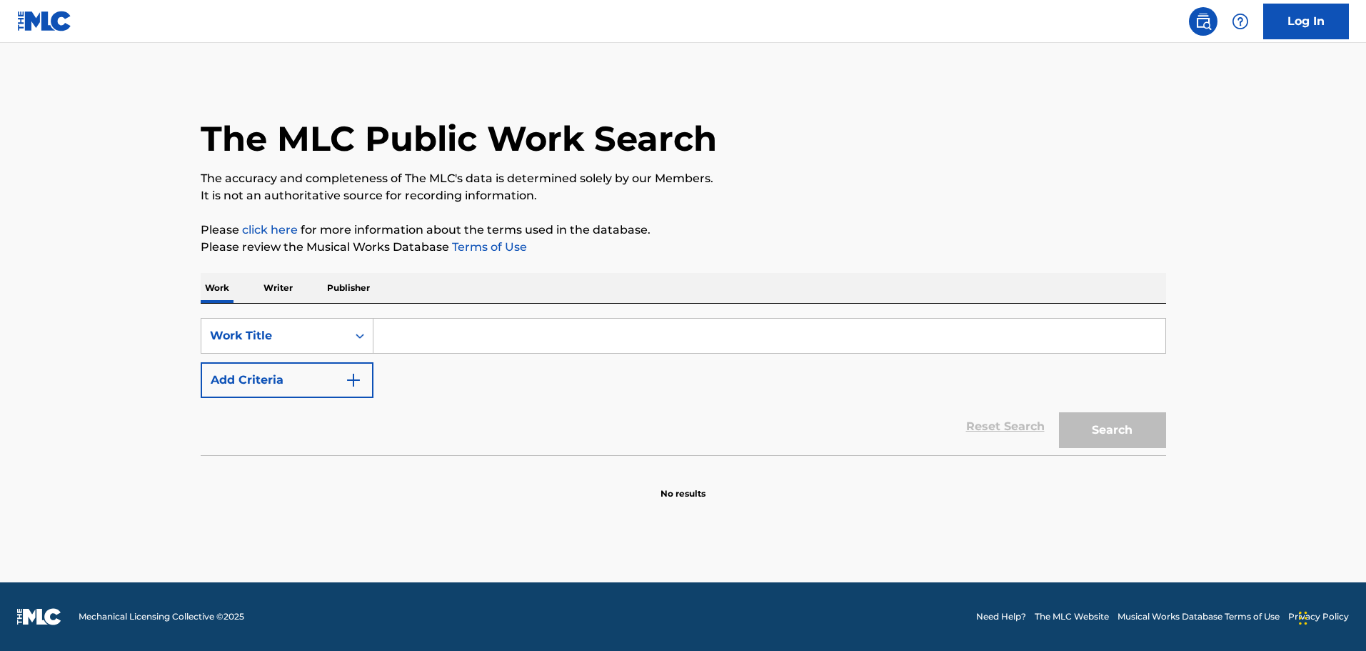
click at [407, 333] on input "Search Form" at bounding box center [770, 336] width 792 height 34
paste input "Mad Dog [PERSON_NAME]"
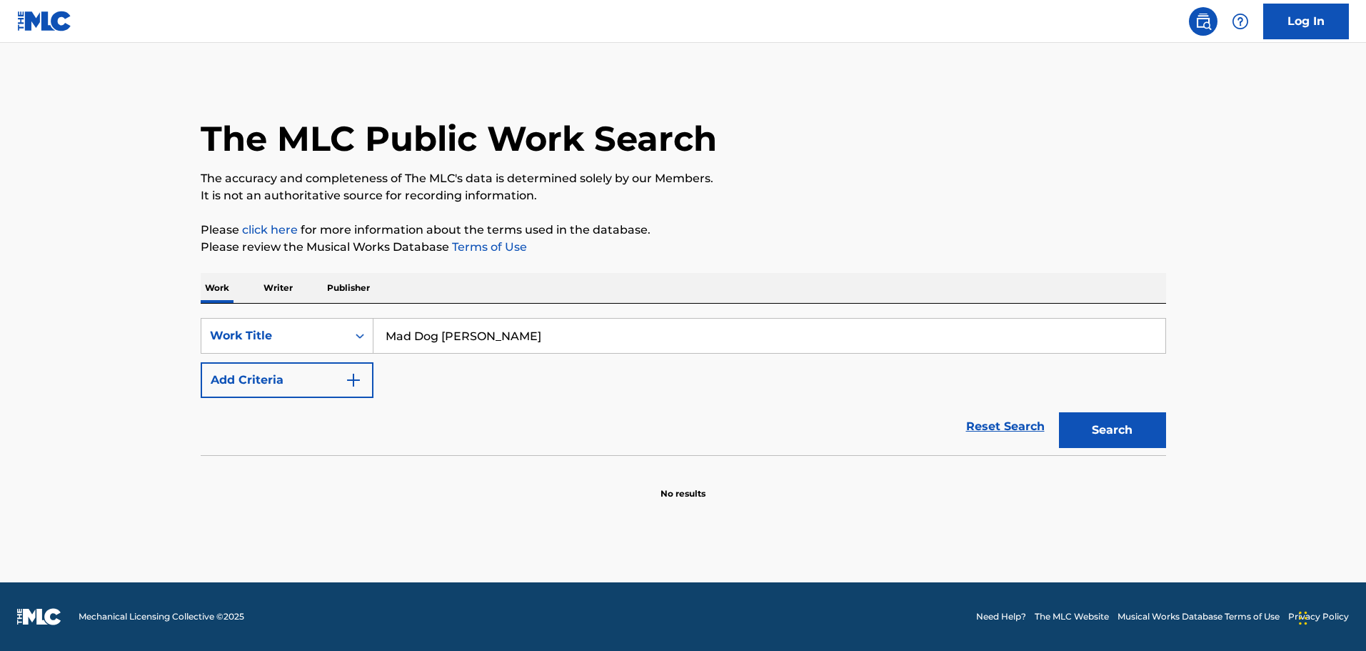
type input "Mad Dog [PERSON_NAME]"
click at [1127, 436] on button "Search" at bounding box center [1112, 430] width 107 height 36
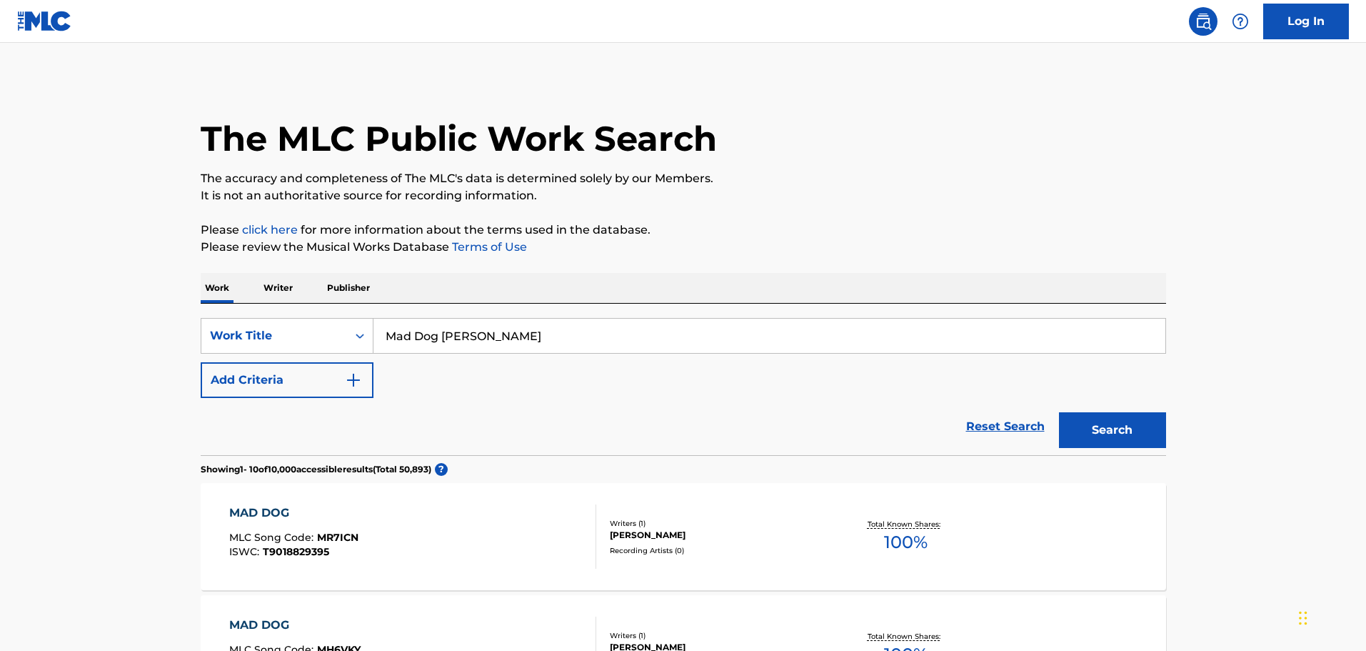
click at [360, 387] on img "Search Form" at bounding box center [353, 379] width 17 height 17
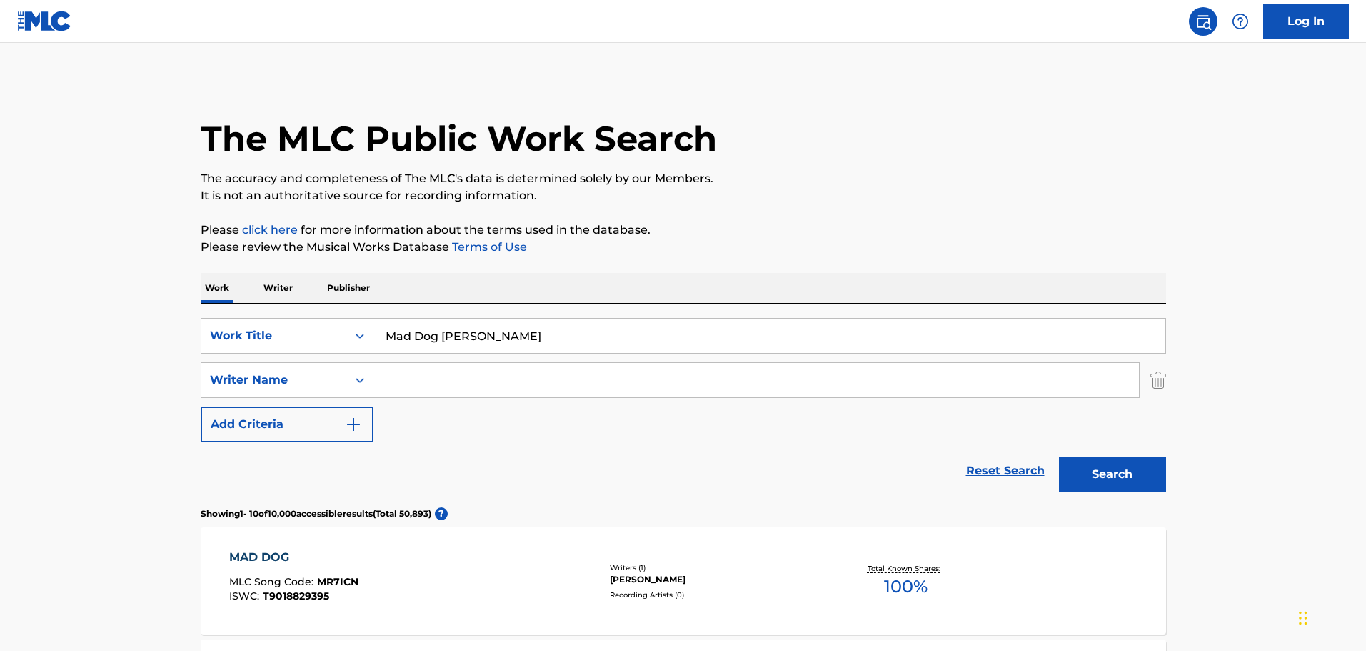
click at [463, 386] on input "Search Form" at bounding box center [757, 380] width 766 height 34
type input "holder"
click at [1104, 468] on button "Search" at bounding box center [1112, 474] width 107 height 36
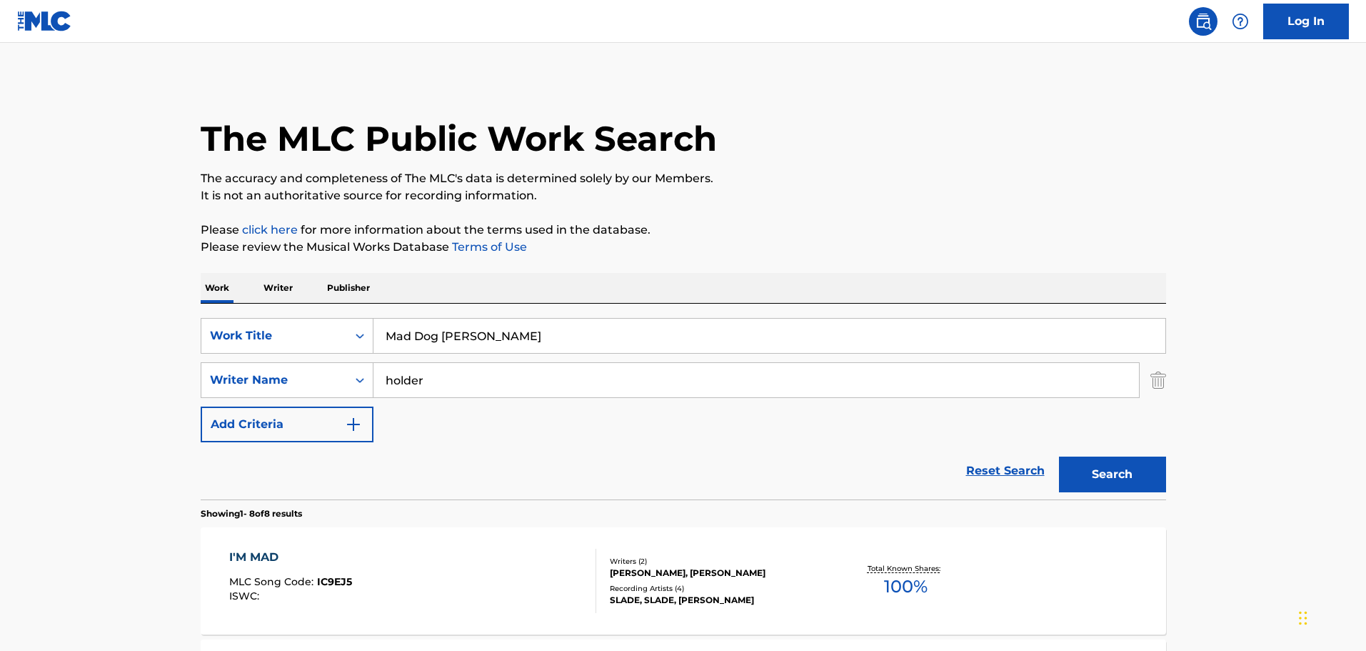
click at [429, 338] on input "Mad Dog [PERSON_NAME]" at bounding box center [770, 336] width 792 height 34
click at [429, 337] on input "Mad Dog [PERSON_NAME]" at bounding box center [770, 336] width 792 height 34
click at [427, 335] on input "Mad Dog [PERSON_NAME]" at bounding box center [770, 336] width 792 height 34
drag, startPoint x: 511, startPoint y: 335, endPoint x: 359, endPoint y: 335, distance: 152.1
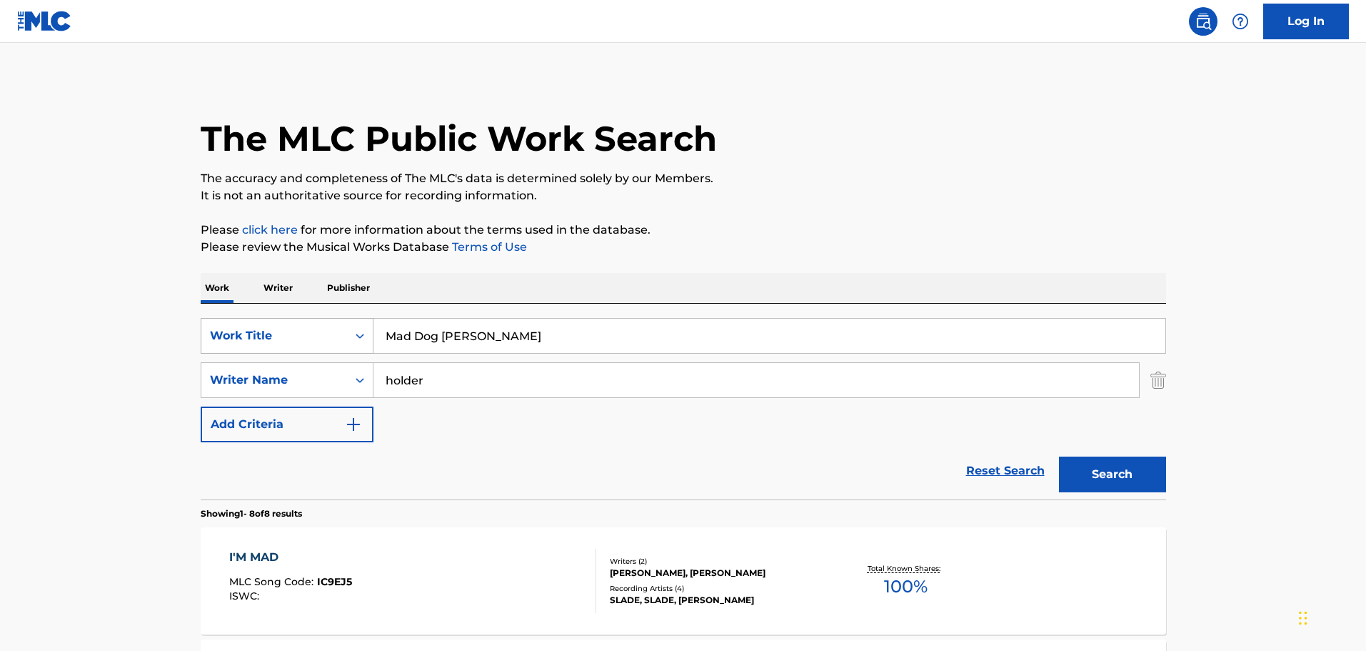
click at [359, 335] on div "SearchWithCriteriae0c3a33d-d6fc-4f07-8292-ef05e0989ef3 Work Title Mad Dog [PERS…" at bounding box center [684, 336] width 966 height 36
paste input "Let the Good Times Roll"
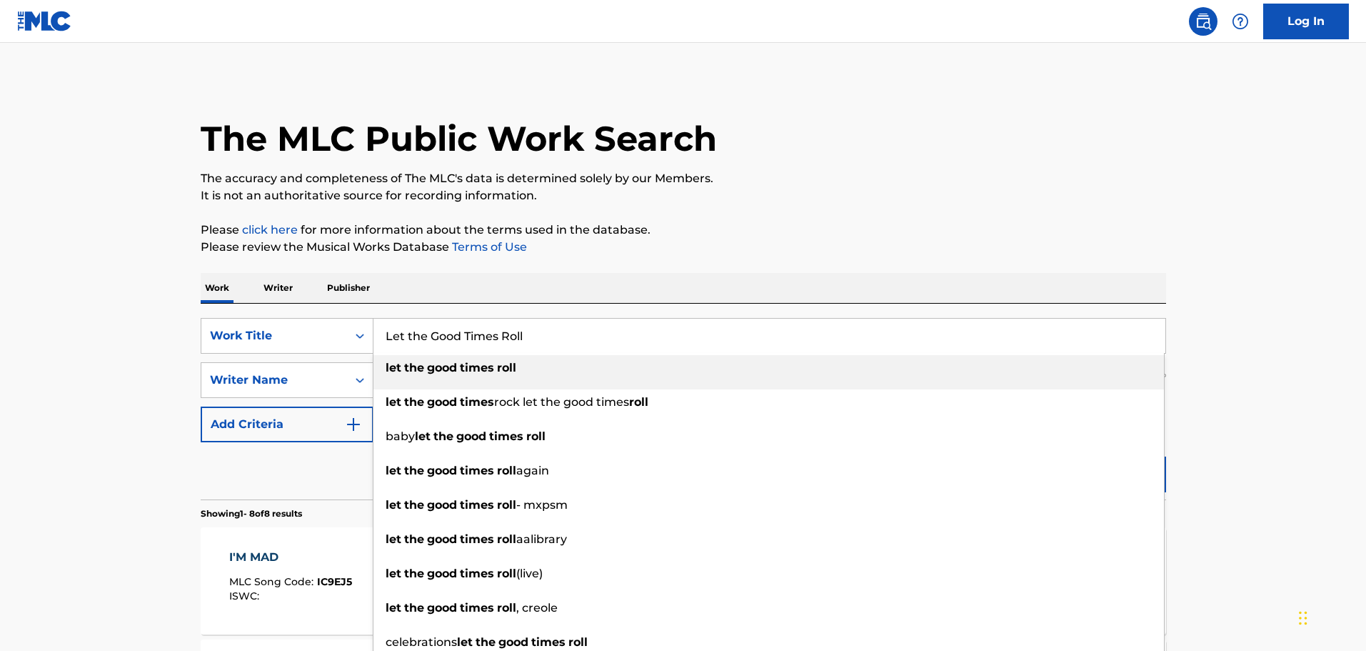
type input "Let the Good Times Roll"
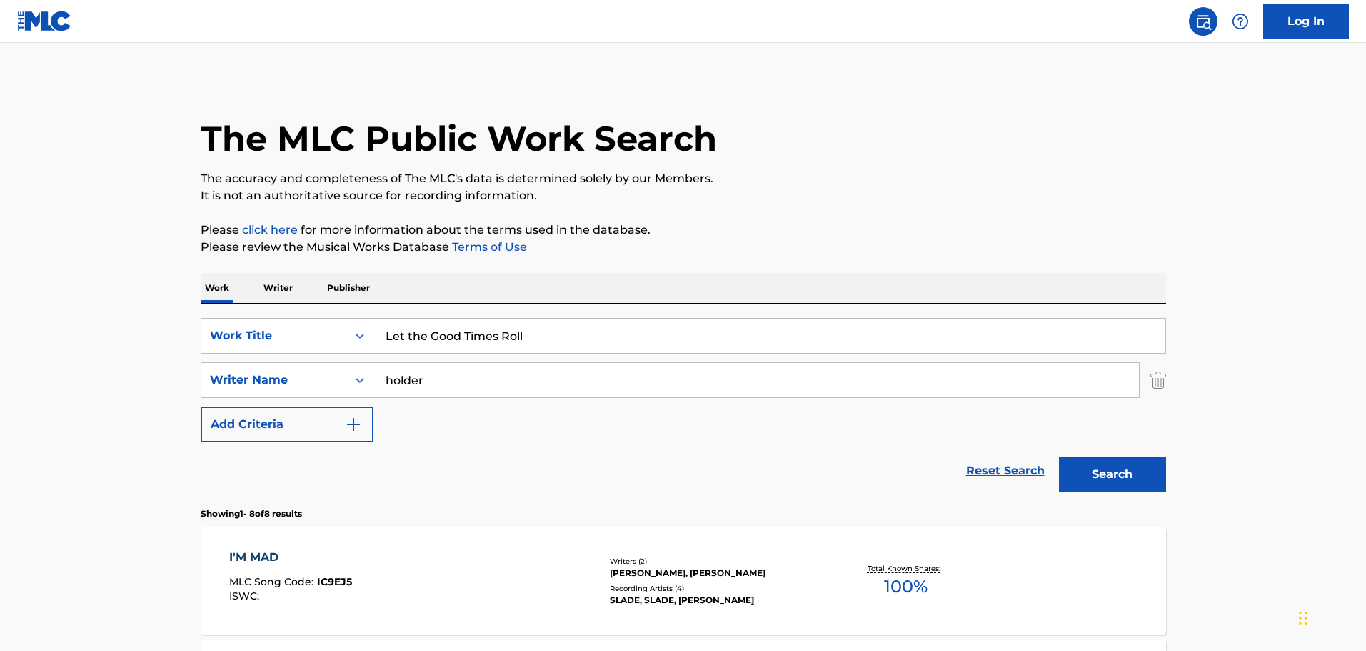
click at [447, 392] on input "holder" at bounding box center [757, 380] width 766 height 34
click at [419, 390] on input "holder" at bounding box center [757, 380] width 766 height 34
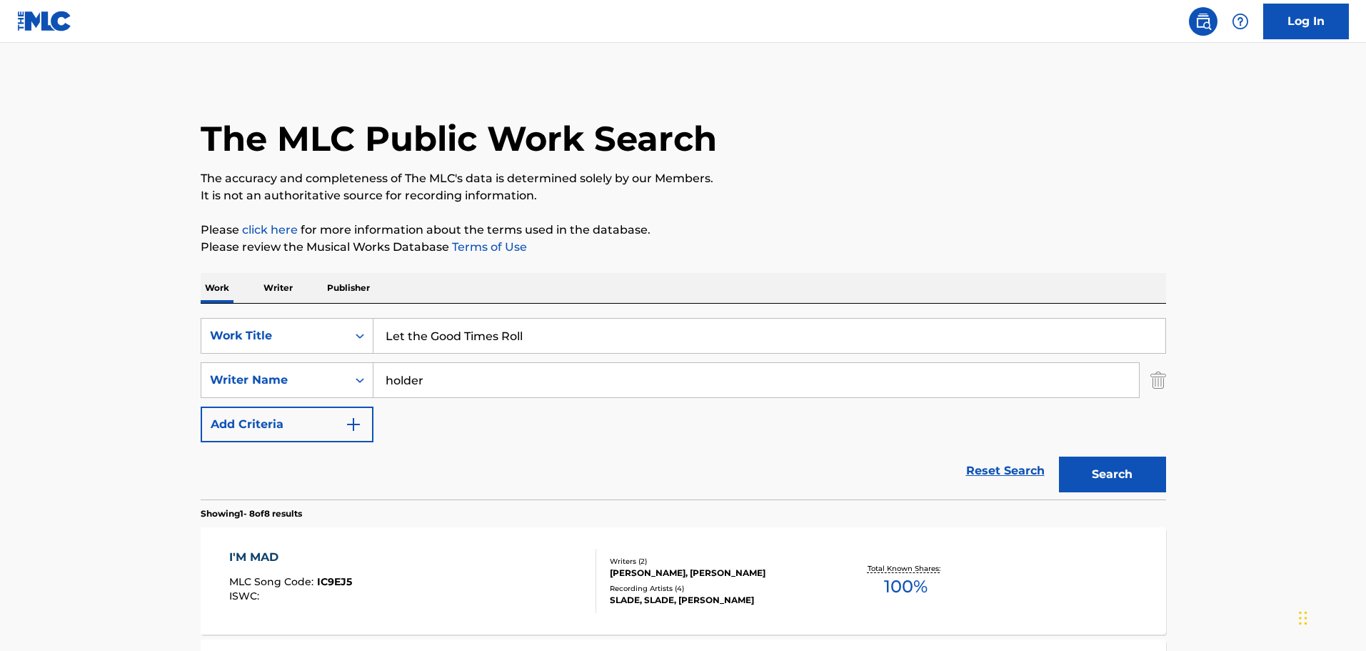
click at [419, 390] on input "holder" at bounding box center [757, 380] width 766 height 34
type input "[PERSON_NAME]"
click at [1059, 456] on button "Search" at bounding box center [1112, 474] width 107 height 36
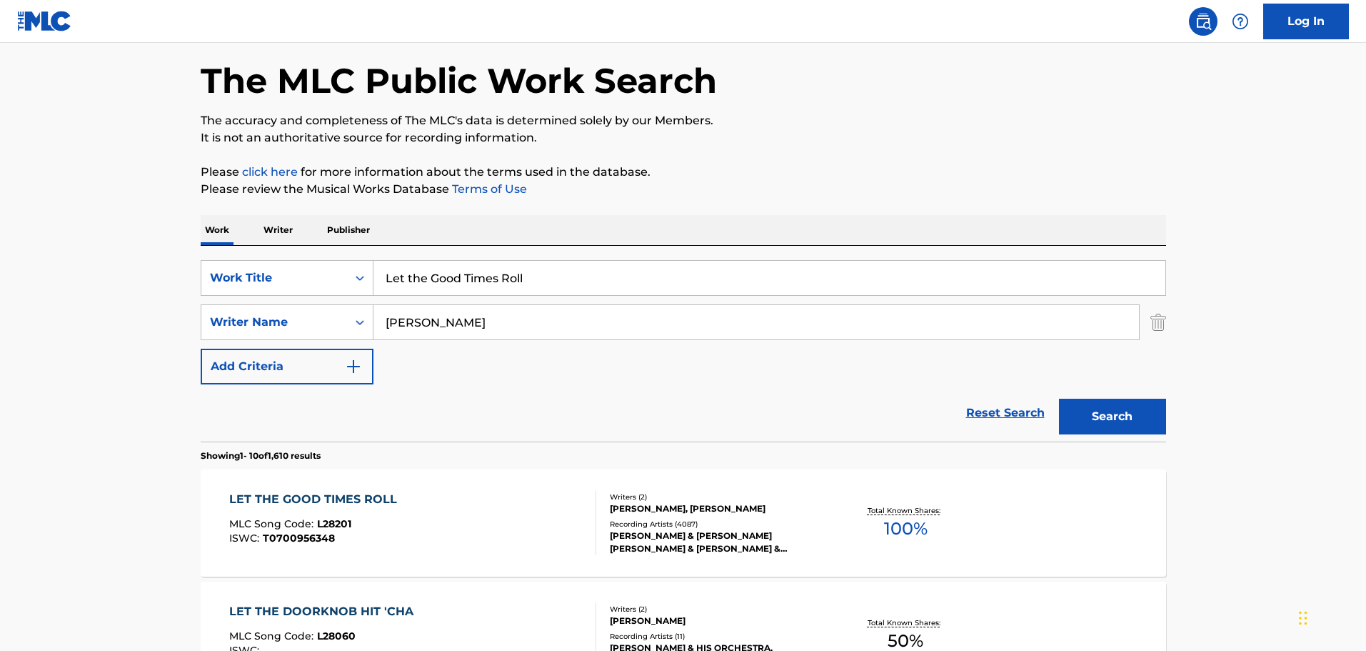
scroll to position [71, 0]
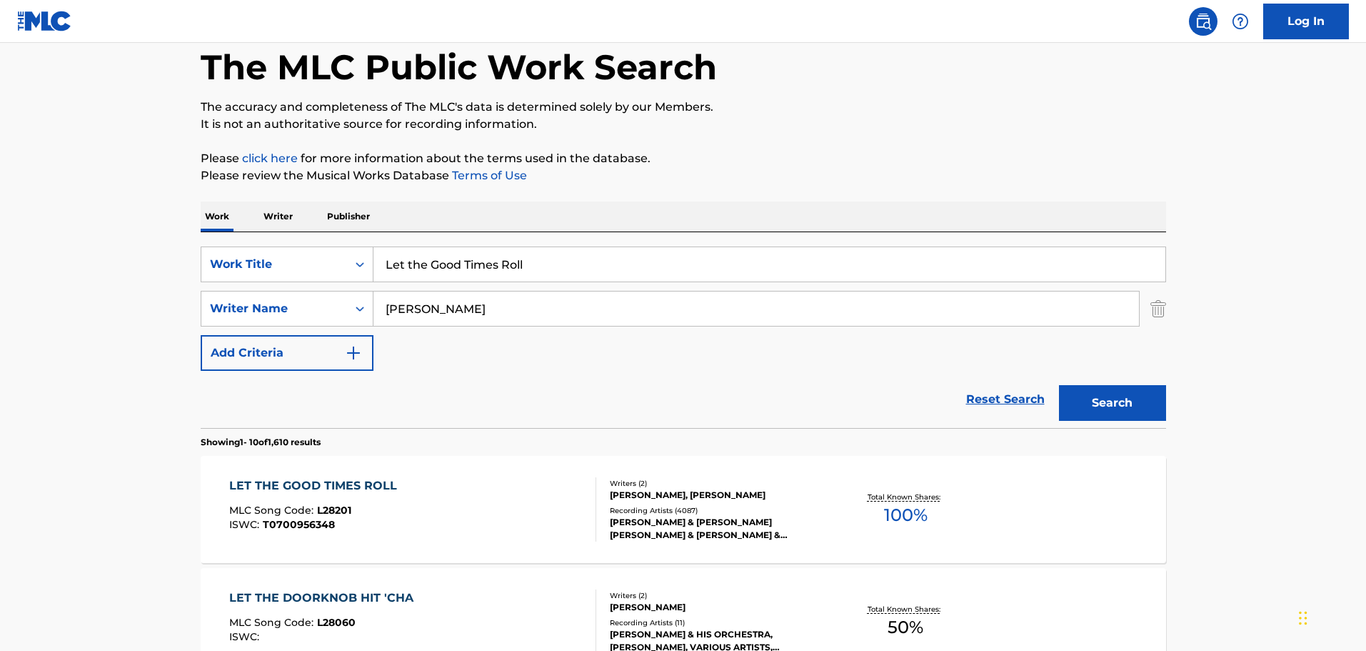
click at [679, 487] on div "Writers ( 2 )" at bounding box center [718, 483] width 216 height 11
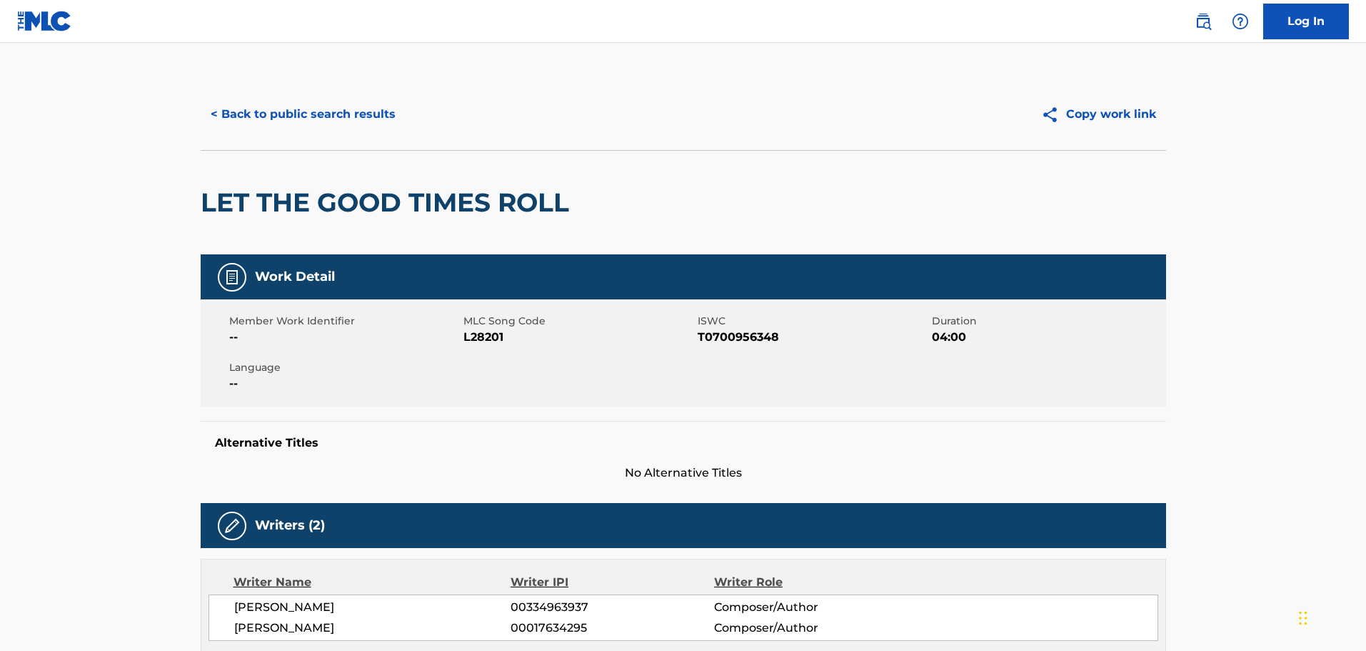
click at [347, 116] on button "< Back to public search results" at bounding box center [303, 114] width 205 height 36
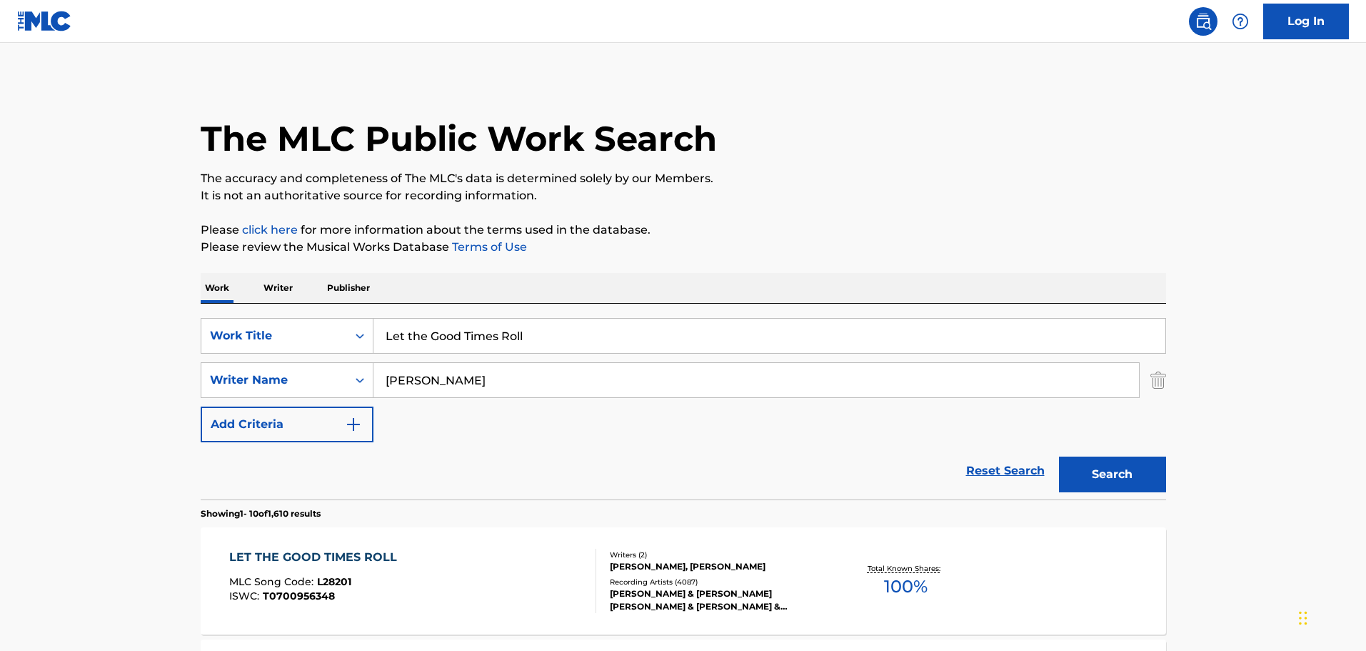
scroll to position [71, 0]
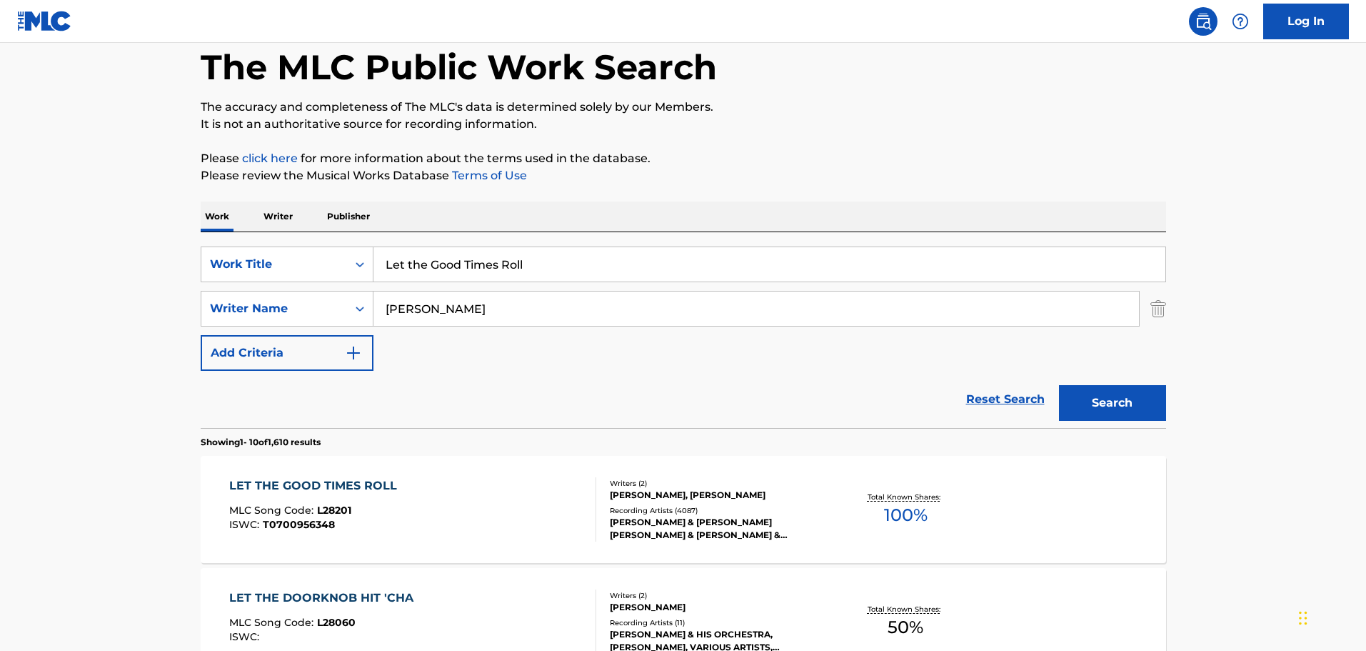
click at [358, 214] on p "Publisher" at bounding box center [348, 216] width 51 height 30
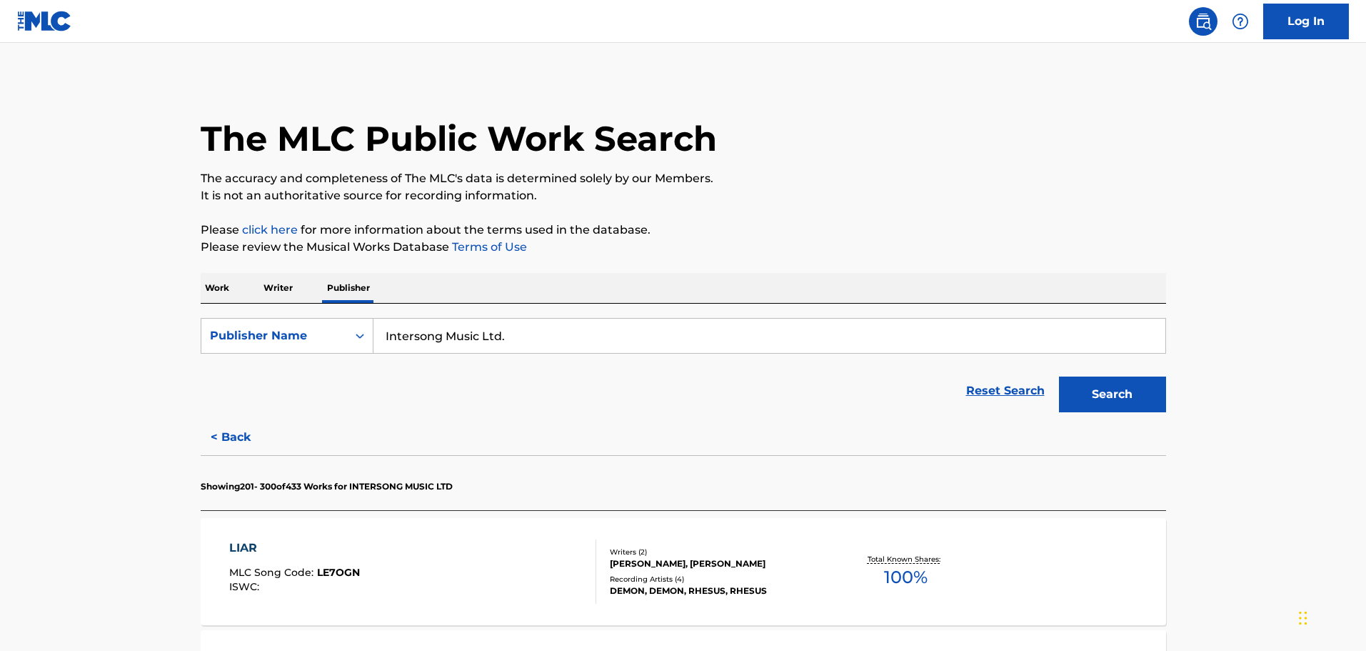
click at [484, 327] on input "Intersong Music Ltd." at bounding box center [770, 336] width 792 height 34
click at [481, 325] on input "Intersong Music Ltd." at bounding box center [770, 336] width 792 height 34
paste input "[PERSON_NAME]"
type input "Whild [PERSON_NAME] Music Ltd."
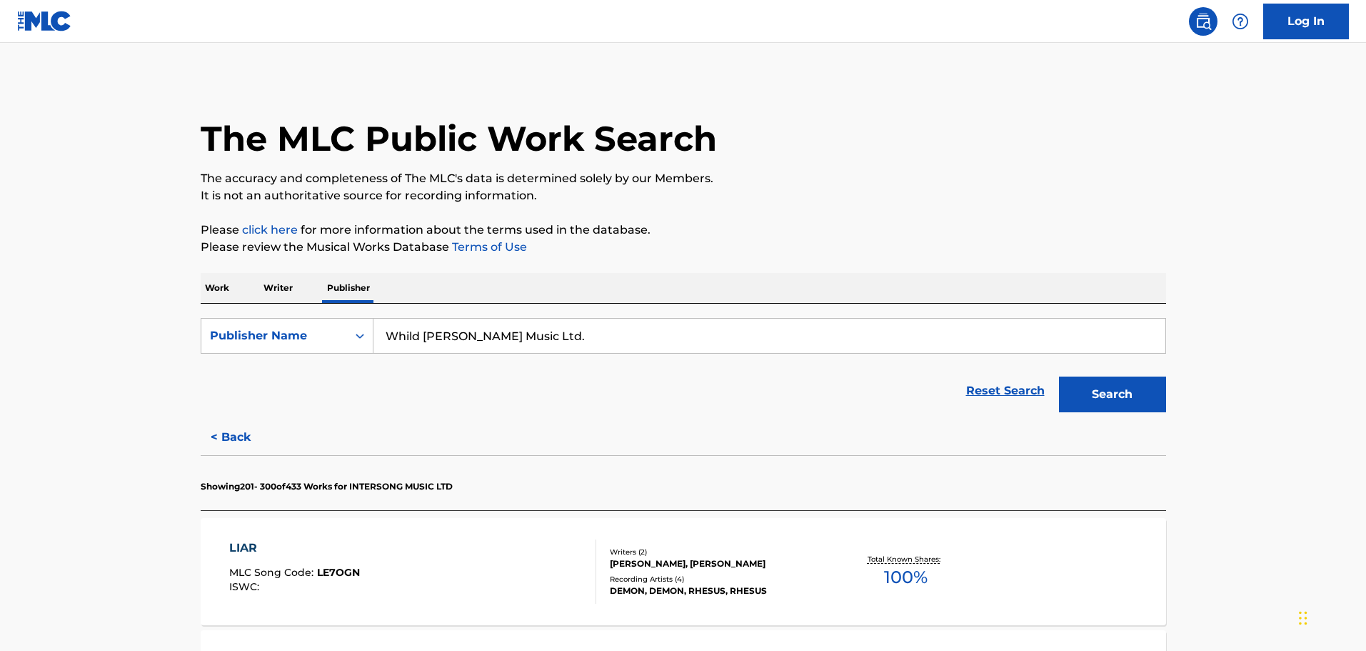
click at [1084, 400] on button "Search" at bounding box center [1112, 394] width 107 height 36
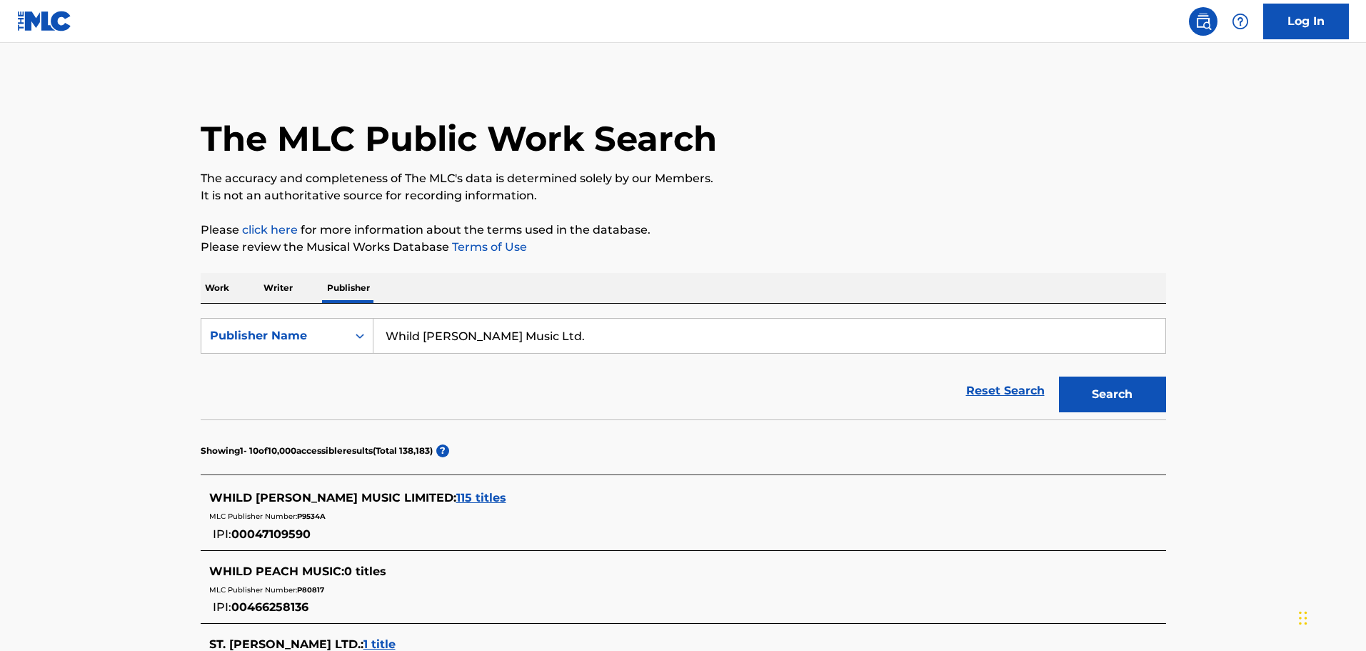
click at [456, 500] on span "115 titles" at bounding box center [481, 498] width 50 height 14
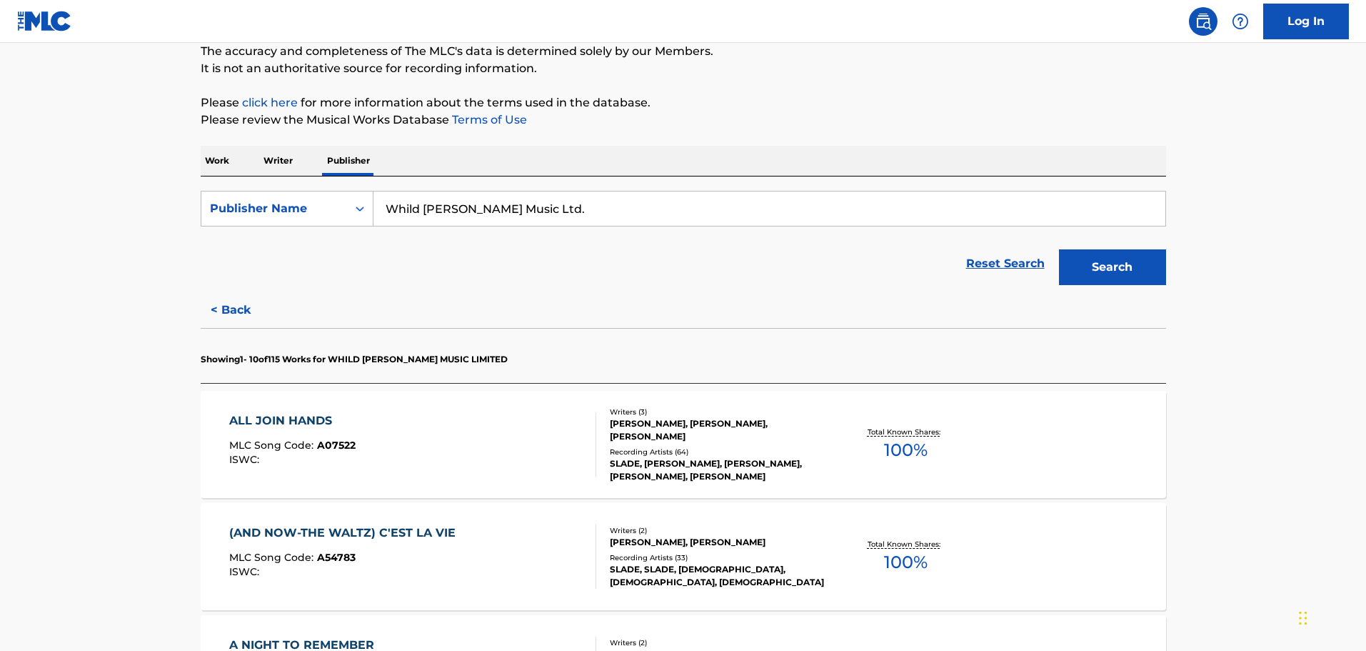
scroll to position [143, 0]
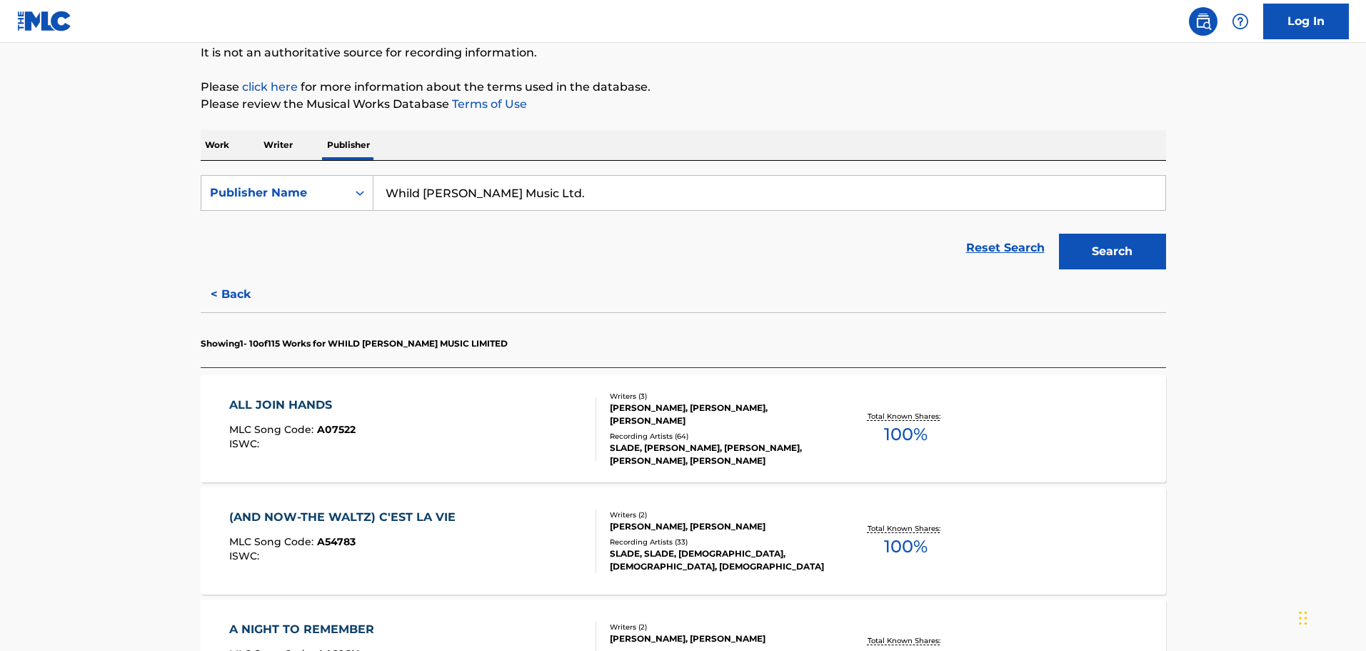
click at [756, 415] on div "[PERSON_NAME], [PERSON_NAME], [PERSON_NAME]" at bounding box center [718, 414] width 216 height 26
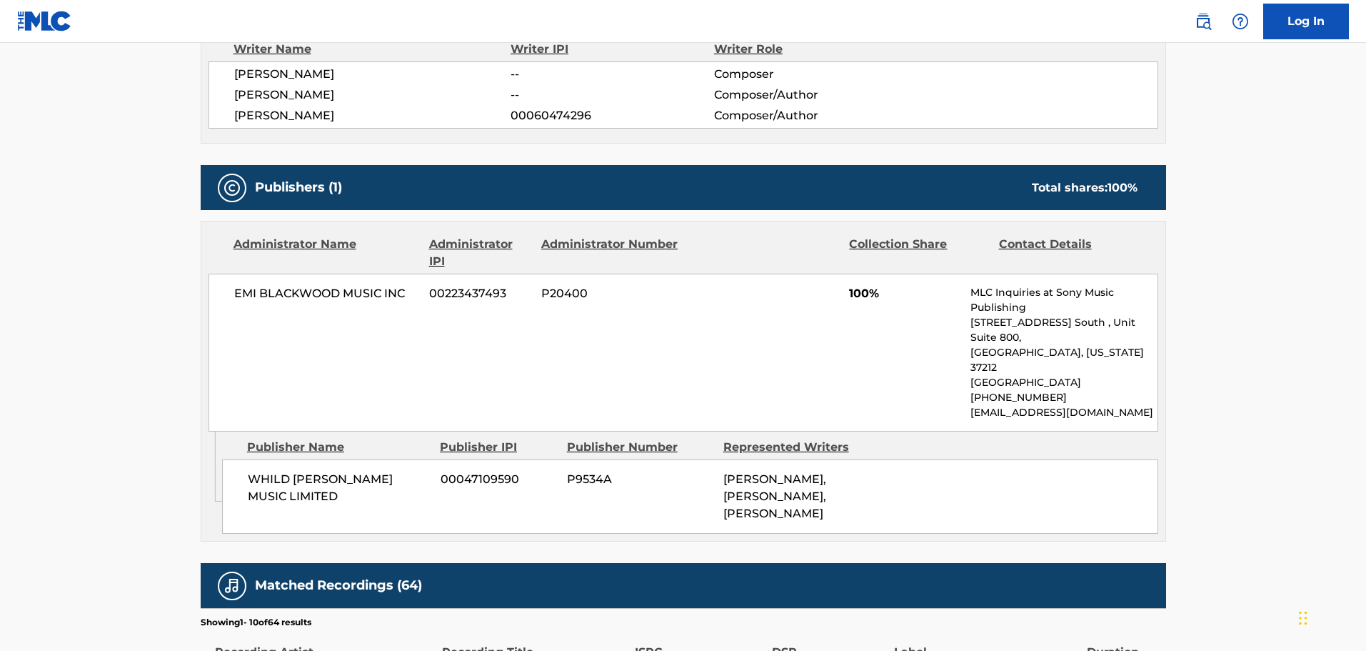
scroll to position [571, 0]
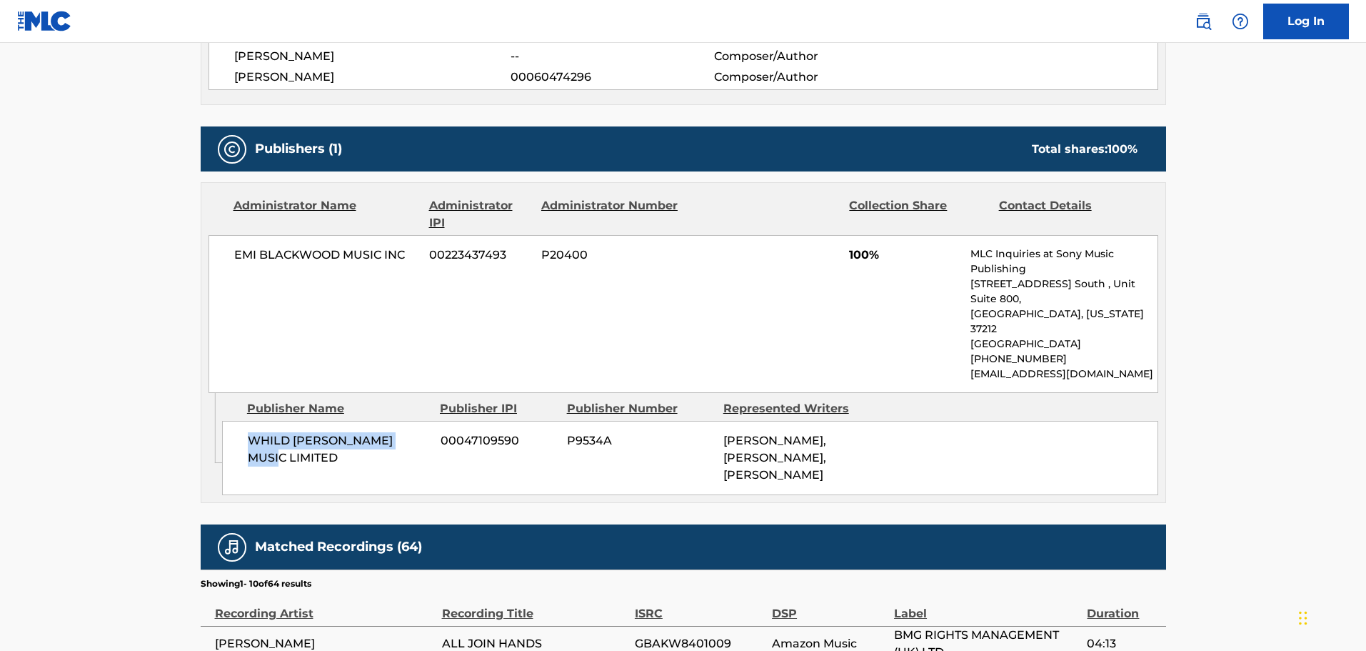
drag, startPoint x: 424, startPoint y: 409, endPoint x: 251, endPoint y: 401, distance: 173.0
click at [251, 421] on div "WHILD [PERSON_NAME] MUSIC LIMITED 00047109590 P9534A [PERSON_NAME], [PERSON_NAM…" at bounding box center [690, 458] width 936 height 74
copy span "WHILD [PERSON_NAME] MUSIC LIMITED"
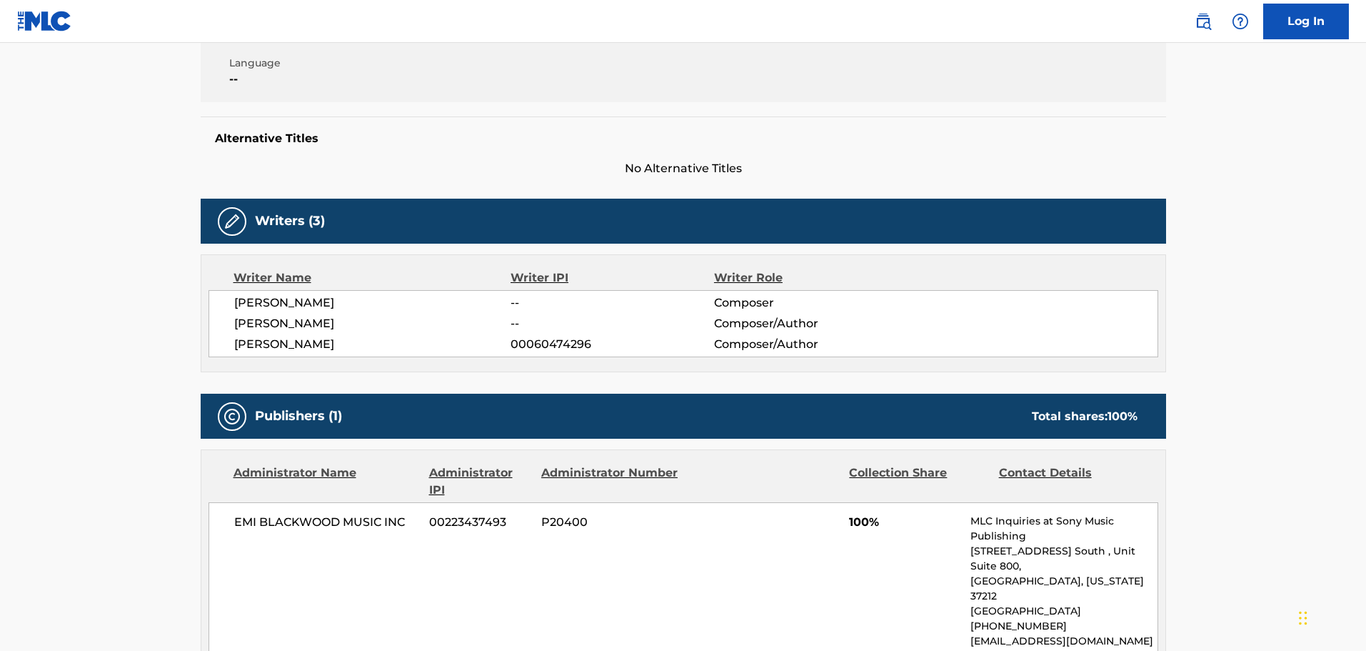
scroll to position [0, 0]
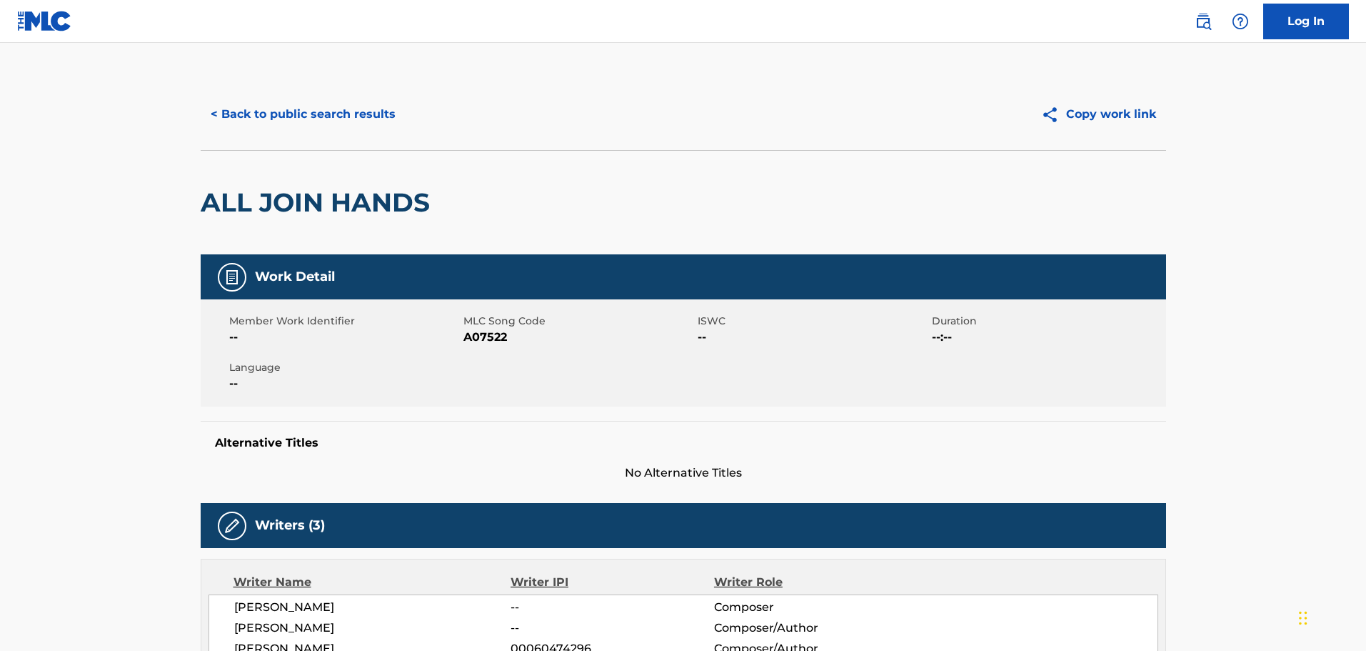
click at [366, 116] on button "< Back to public search results" at bounding box center [303, 114] width 205 height 36
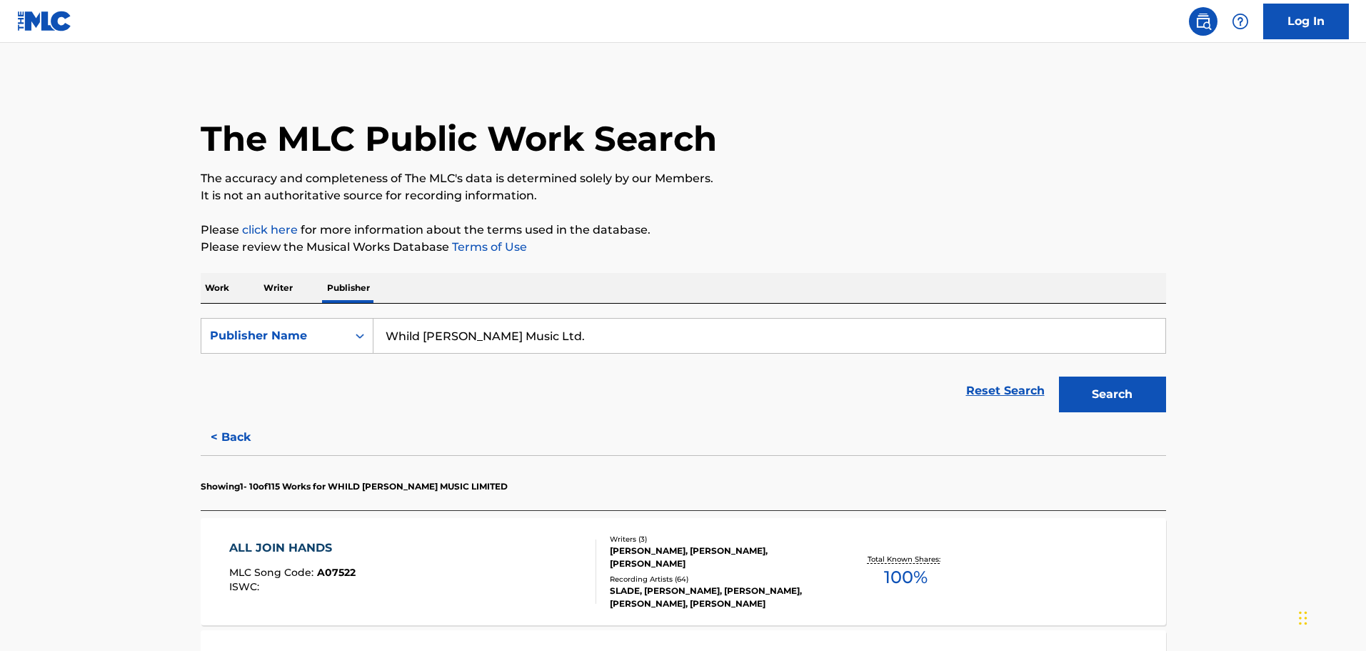
drag, startPoint x: 288, startPoint y: 292, endPoint x: 337, endPoint y: 290, distance: 49.3
click at [288, 292] on p "Writer" at bounding box center [278, 288] width 38 height 30
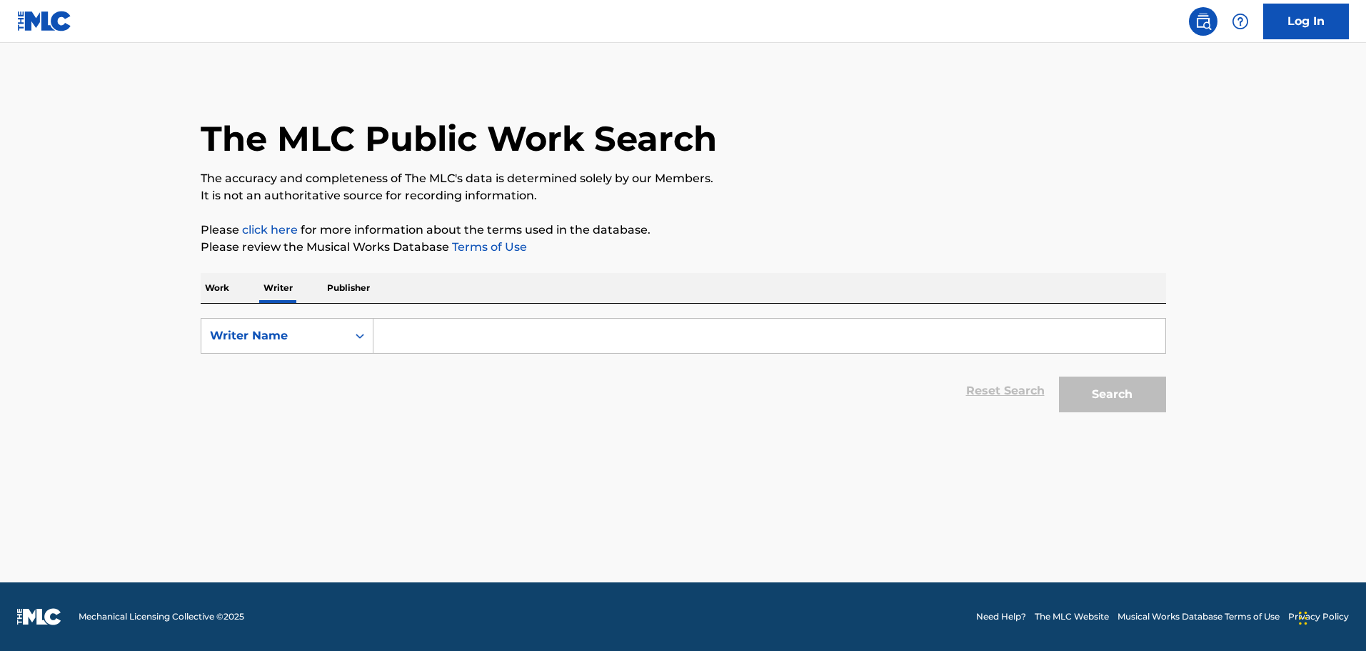
click at [399, 326] on input "Search Form" at bounding box center [770, 336] width 792 height 34
paste input "[PERSON_NAME]"
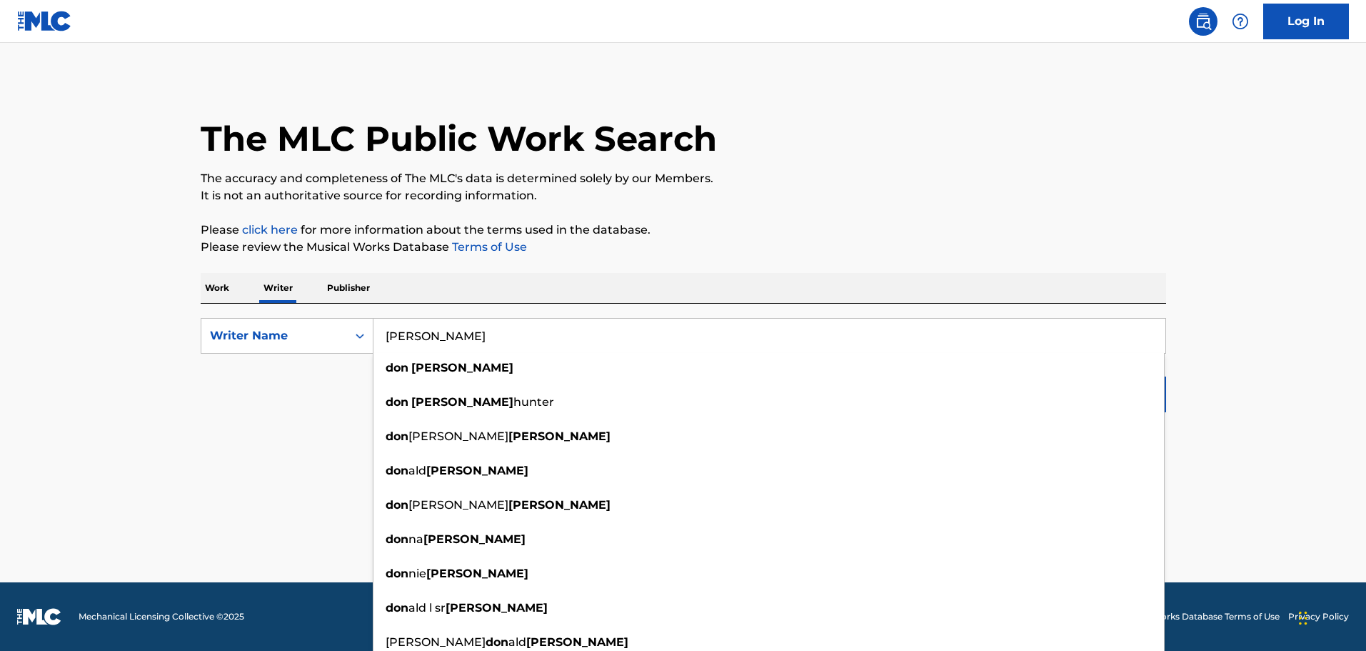
type input "[PERSON_NAME]"
click at [269, 433] on main "The MLC Public Work Search The accuracy and completeness of The MLC's data is d…" at bounding box center [683, 312] width 1366 height 539
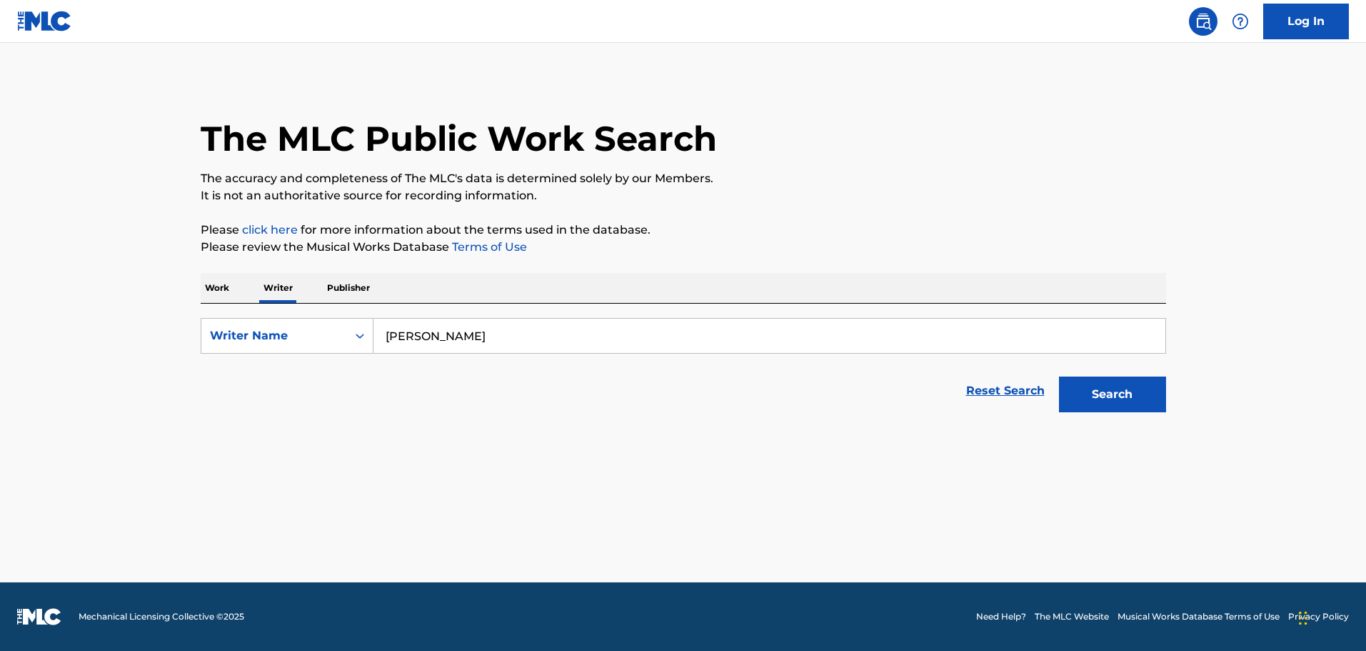
click at [1102, 387] on button "Search" at bounding box center [1112, 394] width 107 height 36
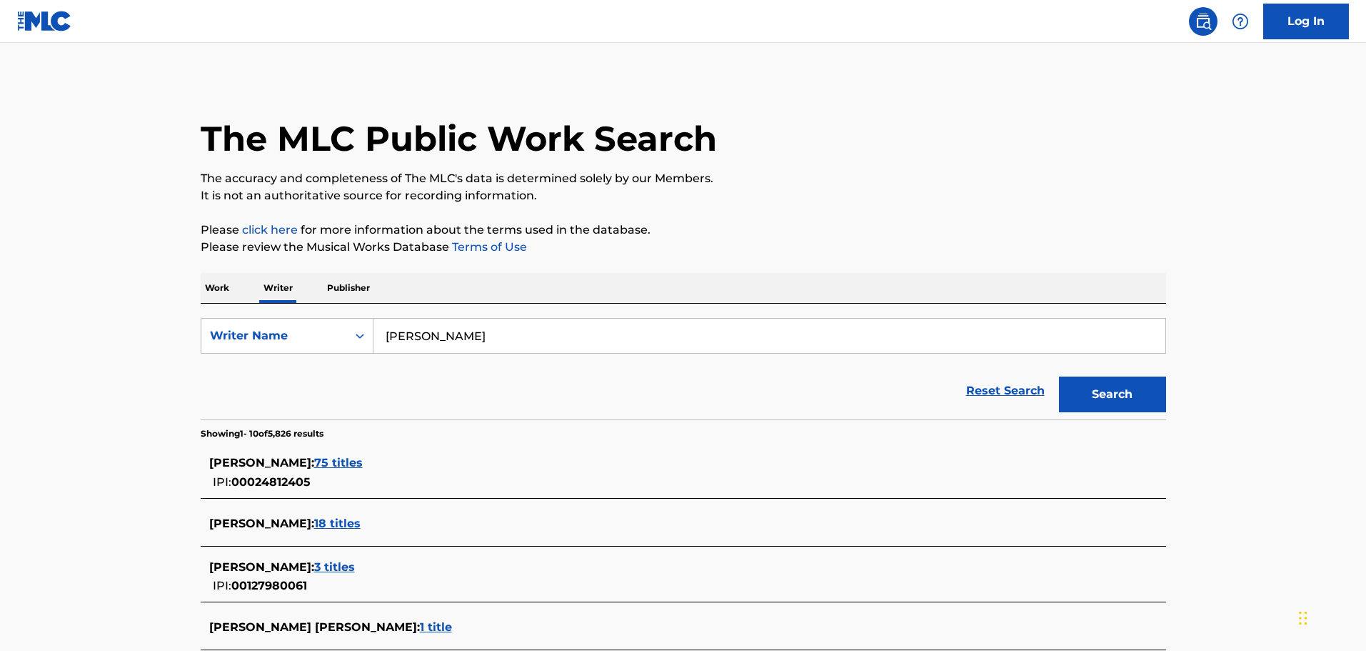
click at [327, 460] on span "75 titles" at bounding box center [338, 463] width 49 height 14
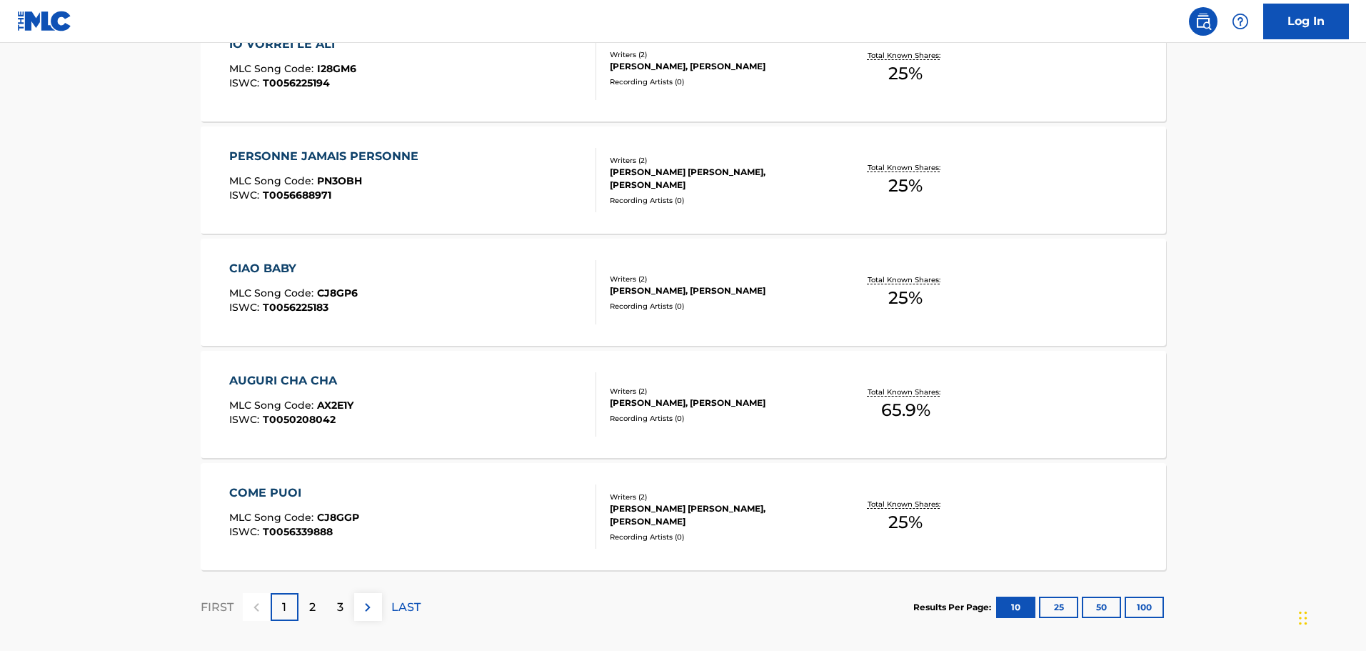
scroll to position [1071, 0]
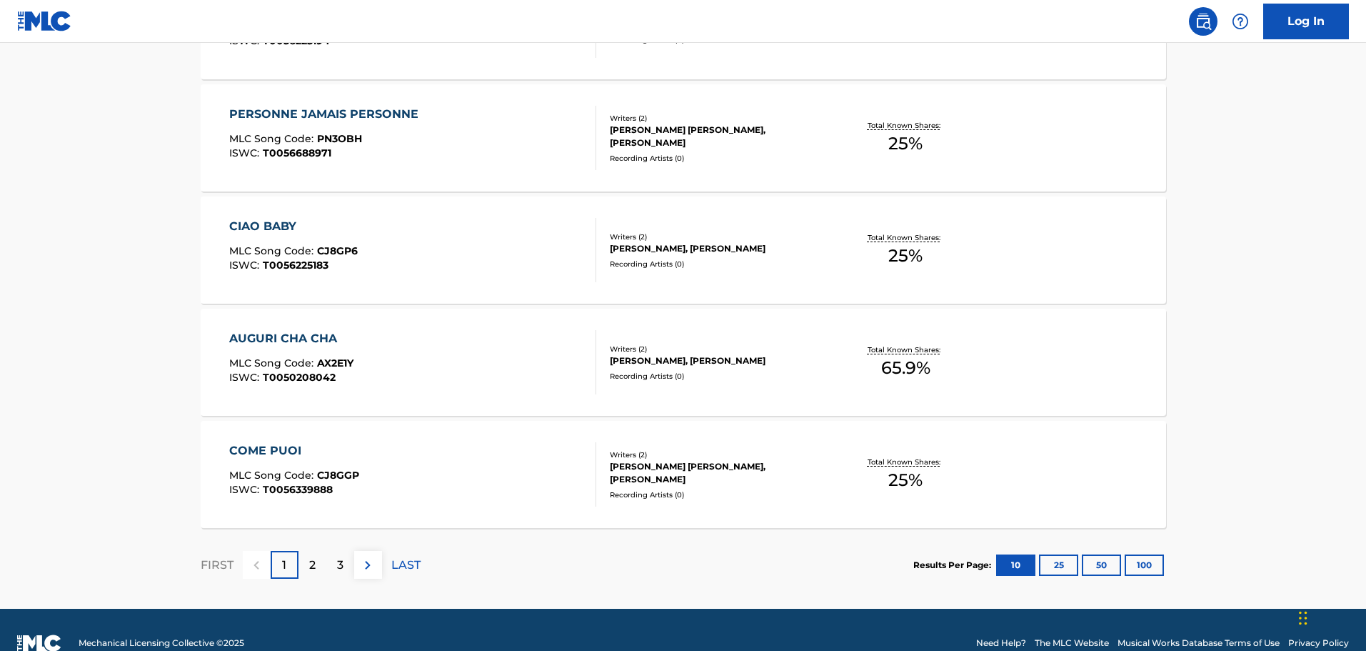
click at [1148, 564] on button "100" at bounding box center [1144, 564] width 39 height 21
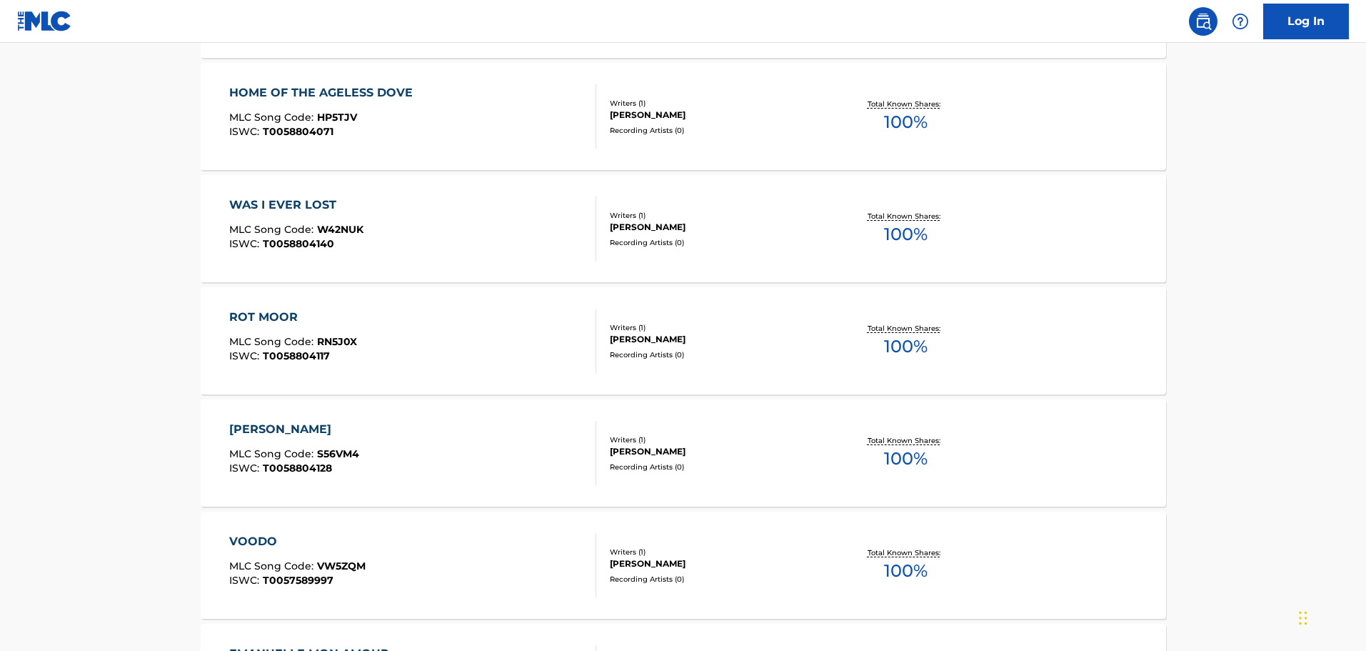
scroll to position [3000, 0]
click at [358, 204] on div "WAS I EVER LOST" at bounding box center [296, 204] width 134 height 17
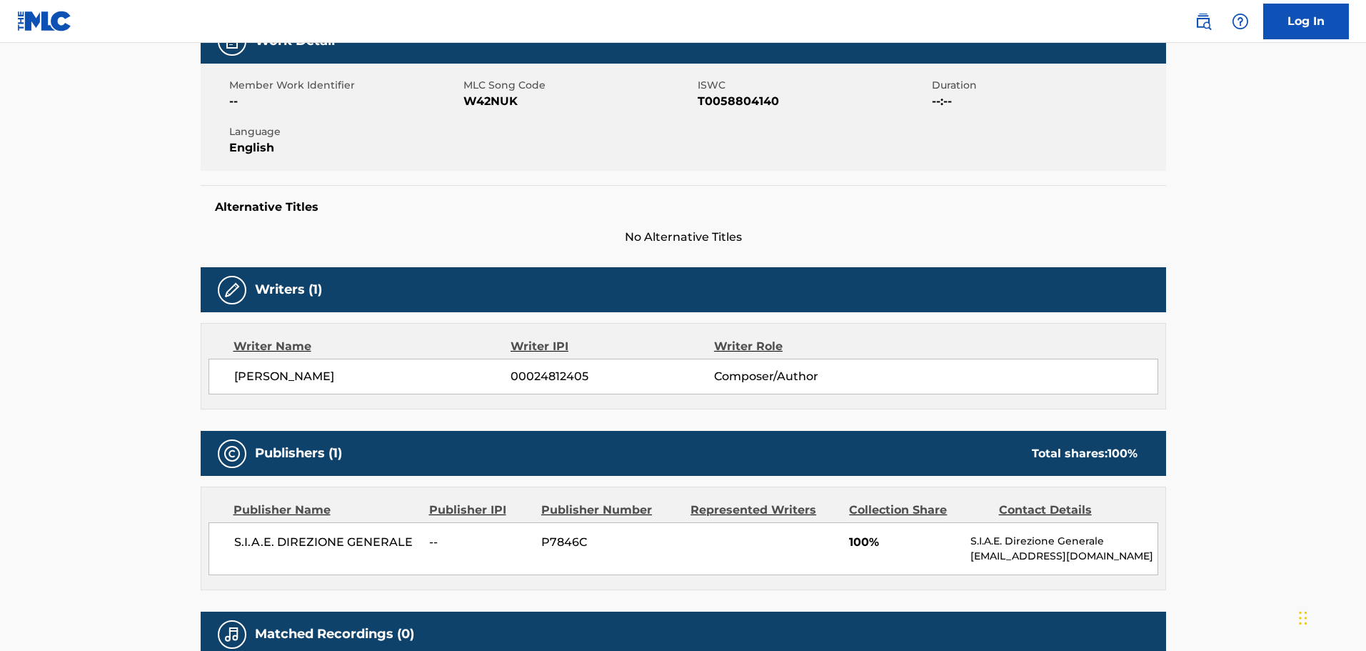
scroll to position [357, 0]
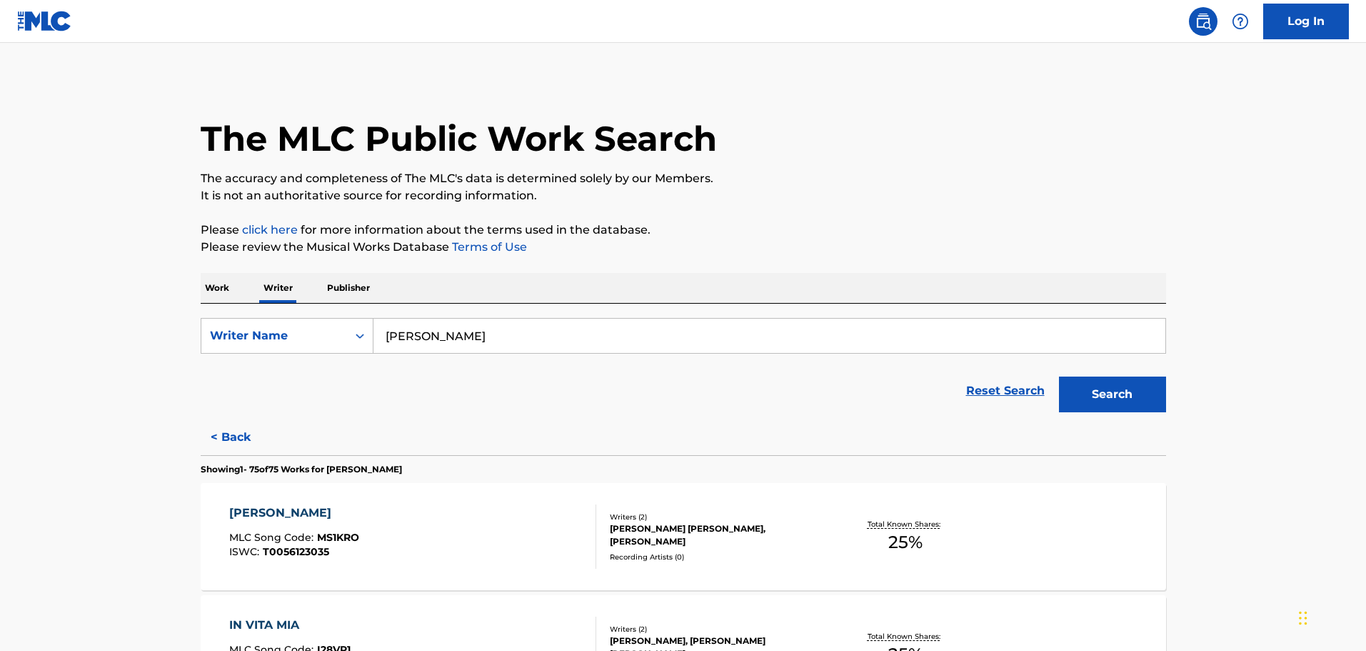
click at [223, 292] on p "Work" at bounding box center [217, 288] width 33 height 30
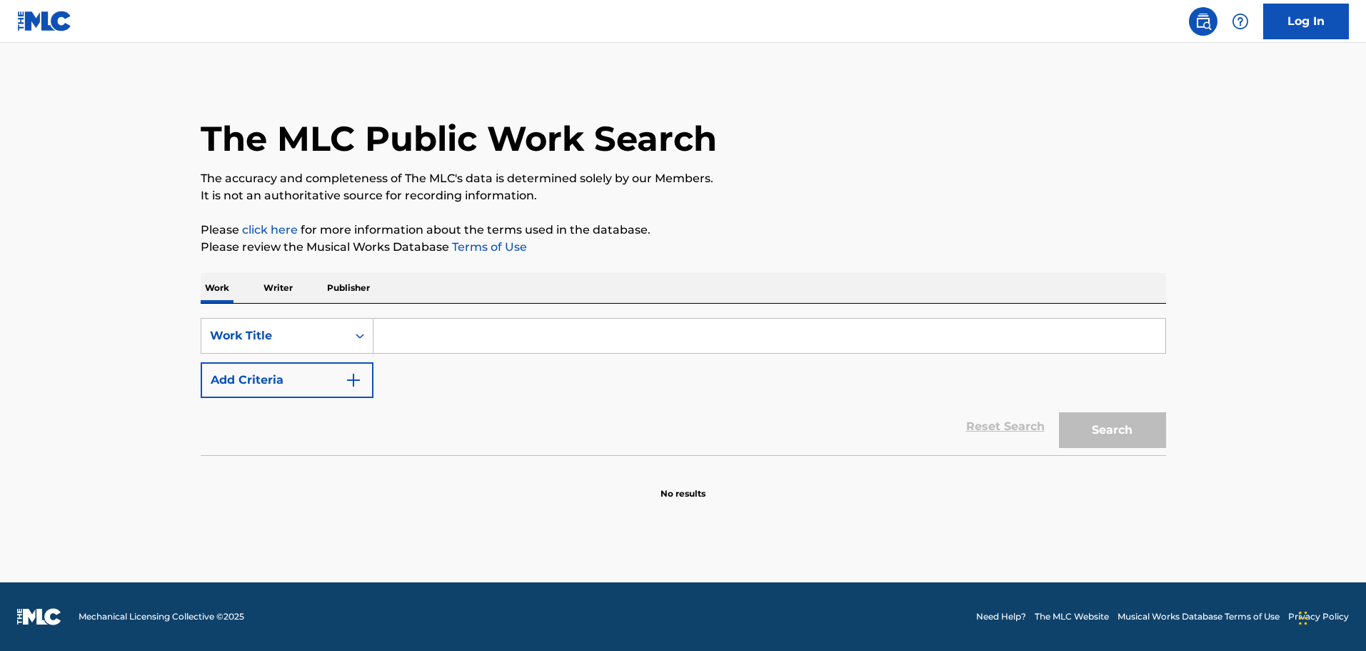
click at [321, 393] on button "Add Criteria" at bounding box center [287, 380] width 173 height 36
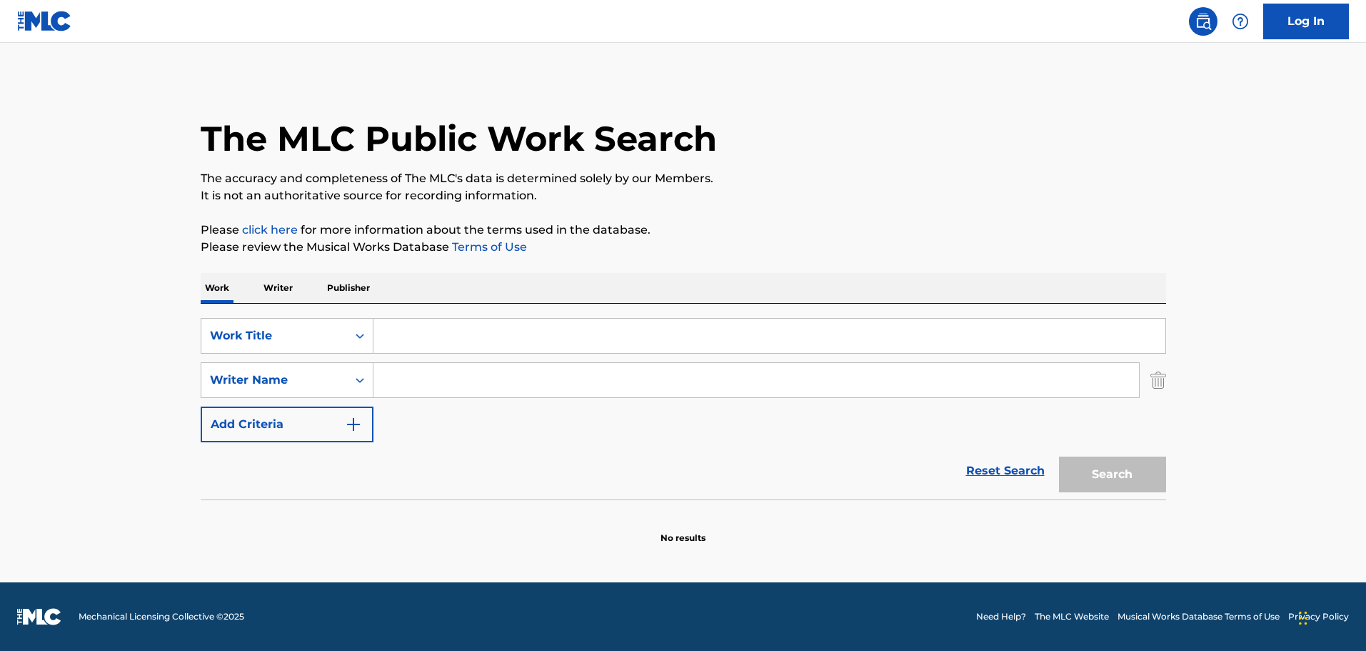
click at [401, 394] on input "Search Form" at bounding box center [757, 380] width 766 height 34
paste input "[PERSON_NAME]"
type input "[PERSON_NAME]"
click at [956, 347] on input "Search Form" at bounding box center [770, 336] width 792 height 34
paste input "Mad Dog [PERSON_NAME]"
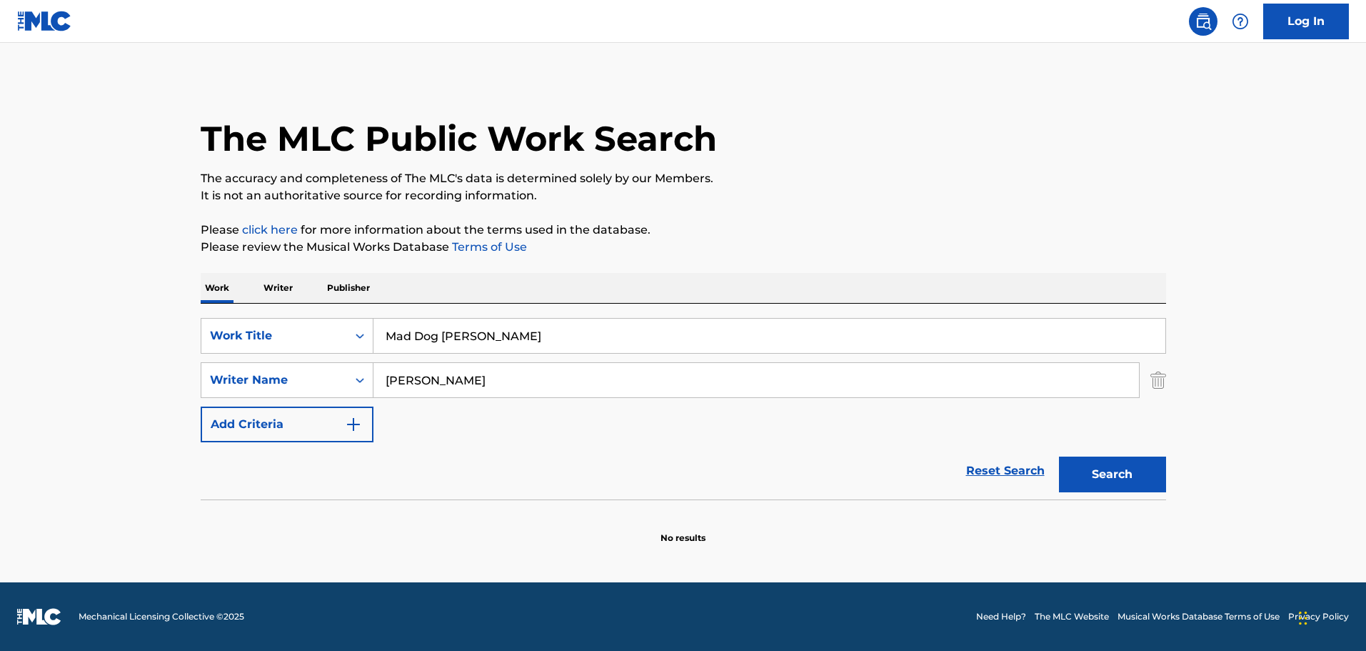
click at [1123, 466] on button "Search" at bounding box center [1112, 474] width 107 height 36
click at [787, 326] on input "Mad Dog [PERSON_NAME]" at bounding box center [770, 336] width 792 height 34
paste input "Genesis"
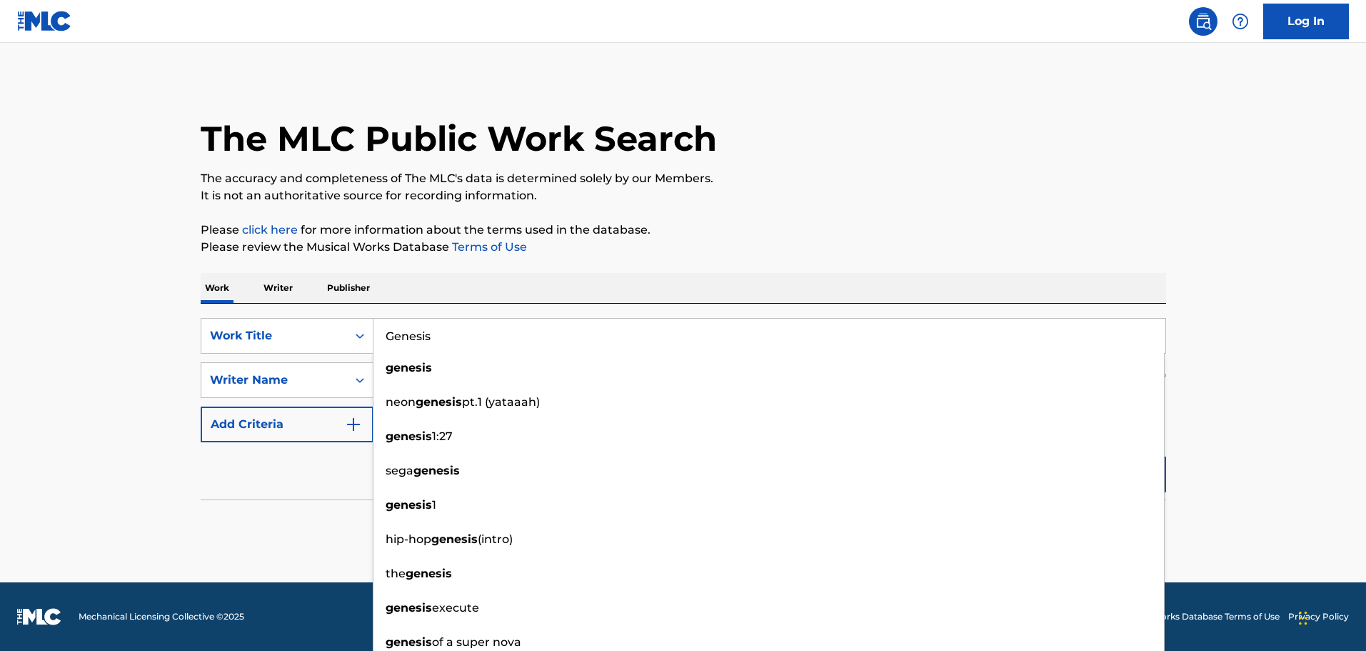
type input "Genesis"
click at [1290, 375] on main "The MLC Public Work Search The accuracy and completeness of The MLC's data is d…" at bounding box center [683, 312] width 1366 height 539
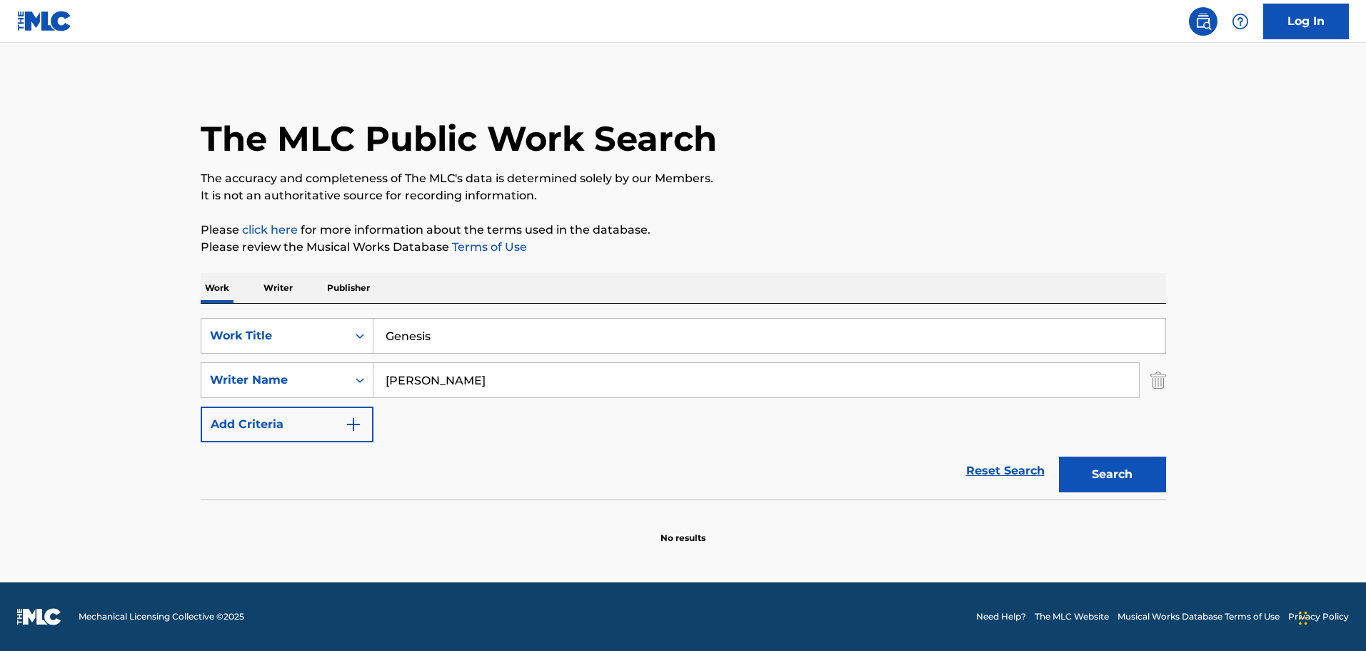
click at [1096, 486] on button "Search" at bounding box center [1112, 474] width 107 height 36
click at [416, 376] on input "[PERSON_NAME]" at bounding box center [757, 380] width 766 height 34
type input "[PERSON_NAME]"
click at [1059, 456] on button "Search" at bounding box center [1112, 474] width 107 height 36
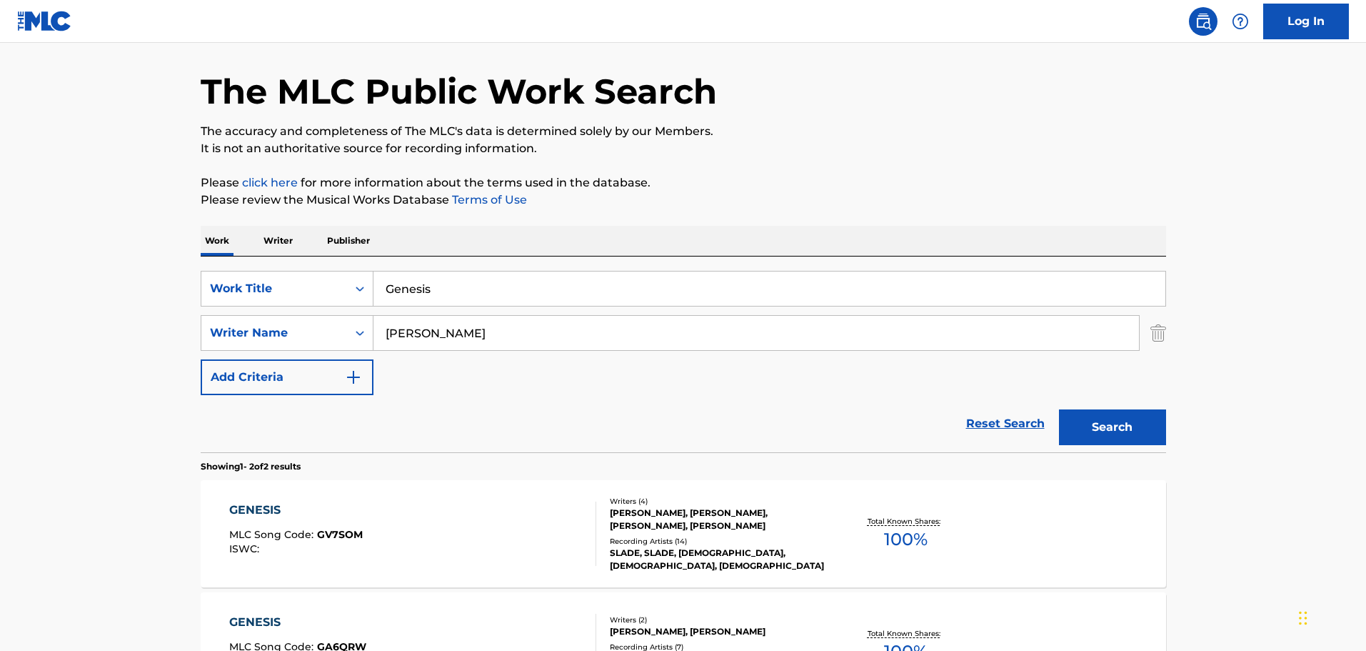
scroll to position [71, 0]
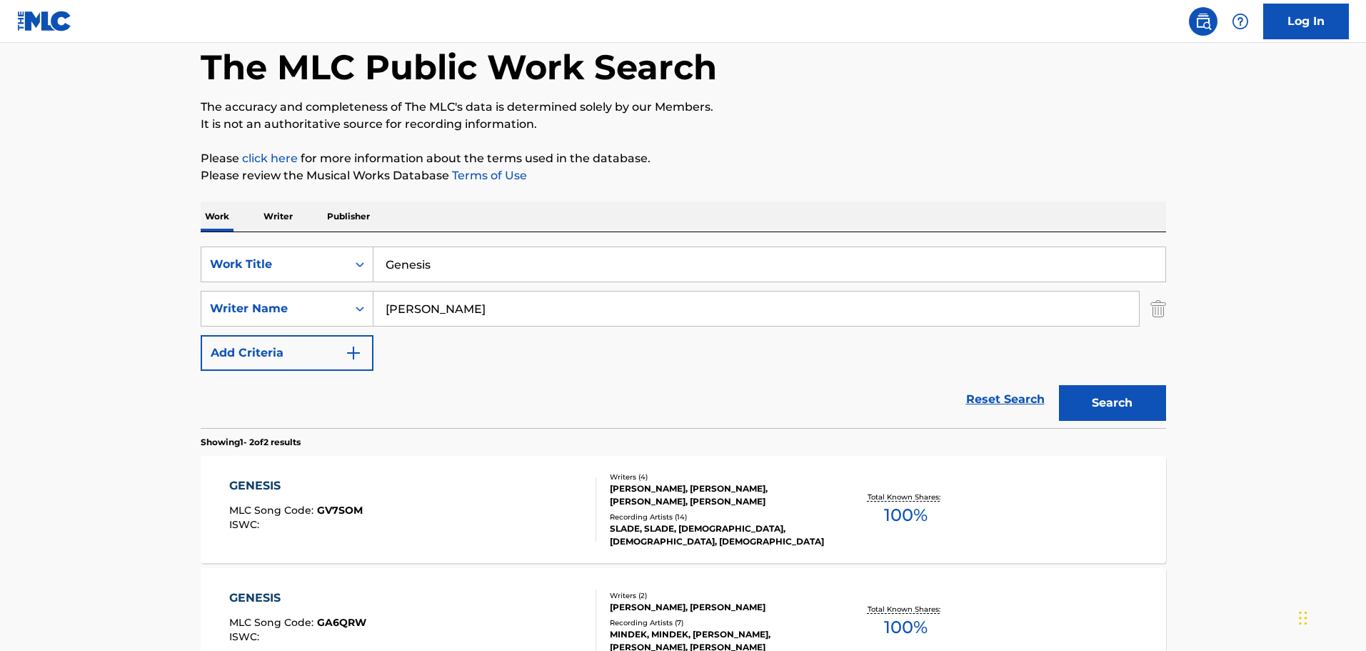
click at [716, 494] on div "[PERSON_NAME], [PERSON_NAME], [PERSON_NAME], [PERSON_NAME]" at bounding box center [718, 495] width 216 height 26
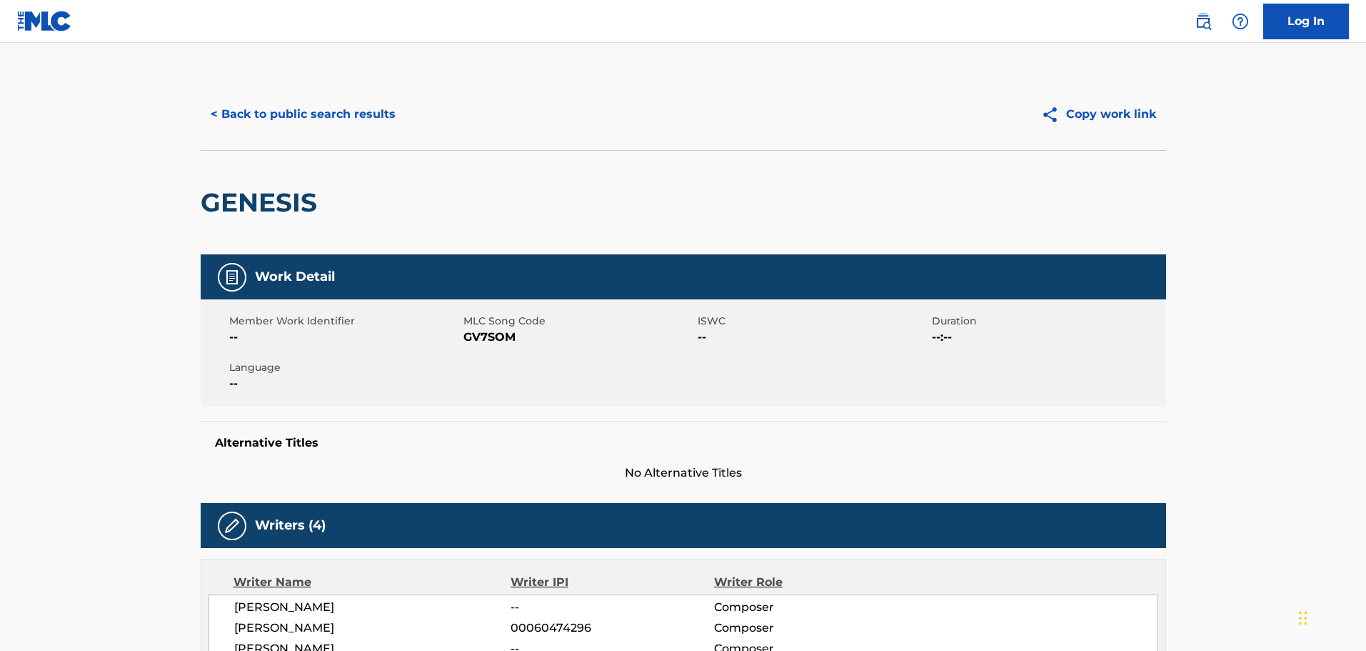
click at [279, 121] on button "< Back to public search results" at bounding box center [303, 114] width 205 height 36
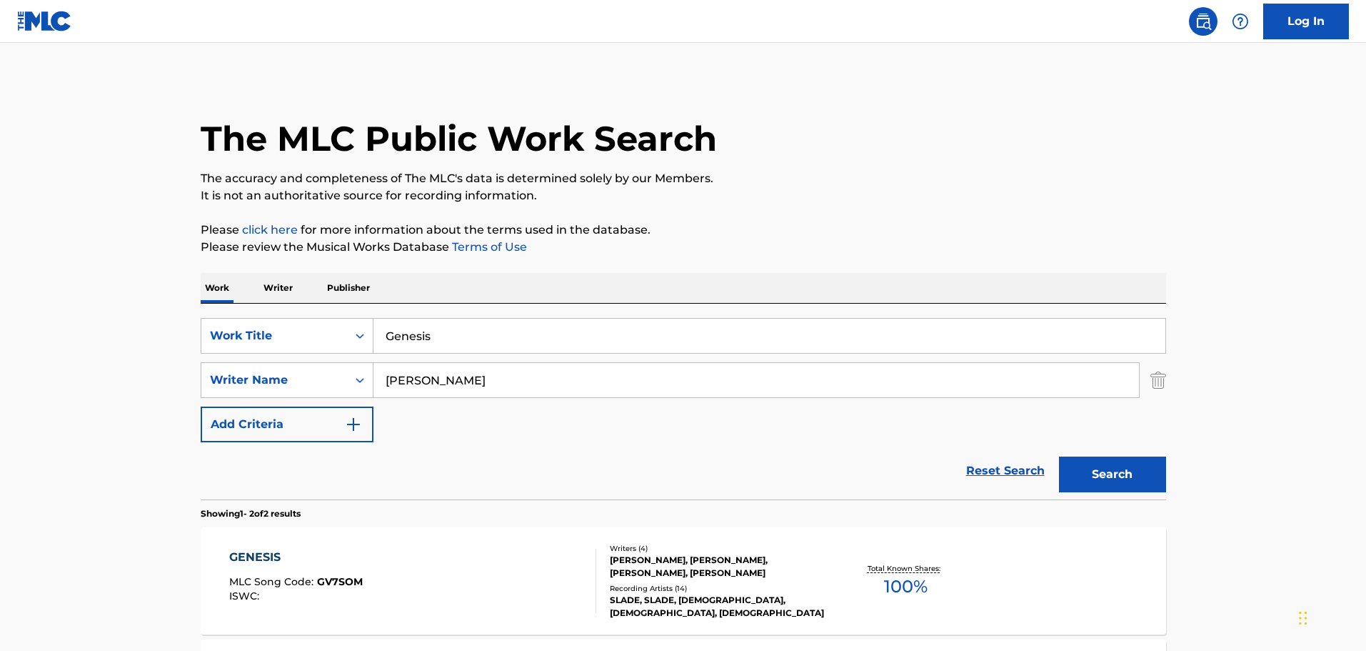
scroll to position [71, 0]
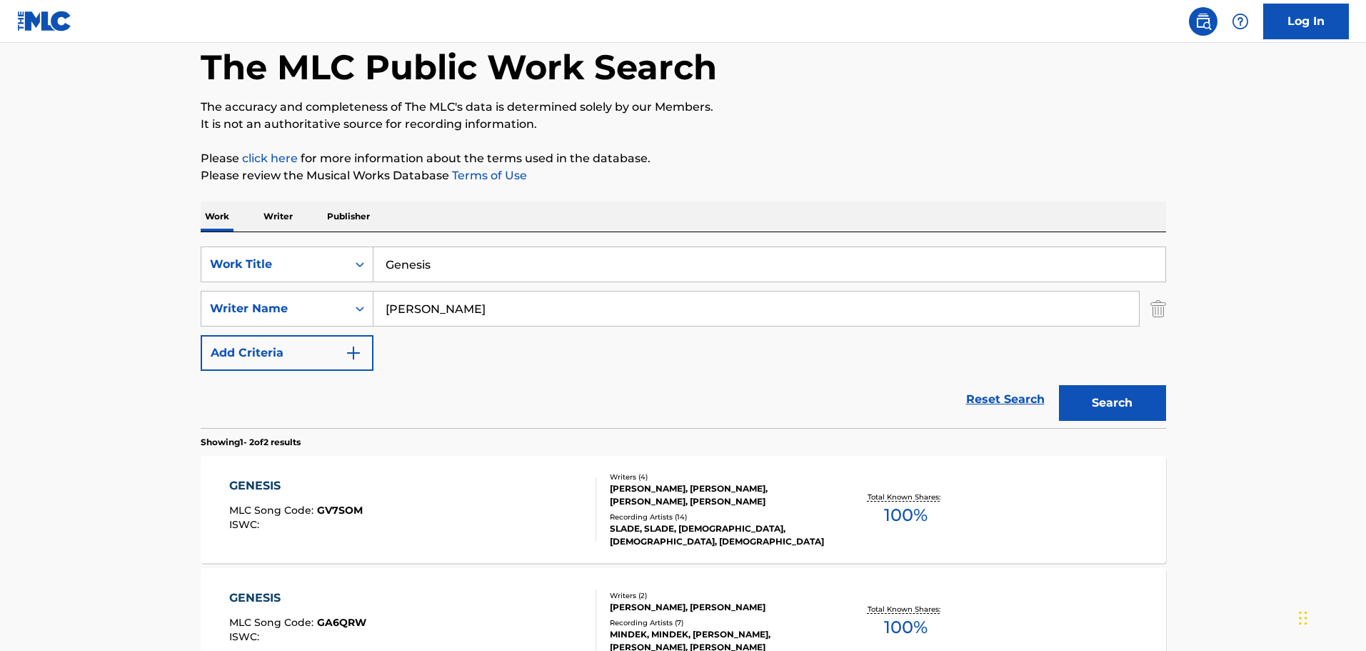
click at [707, 256] on input "Genesis" at bounding box center [770, 264] width 792 height 34
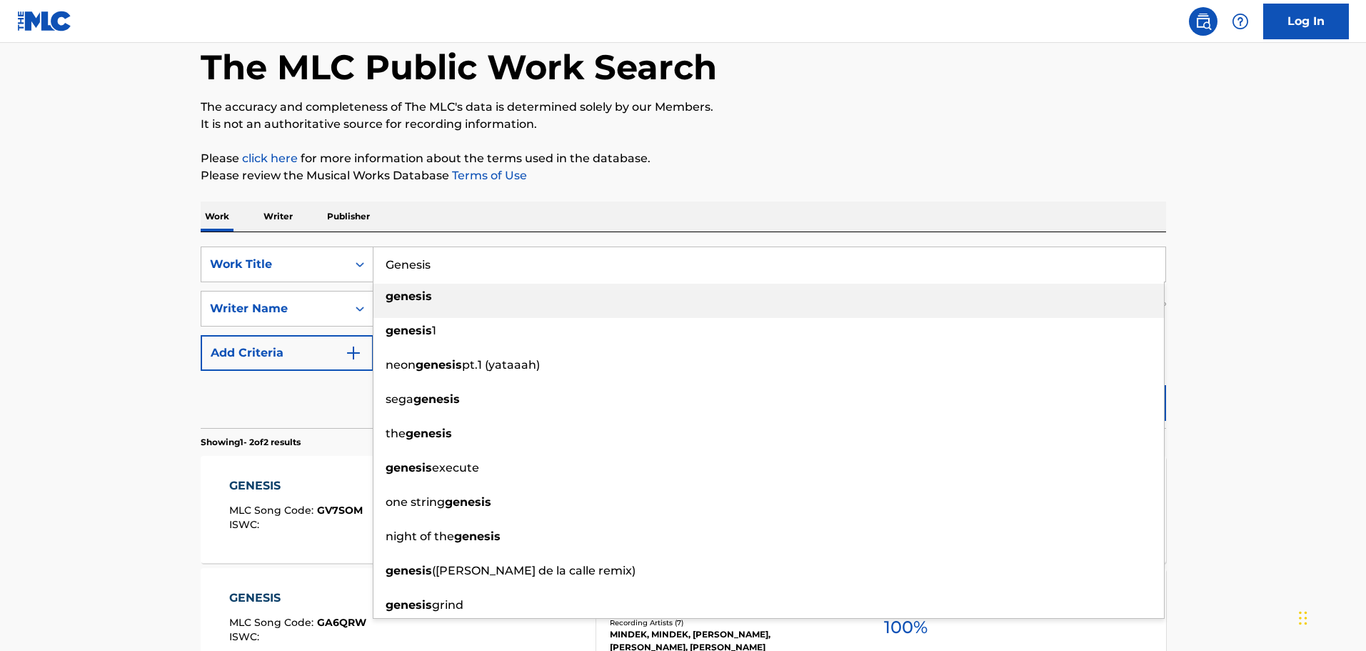
click at [707, 256] on input "Genesis" at bounding box center [770, 264] width 792 height 34
paste input "Mad Dog [PERSON_NAME]"
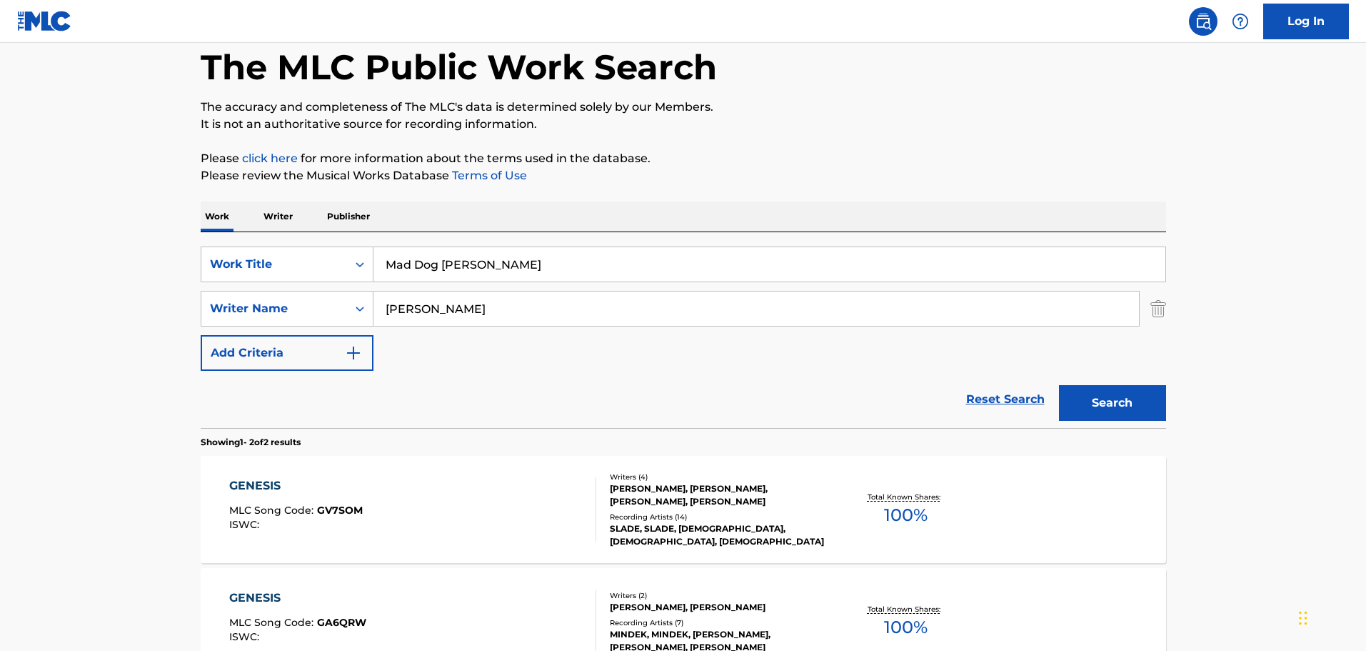
type input "Mad Dog [PERSON_NAME]"
click at [1124, 406] on button "Search" at bounding box center [1112, 403] width 107 height 36
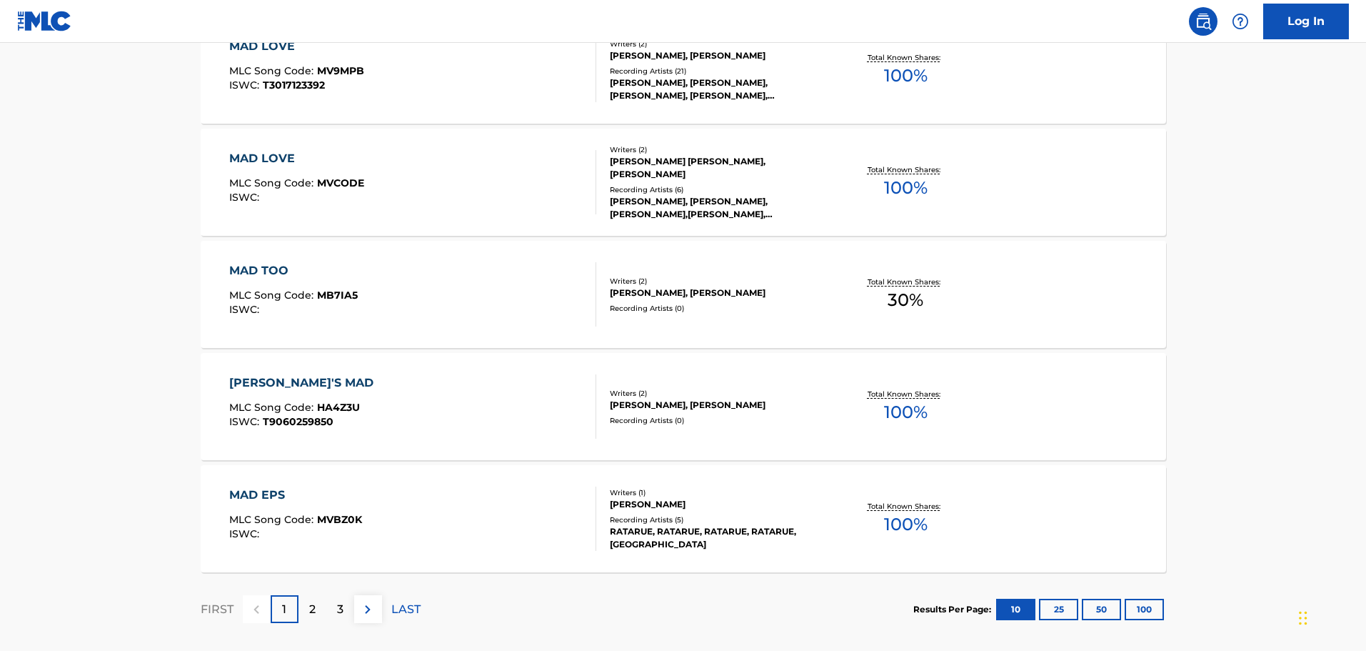
scroll to position [1142, 0]
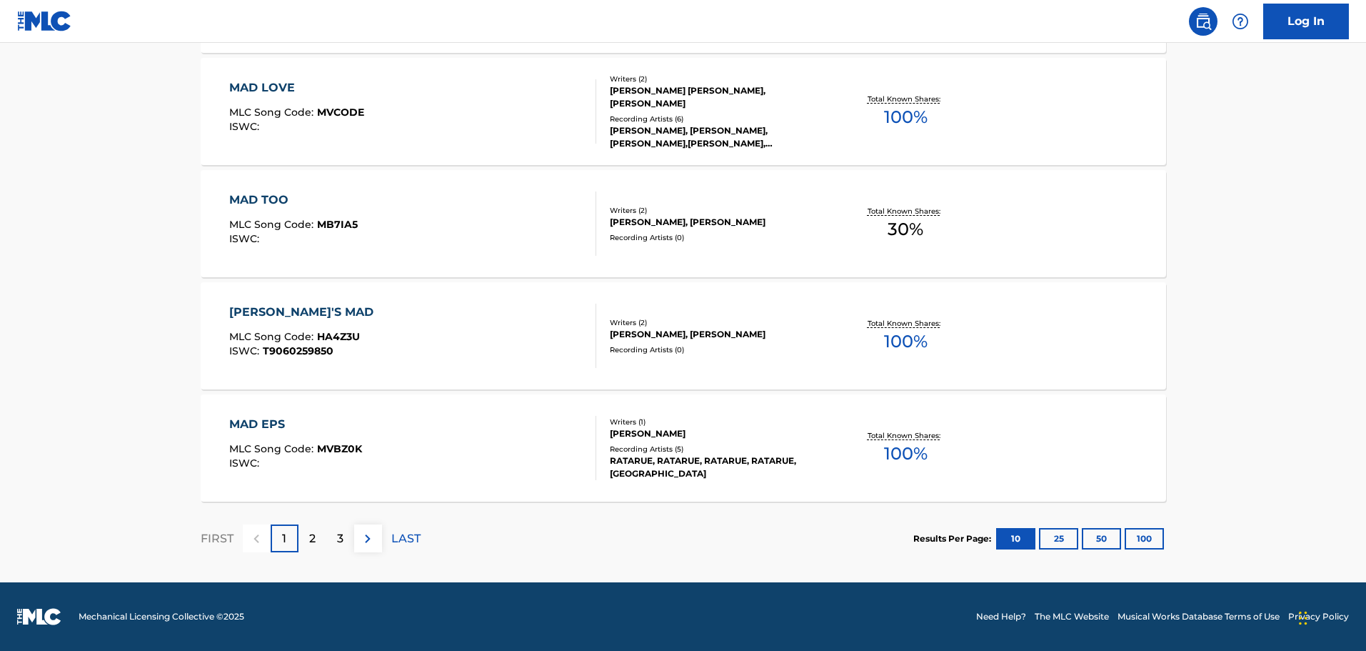
click at [1140, 534] on button "100" at bounding box center [1144, 538] width 39 height 21
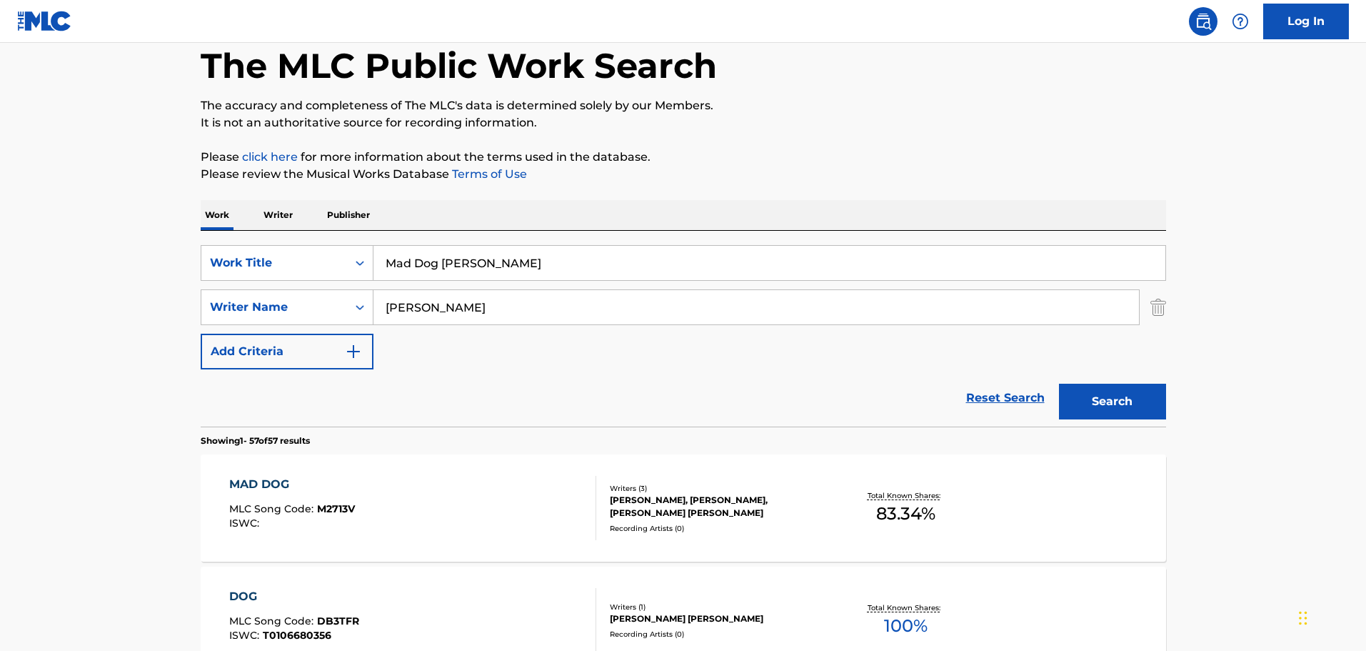
scroll to position [71, 0]
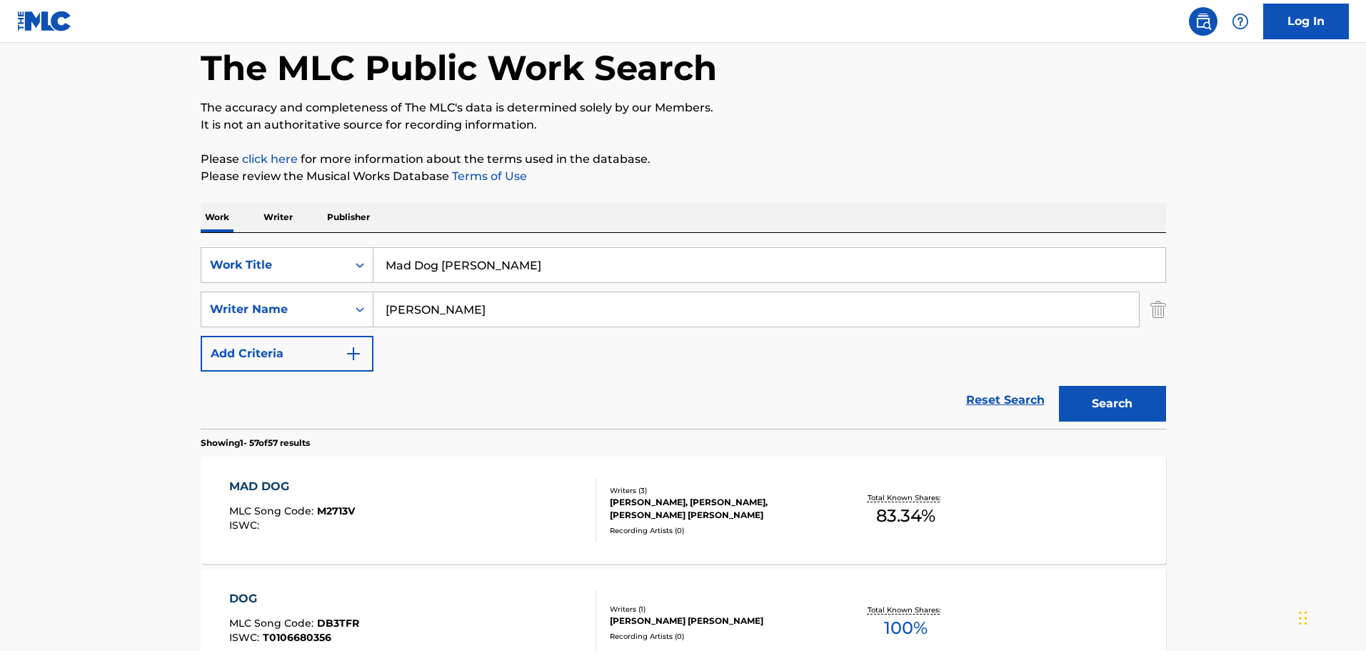
click at [709, 317] on input "[PERSON_NAME]" at bounding box center [757, 309] width 766 height 34
paste input "[PERSON_NAME]"
type input "[PERSON_NAME]"
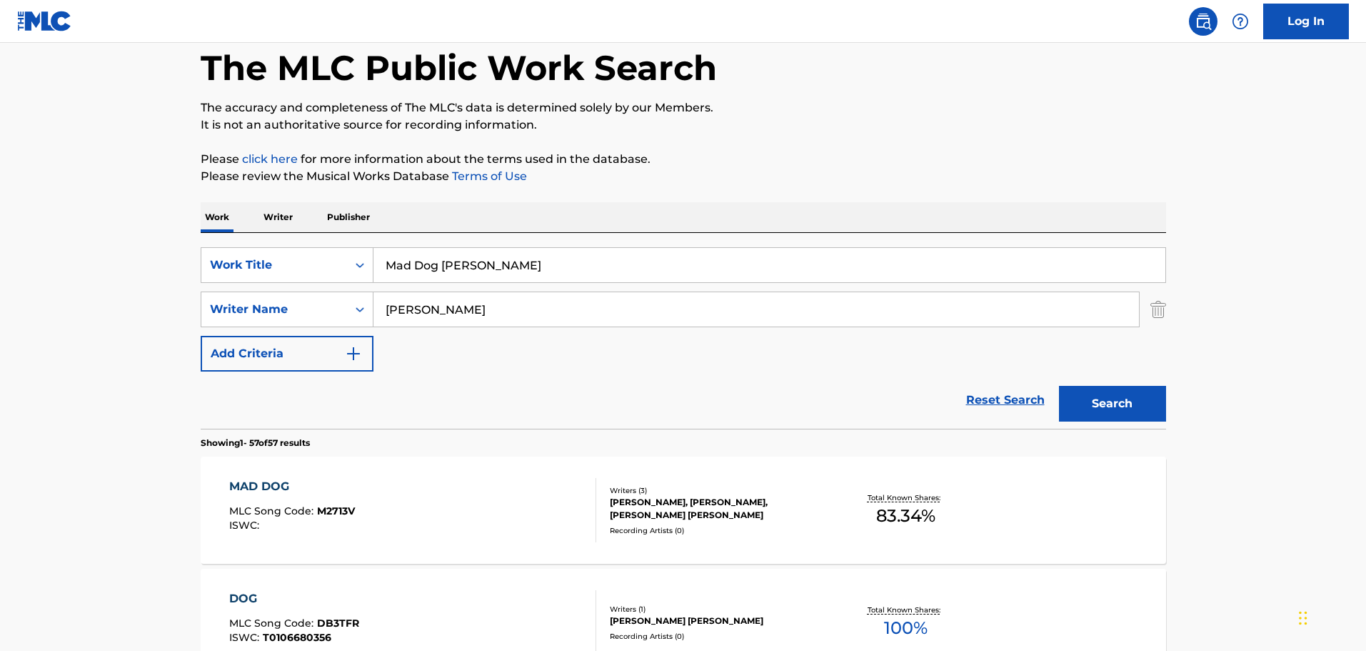
click at [479, 267] on input "Mad Dog [PERSON_NAME]" at bounding box center [770, 265] width 792 height 34
paste input "Somethin' Els"
type input "Somethin' Else"
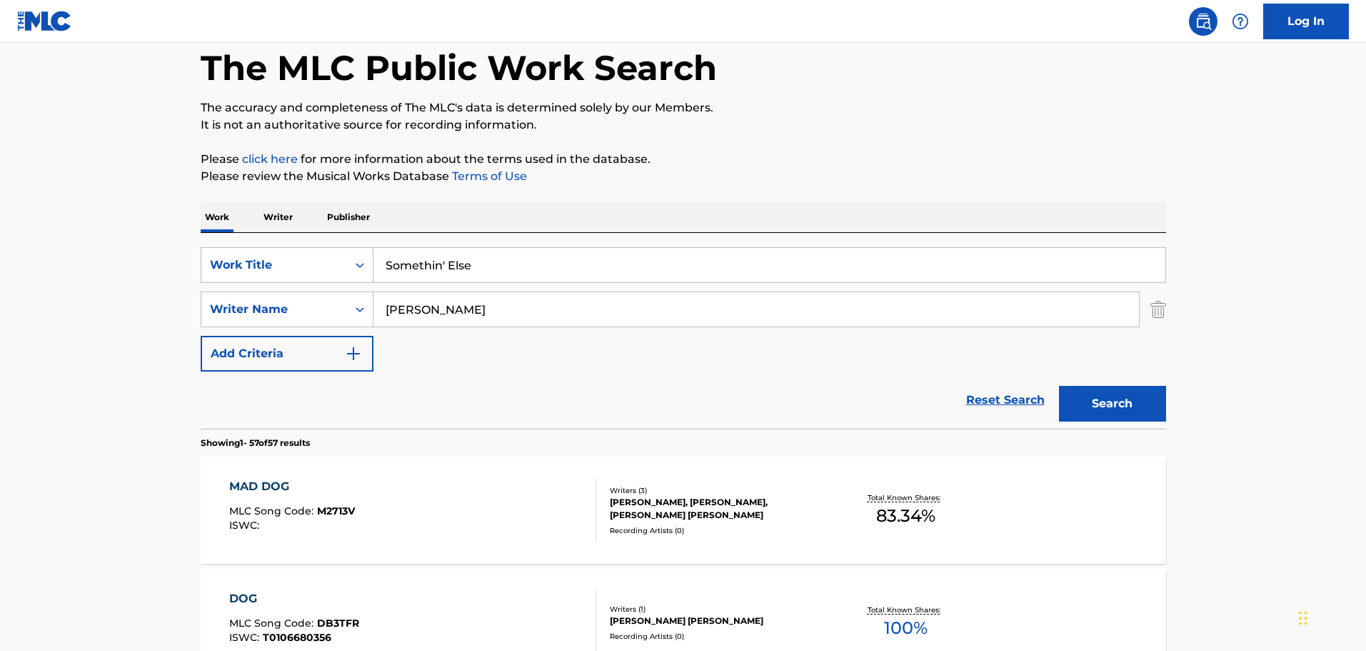
click at [1156, 399] on button "Search" at bounding box center [1112, 404] width 107 height 36
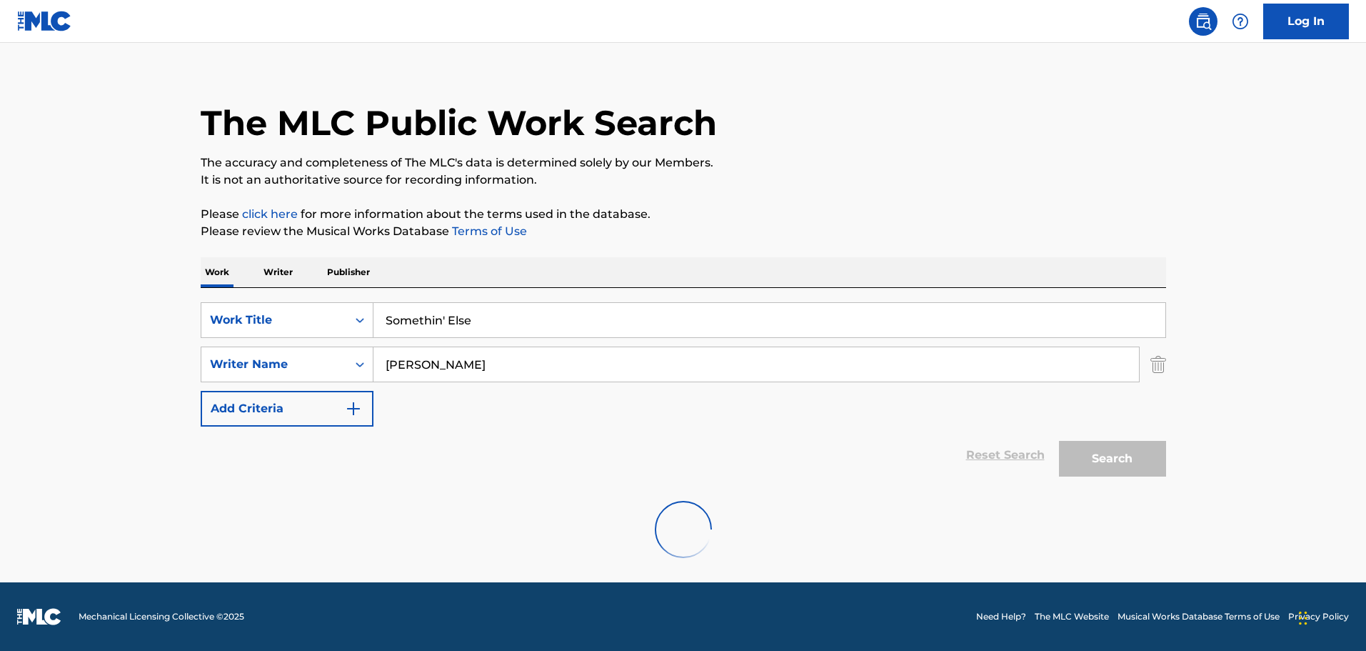
scroll to position [0, 0]
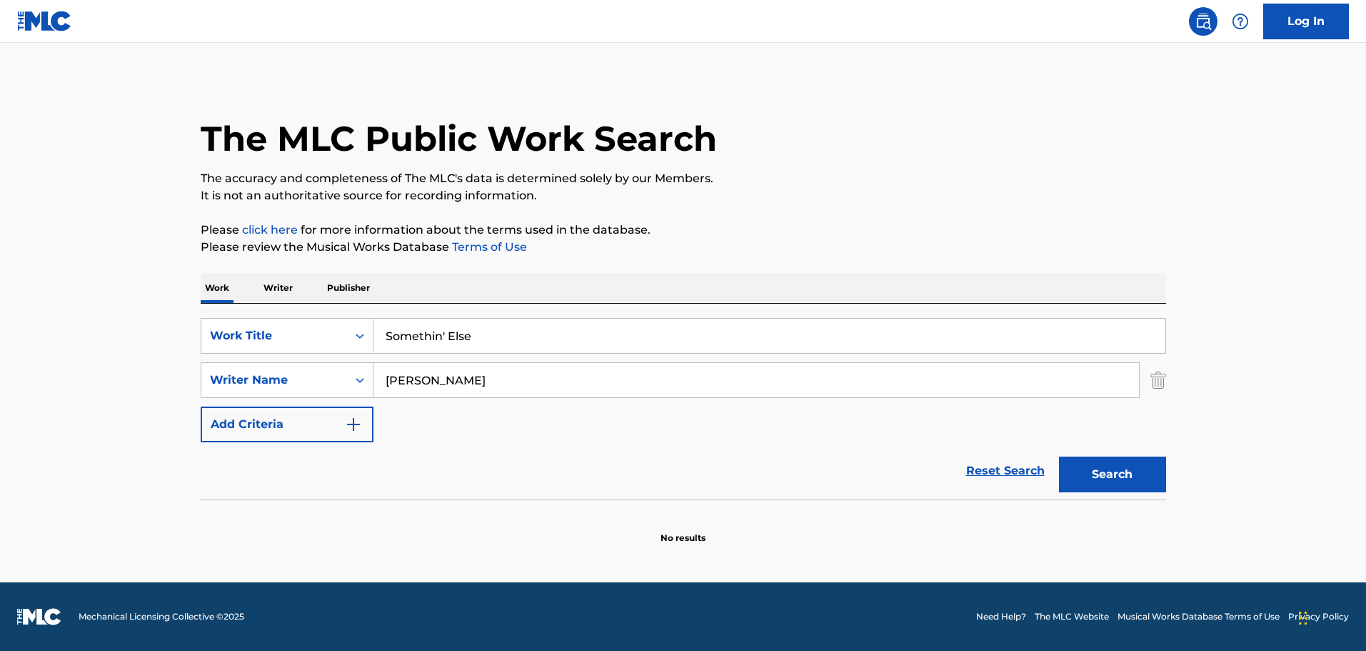
click at [419, 387] on input "[PERSON_NAME]" at bounding box center [757, 380] width 766 height 34
type input "[PERSON_NAME]"
click at [1059, 456] on button "Search" at bounding box center [1112, 474] width 107 height 36
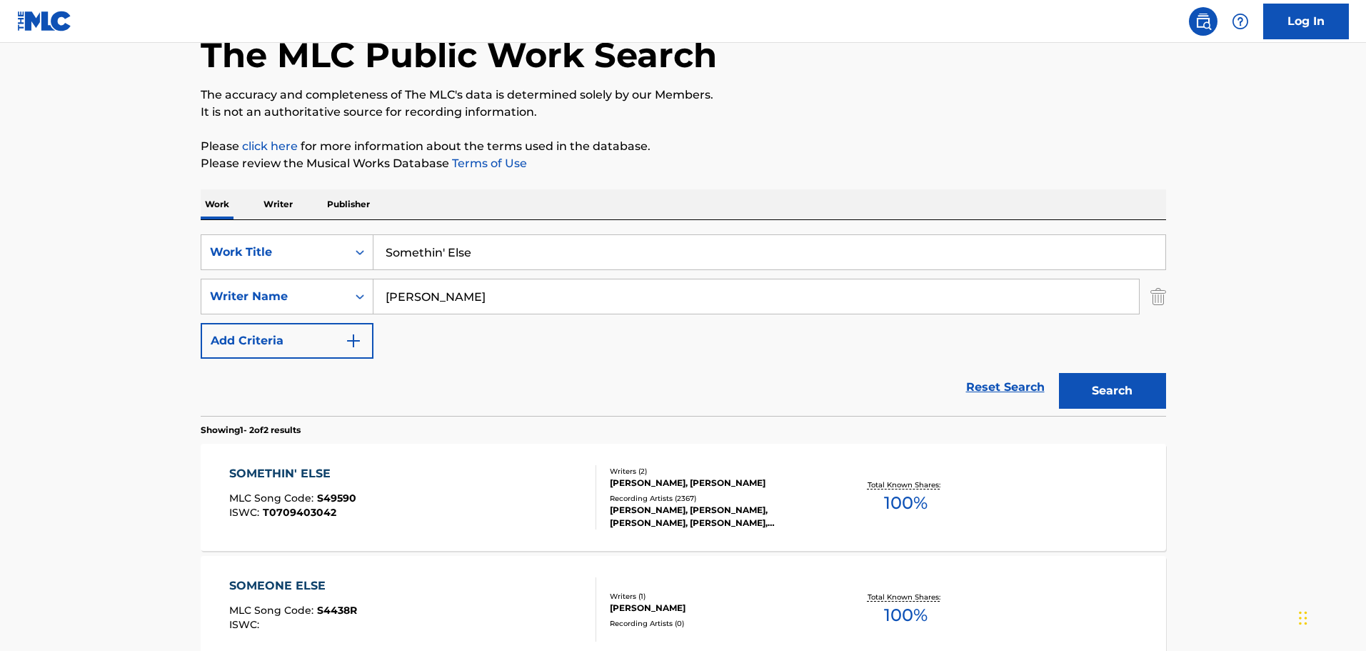
scroll to position [143, 0]
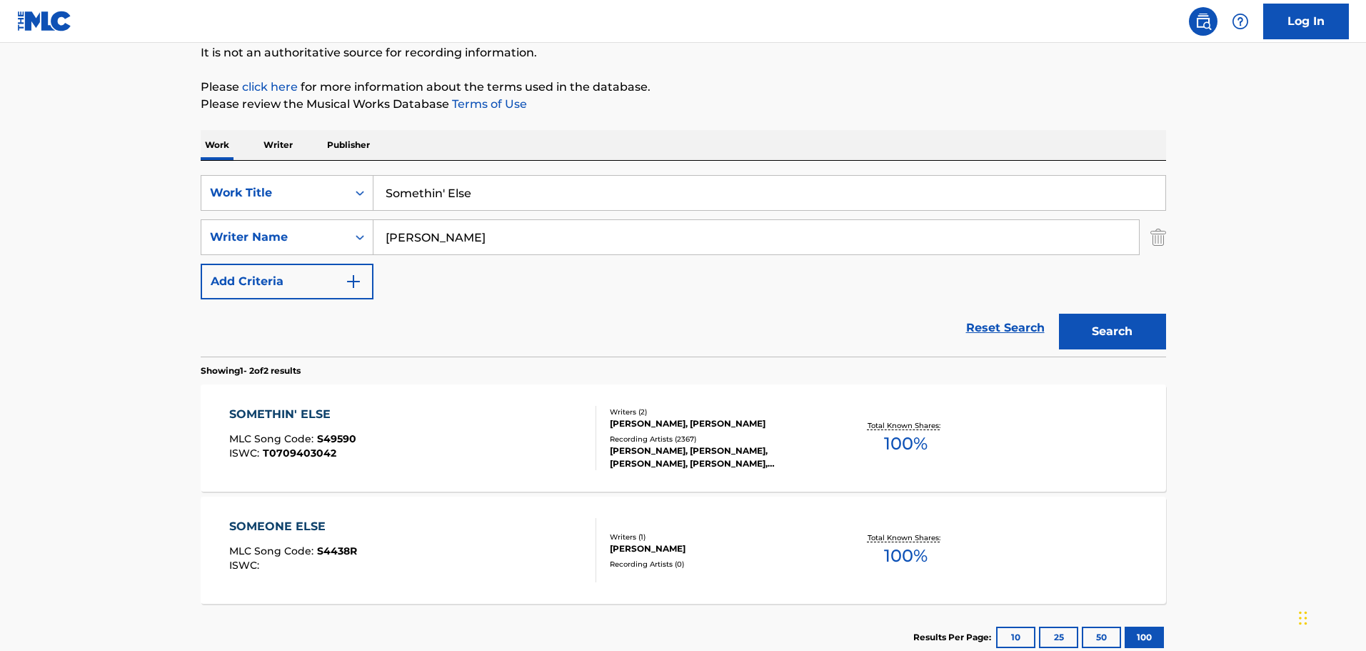
click at [744, 426] on div "[PERSON_NAME], [PERSON_NAME]" at bounding box center [718, 423] width 216 height 13
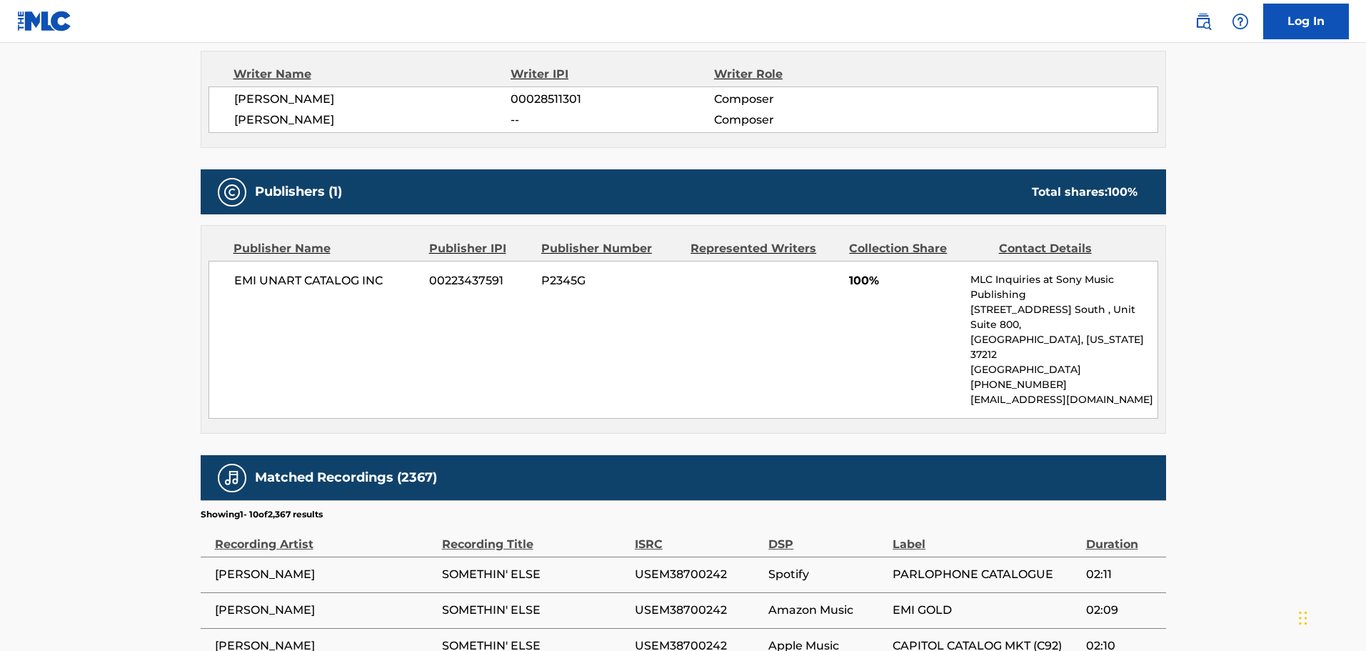
scroll to position [643, 0]
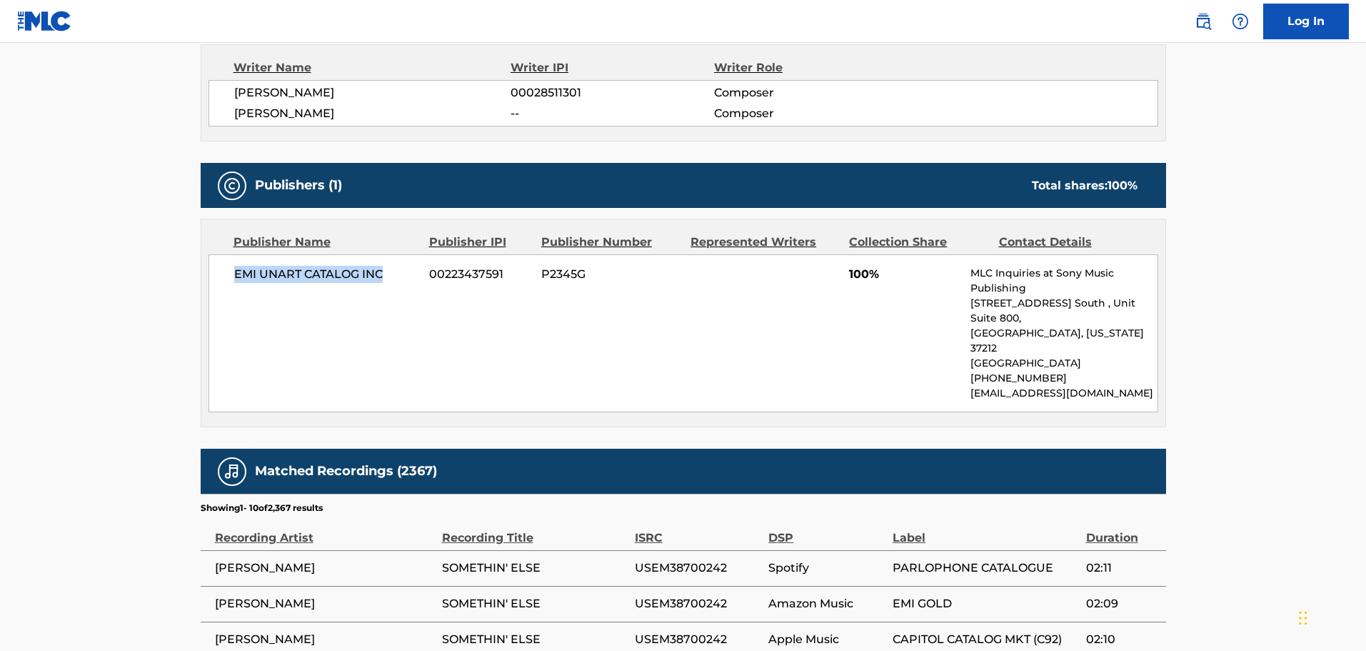
drag, startPoint x: 234, startPoint y: 271, endPoint x: 396, endPoint y: 271, distance: 161.4
click at [396, 271] on span "EMI UNART CATALOG INC" at bounding box center [326, 274] width 185 height 17
copy span "EMI UNART CATALOG INC"
